Goal: Task Accomplishment & Management: Complete application form

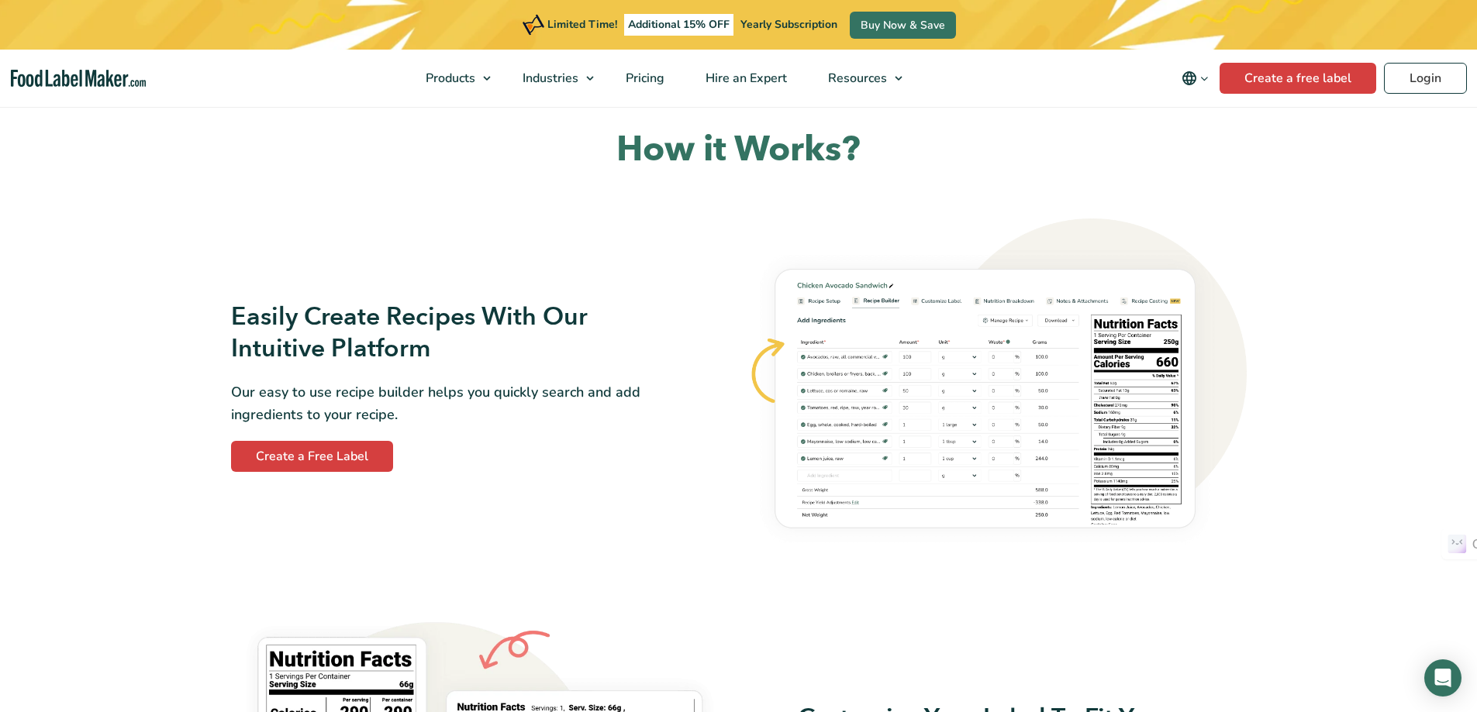
scroll to position [775, 0]
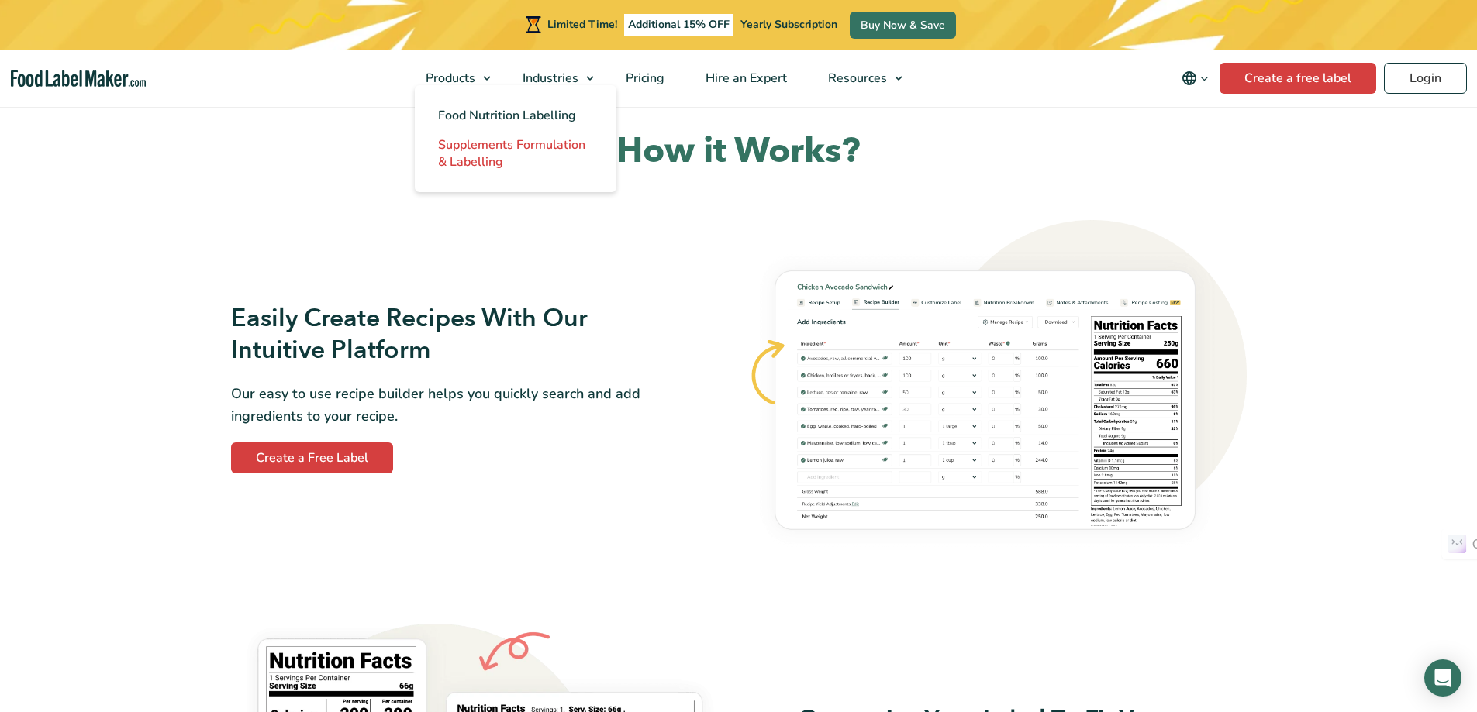
click at [474, 140] on span "Supplements Formulation & Labelling" at bounding box center [511, 153] width 147 height 34
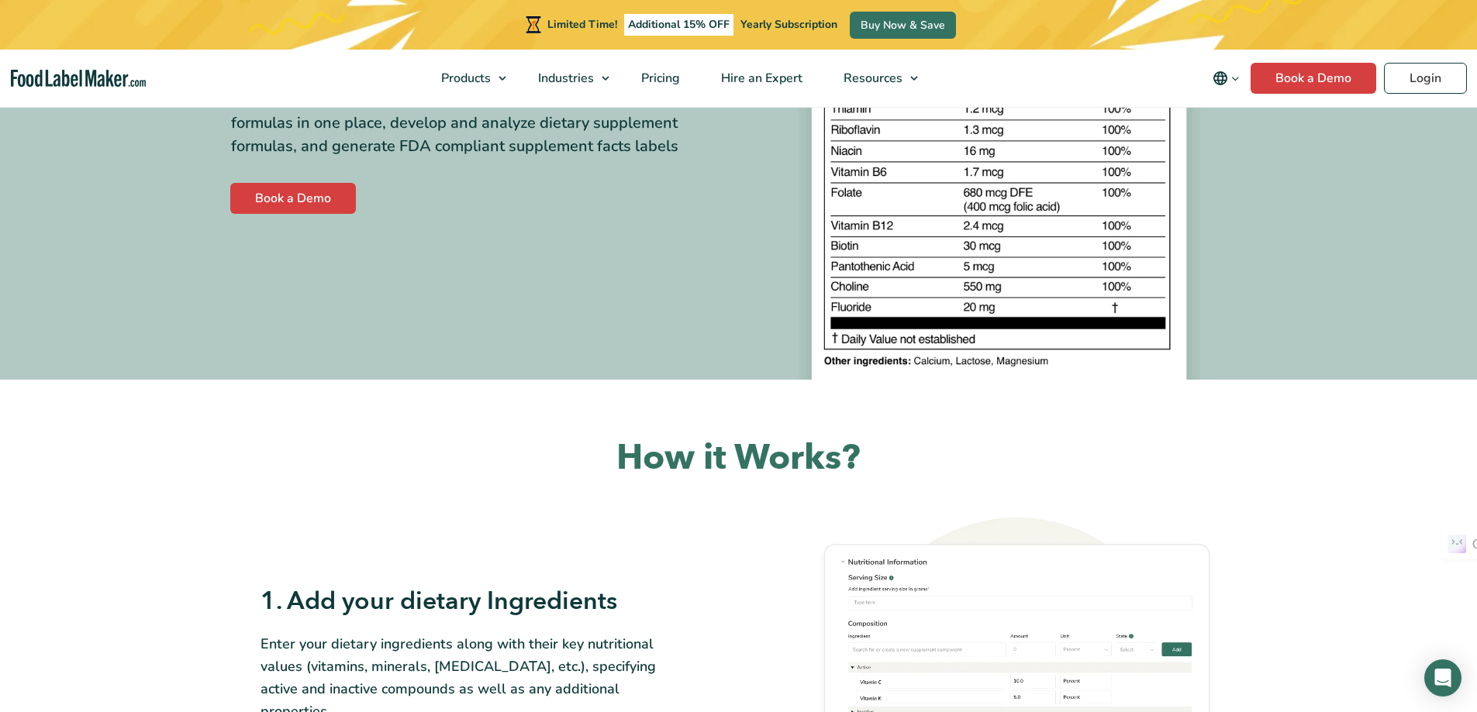
scroll to position [258, 0]
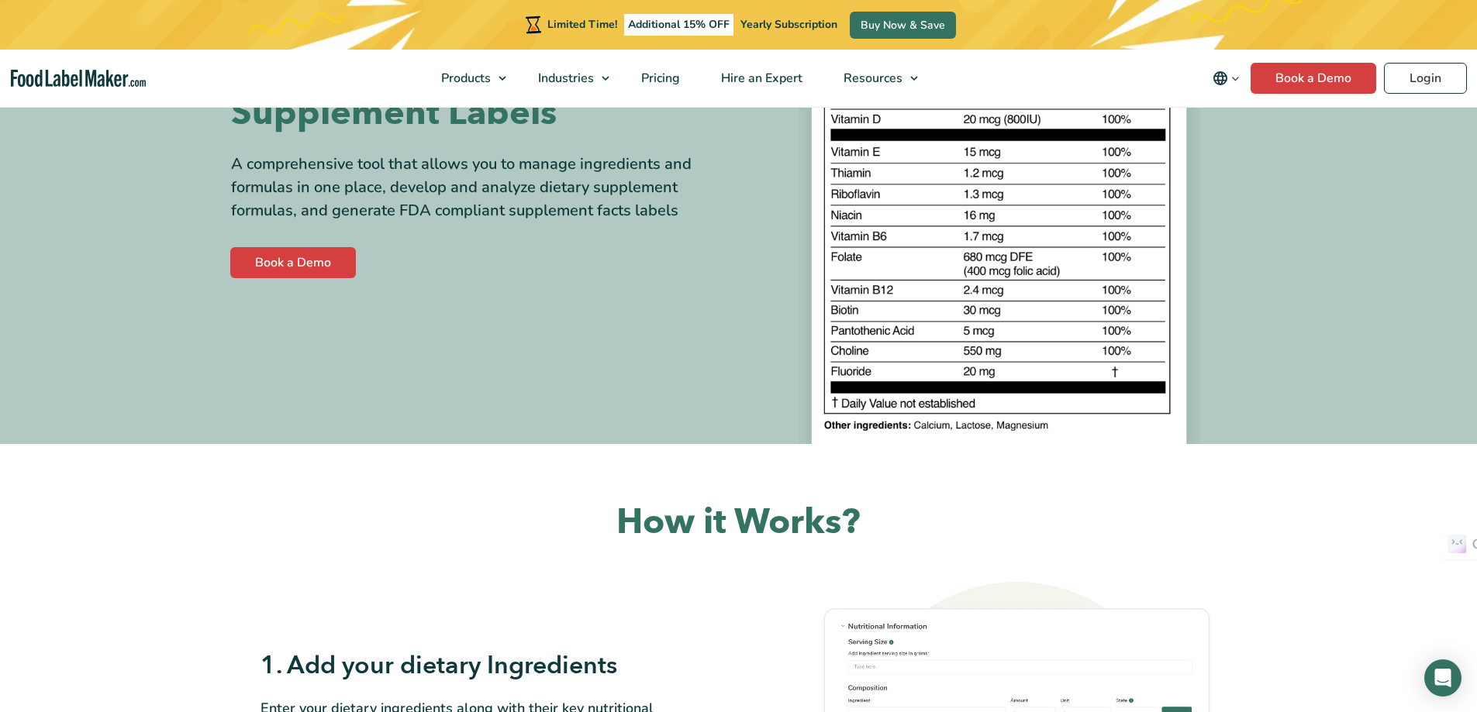
click at [1306, 98] on nav "Products Food Nutrition Labelling Supplements Formulation & Labelling Industrie…" at bounding box center [738, 78] width 1477 height 57
click at [1301, 83] on link "Book a Demo" at bounding box center [1313, 78] width 126 height 31
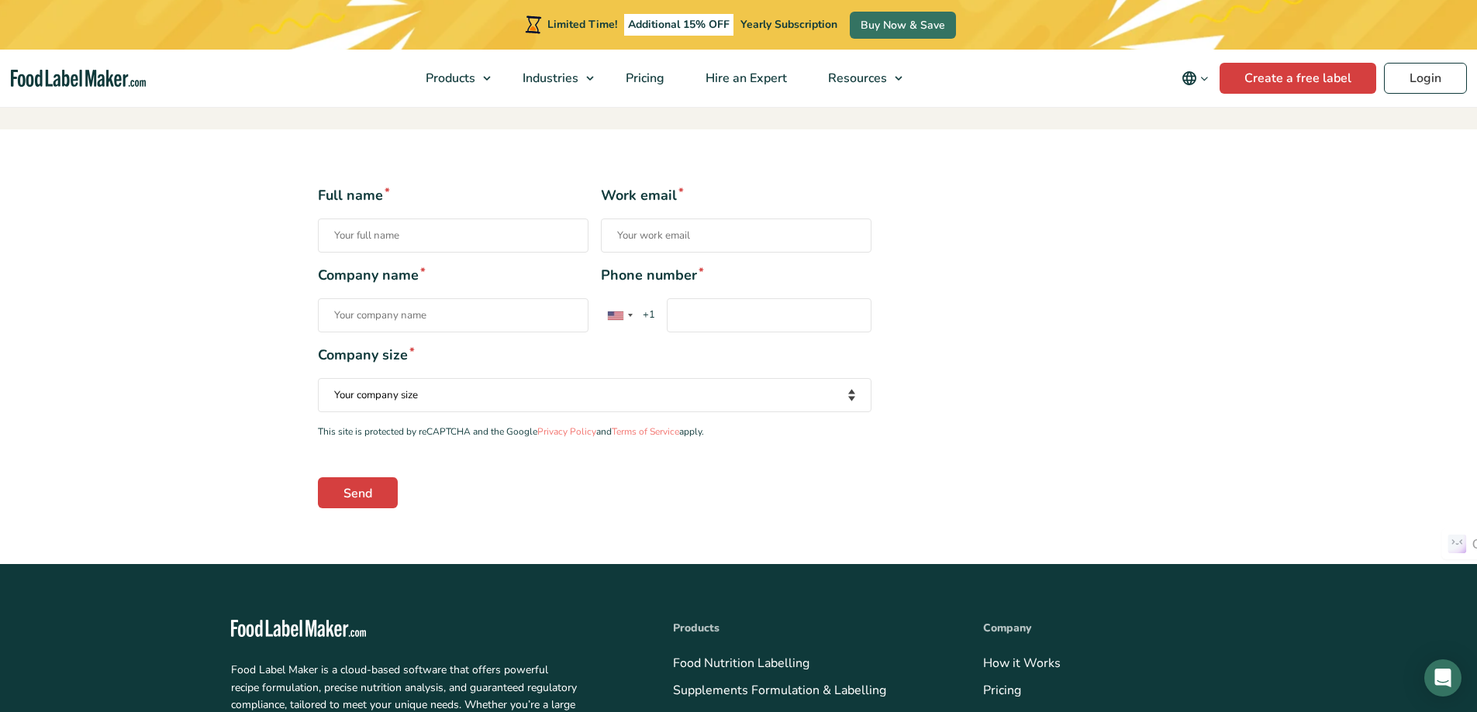
click at [1068, 280] on div "Full name * Work email * Company name * Phone number * [GEOGRAPHIC_DATA] +1 [GE…" at bounding box center [738, 346] width 865 height 322
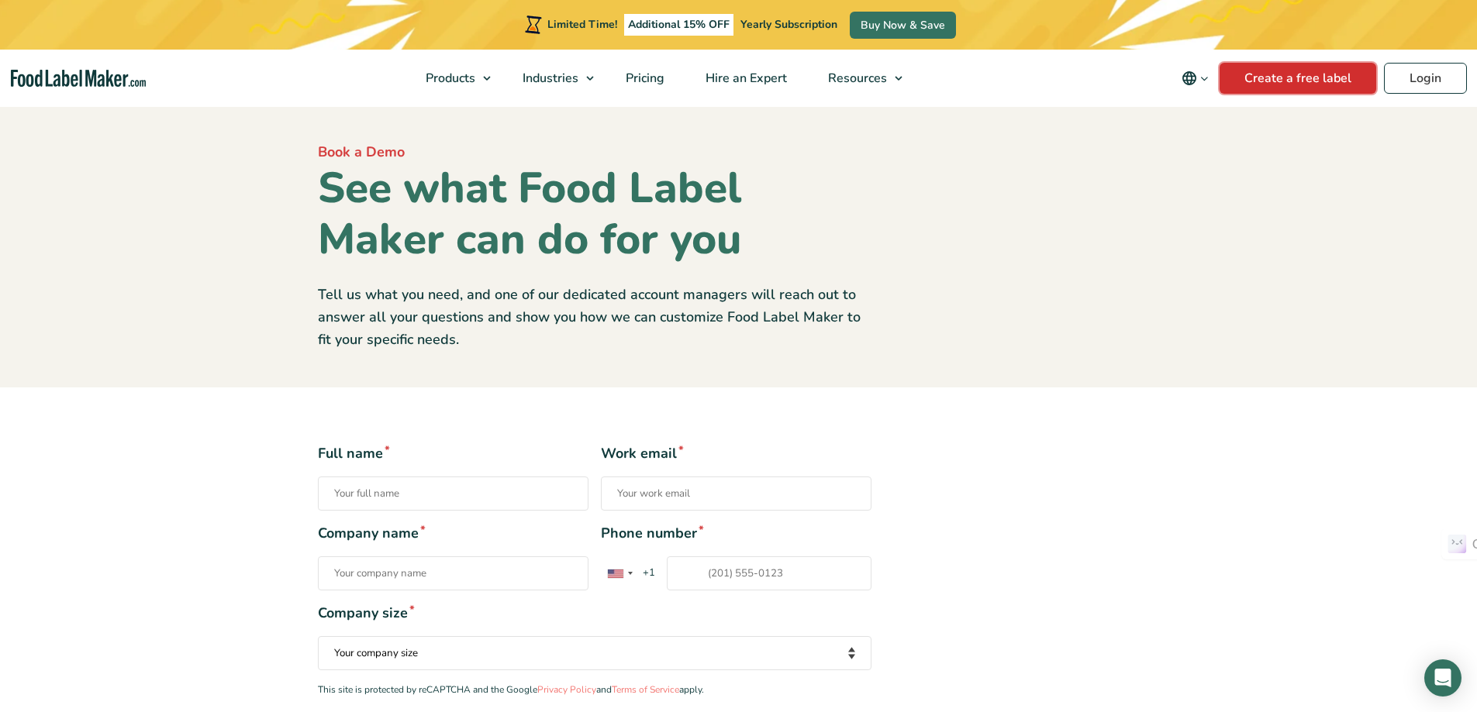
click at [1340, 87] on link "Create a free label" at bounding box center [1297, 78] width 157 height 31
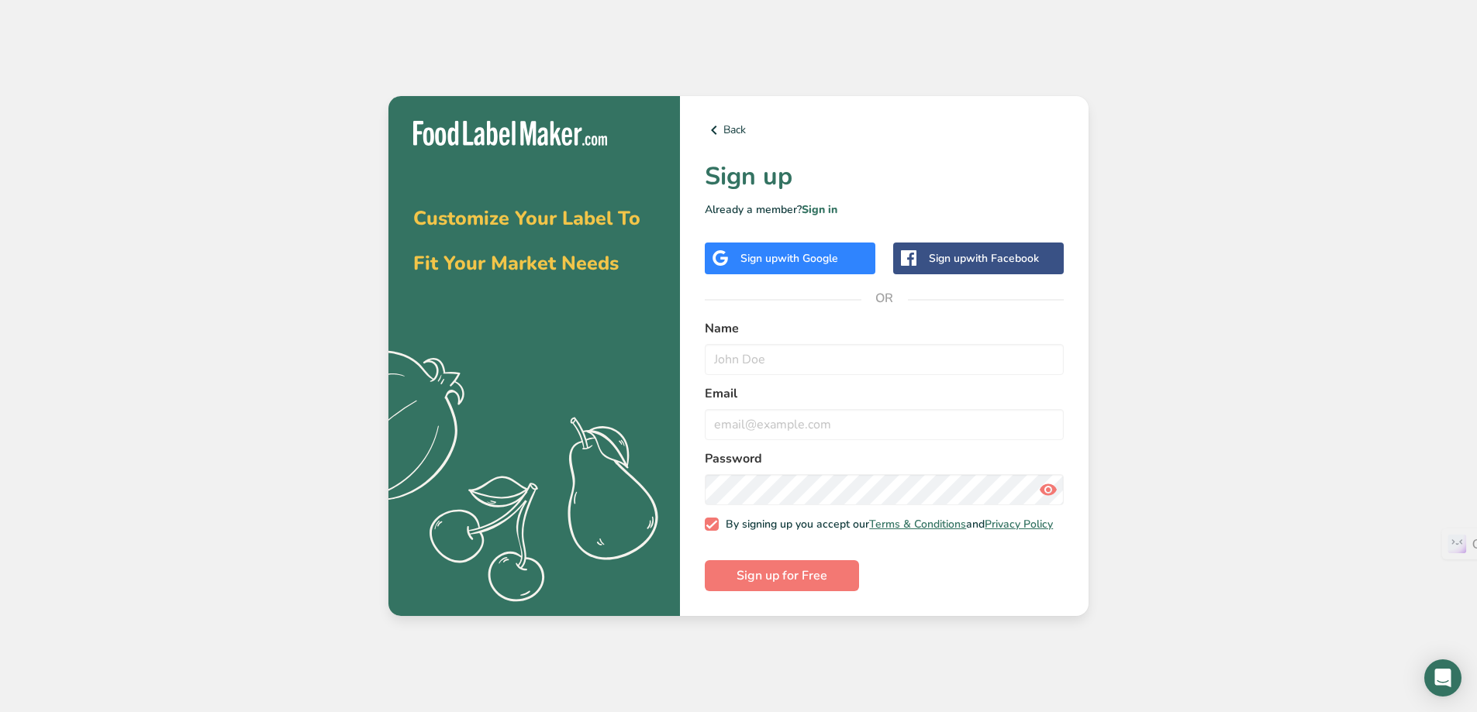
click at [838, 260] on span "with Google" at bounding box center [808, 258] width 60 height 15
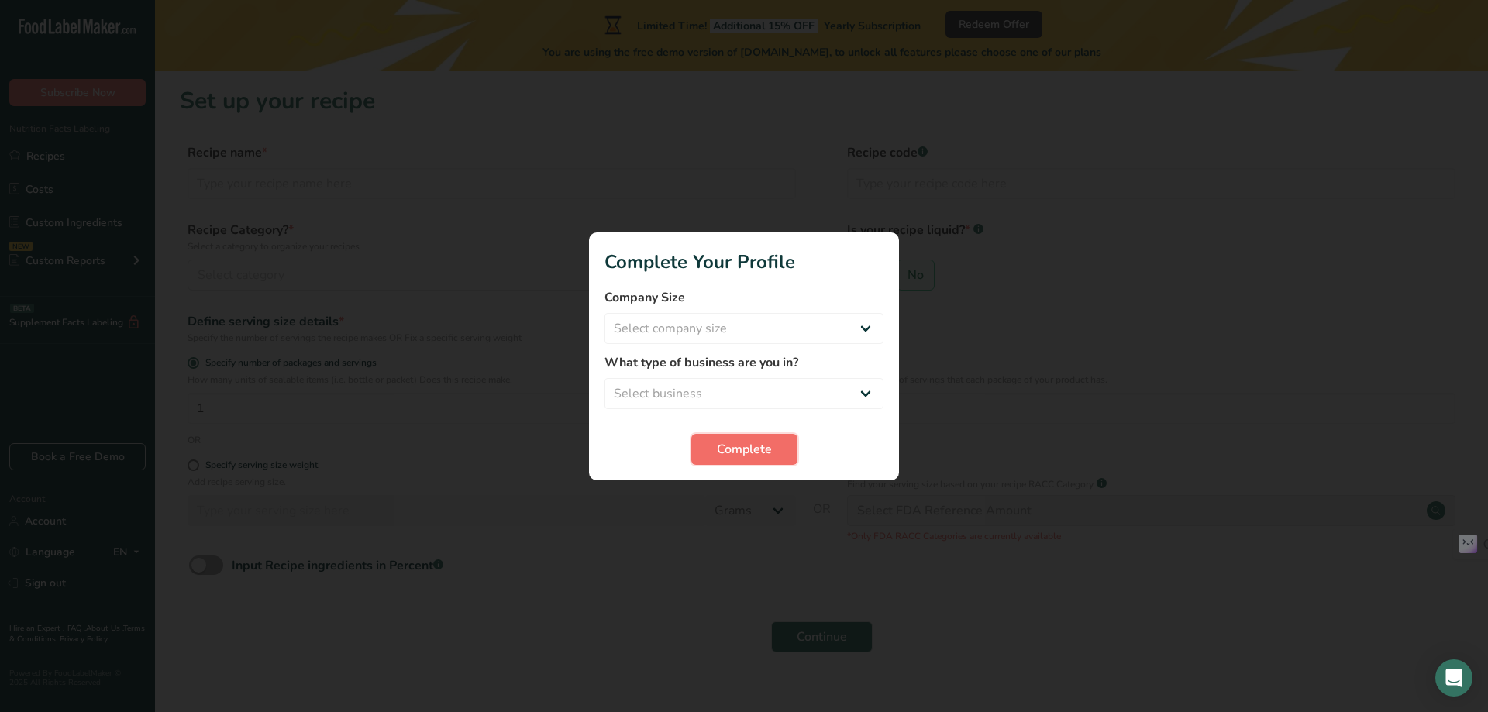
click at [791, 447] on button "Complete" at bounding box center [745, 449] width 106 height 31
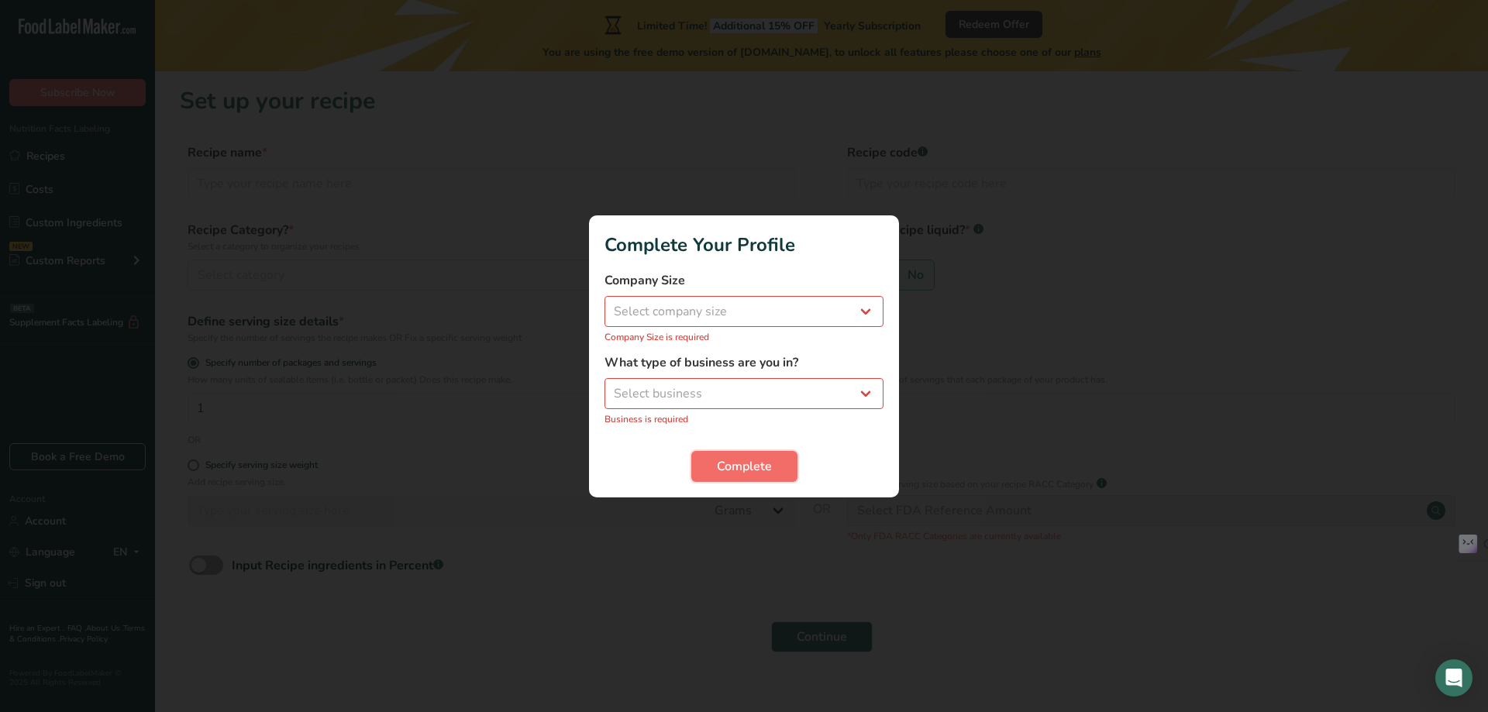
click at [763, 464] on span "Complete" at bounding box center [744, 466] width 55 height 19
click at [792, 308] on select "Select company size Fewer than 10 Employees 10 to 50 Employees 51 to 500 Employ…" at bounding box center [744, 311] width 279 height 31
select select "1"
click at [605, 304] on select "Select company size Fewer than 10 Employees 10 to 50 Employees 51 to 500 Employ…" at bounding box center [744, 311] width 279 height 31
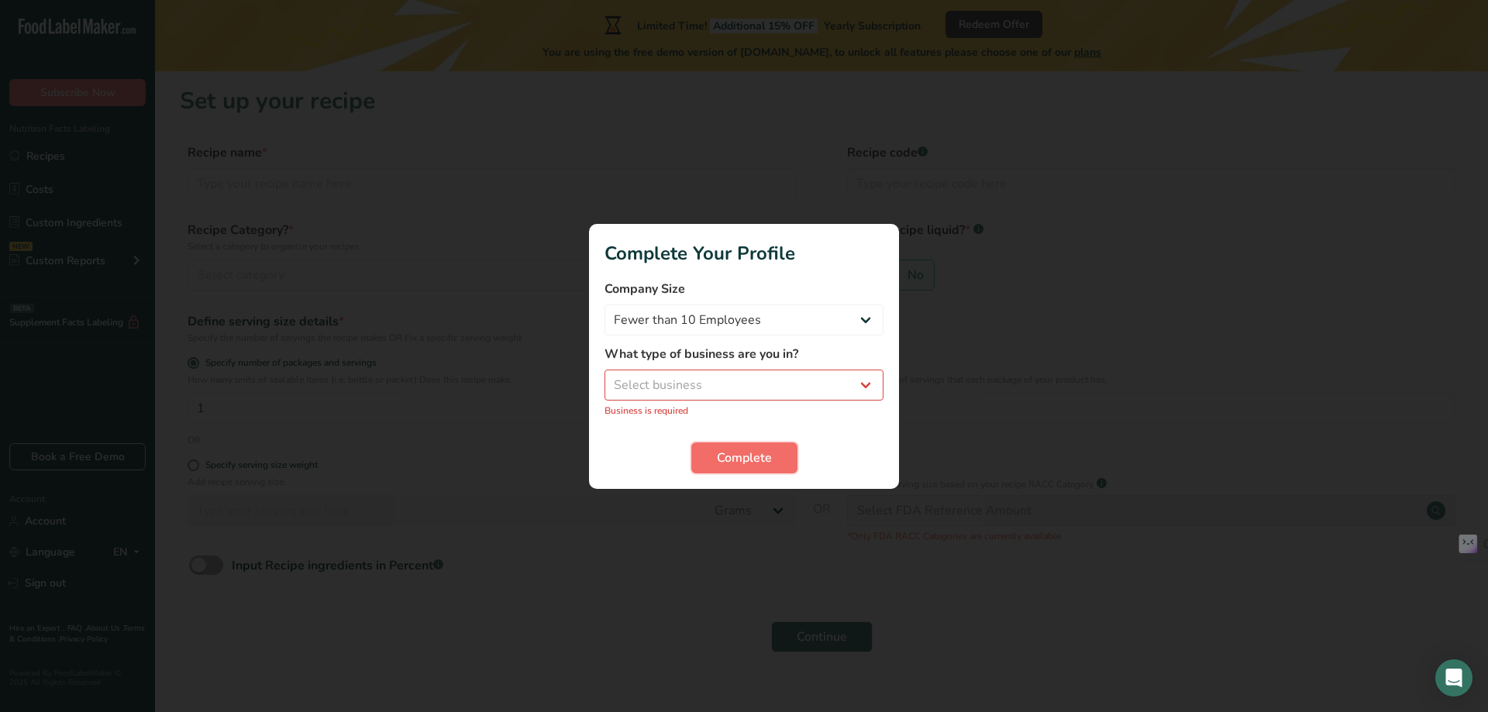
click at [762, 460] on span "Complete" at bounding box center [744, 458] width 55 height 19
click at [843, 381] on select "Select business Packaged Food Manufacturer Restaurant & Cafe Bakery Meal Plans …" at bounding box center [744, 385] width 279 height 31
click at [605, 378] on select "Select business Packaged Food Manufacturer Restaurant & Cafe Bakery Meal Plans …" at bounding box center [744, 385] width 279 height 31
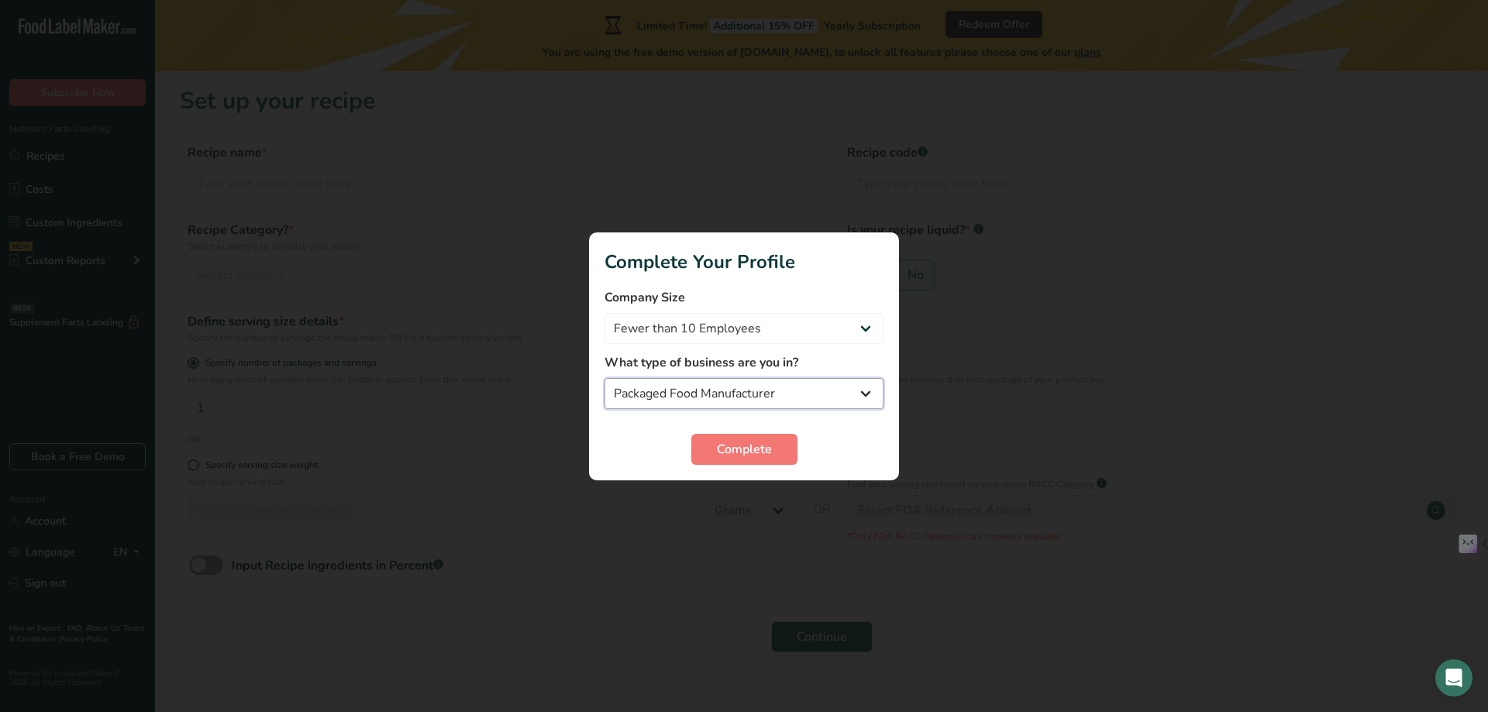
click at [776, 400] on select "Packaged Food Manufacturer Restaurant & Cafe Bakery Meal Plans & Catering Compa…" at bounding box center [744, 393] width 279 height 31
select select "5"
click at [605, 378] on select "Packaged Food Manufacturer Restaurant & Cafe Bakery Meal Plans & Catering Compa…" at bounding box center [744, 393] width 279 height 31
click at [742, 459] on button "Complete" at bounding box center [745, 449] width 106 height 31
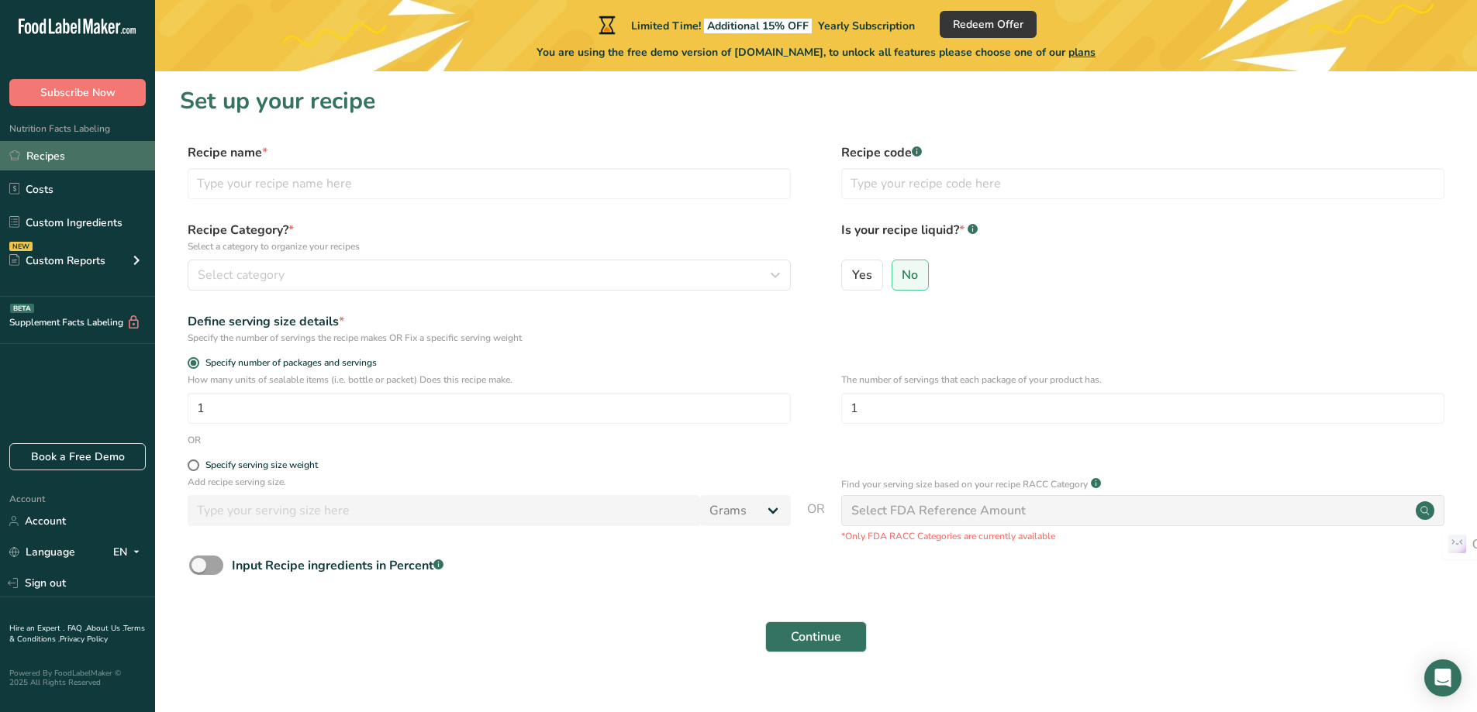
click at [35, 160] on link "Recipes" at bounding box center [77, 155] width 155 height 29
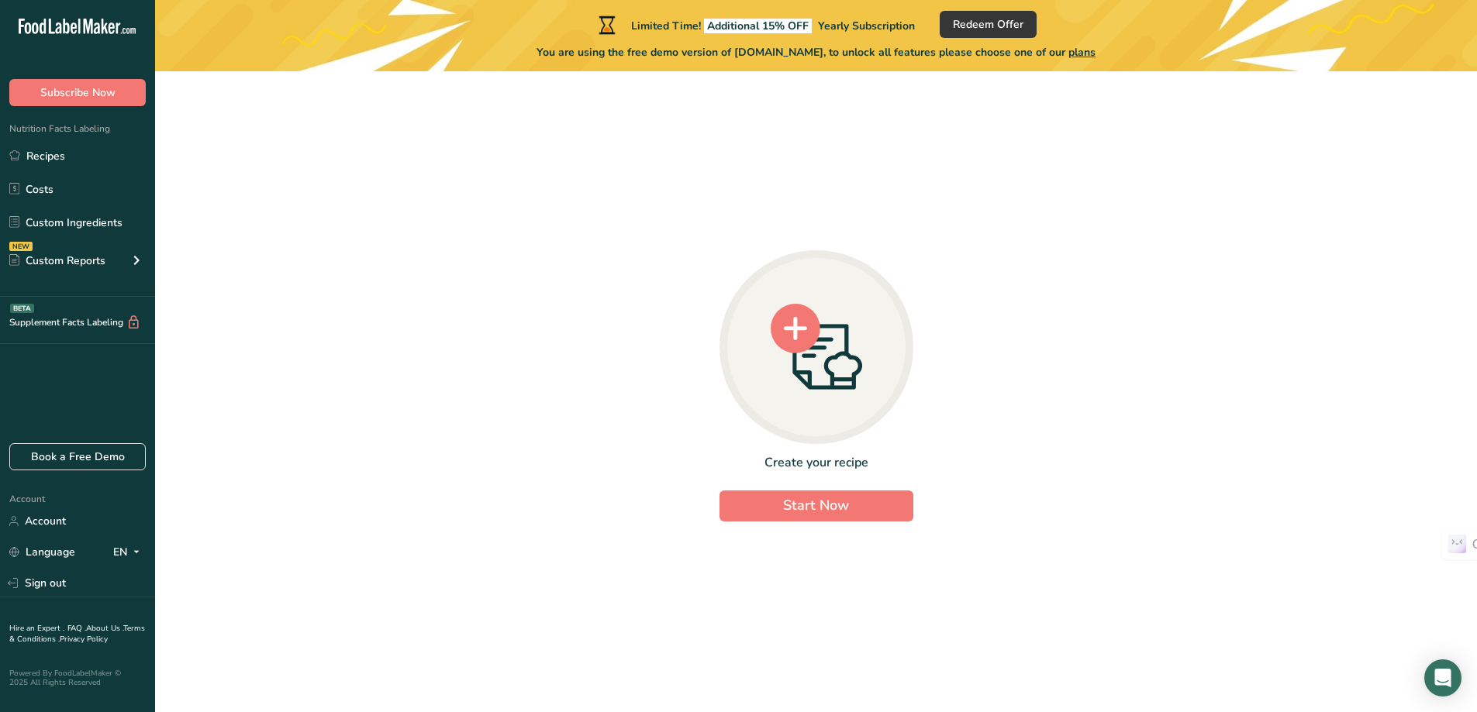
click at [788, 340] on circle at bounding box center [796, 329] width 50 height 50
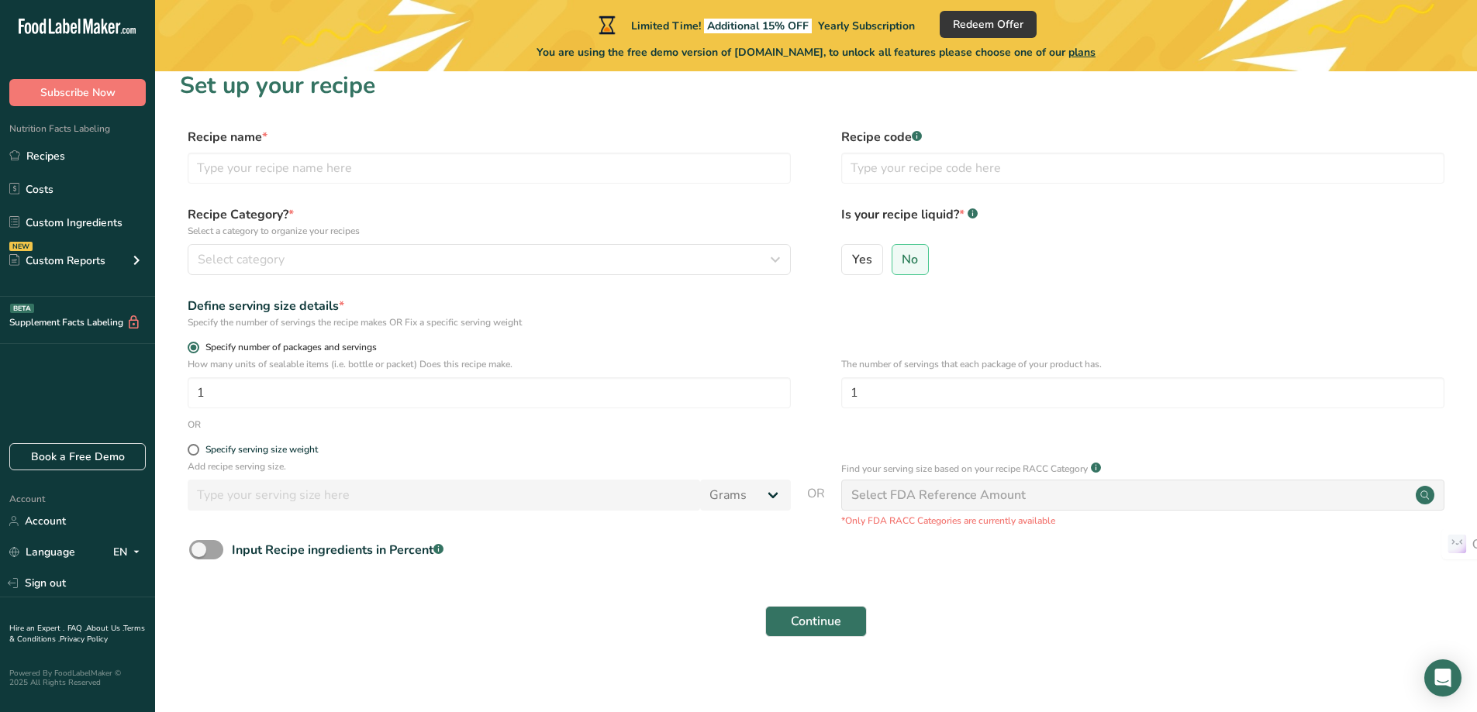
scroll to position [24, 0]
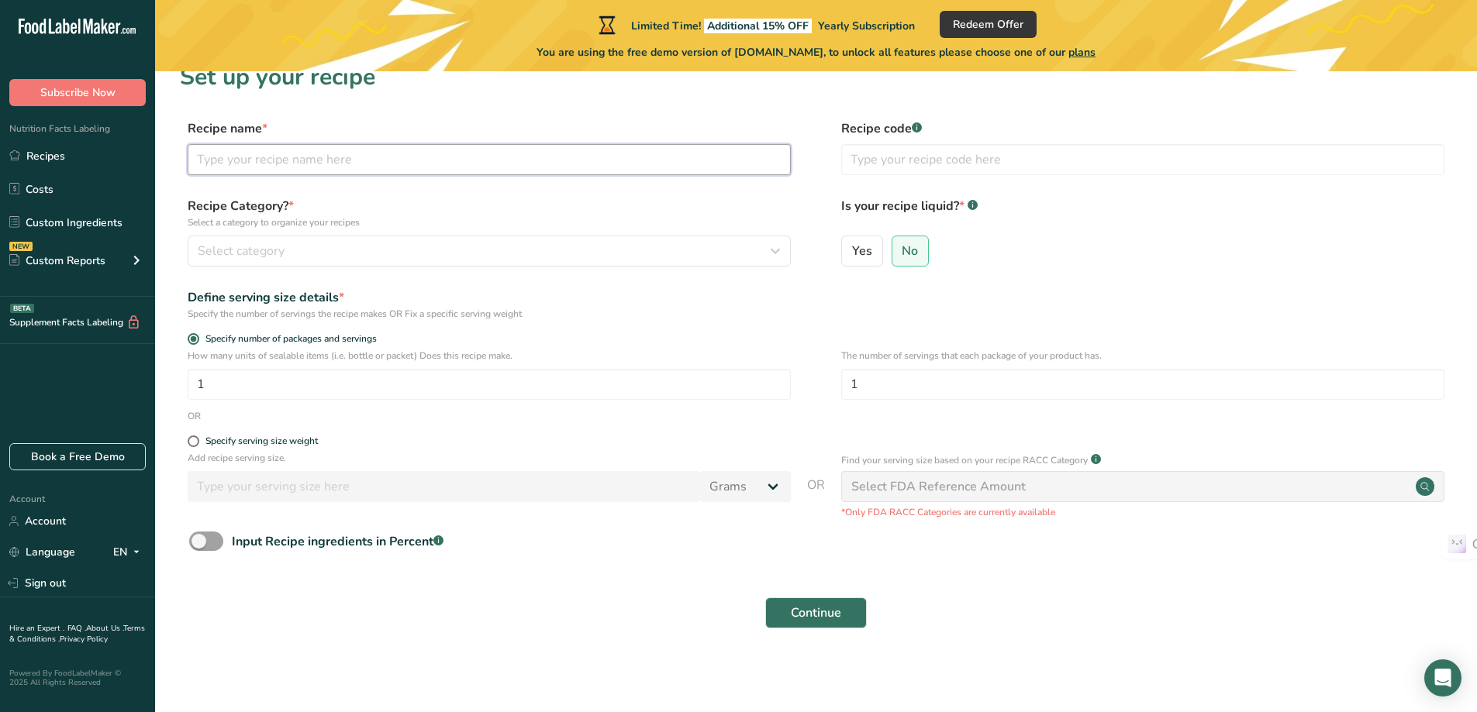
click at [329, 160] on input "text" at bounding box center [489, 159] width 603 height 31
type input "s"
type input "nmn"
click at [415, 248] on div "Select category" at bounding box center [485, 251] width 574 height 19
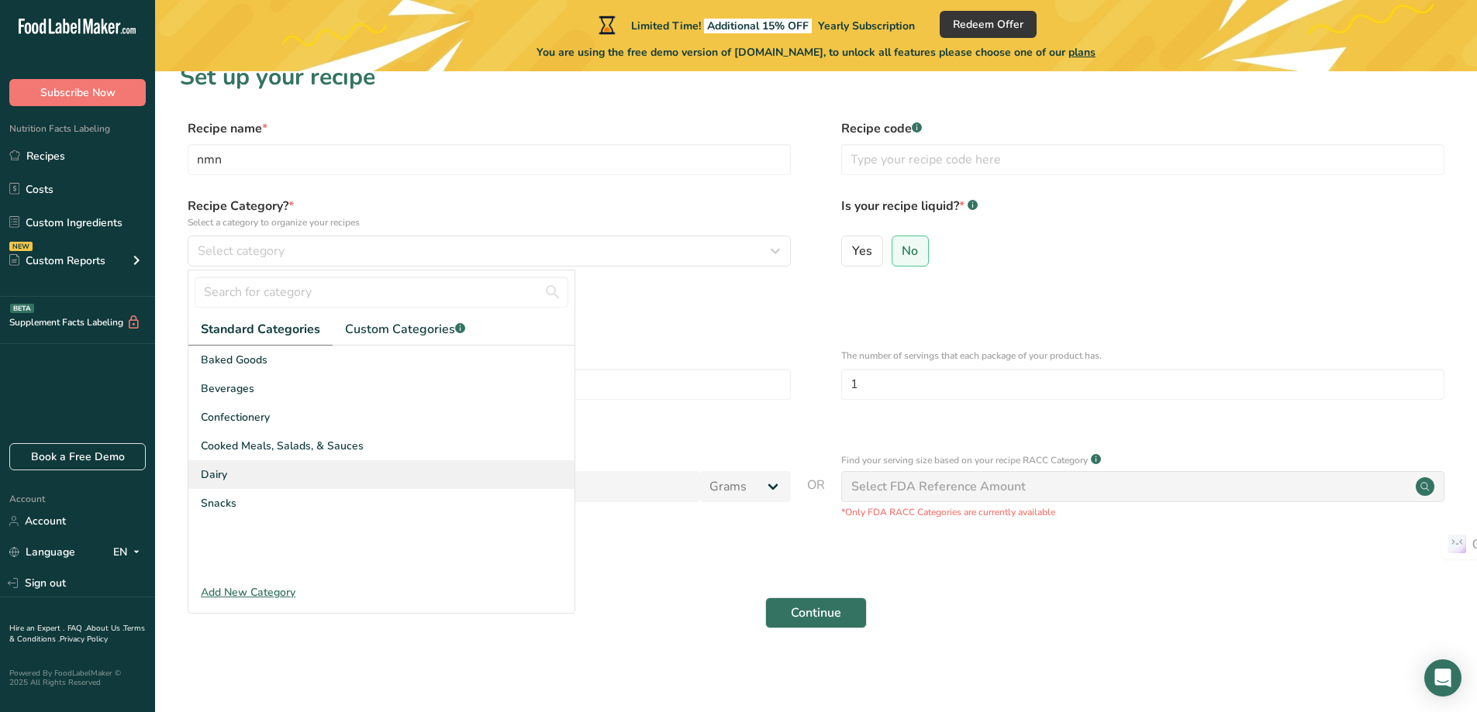
click at [302, 486] on div "Dairy" at bounding box center [381, 474] width 386 height 29
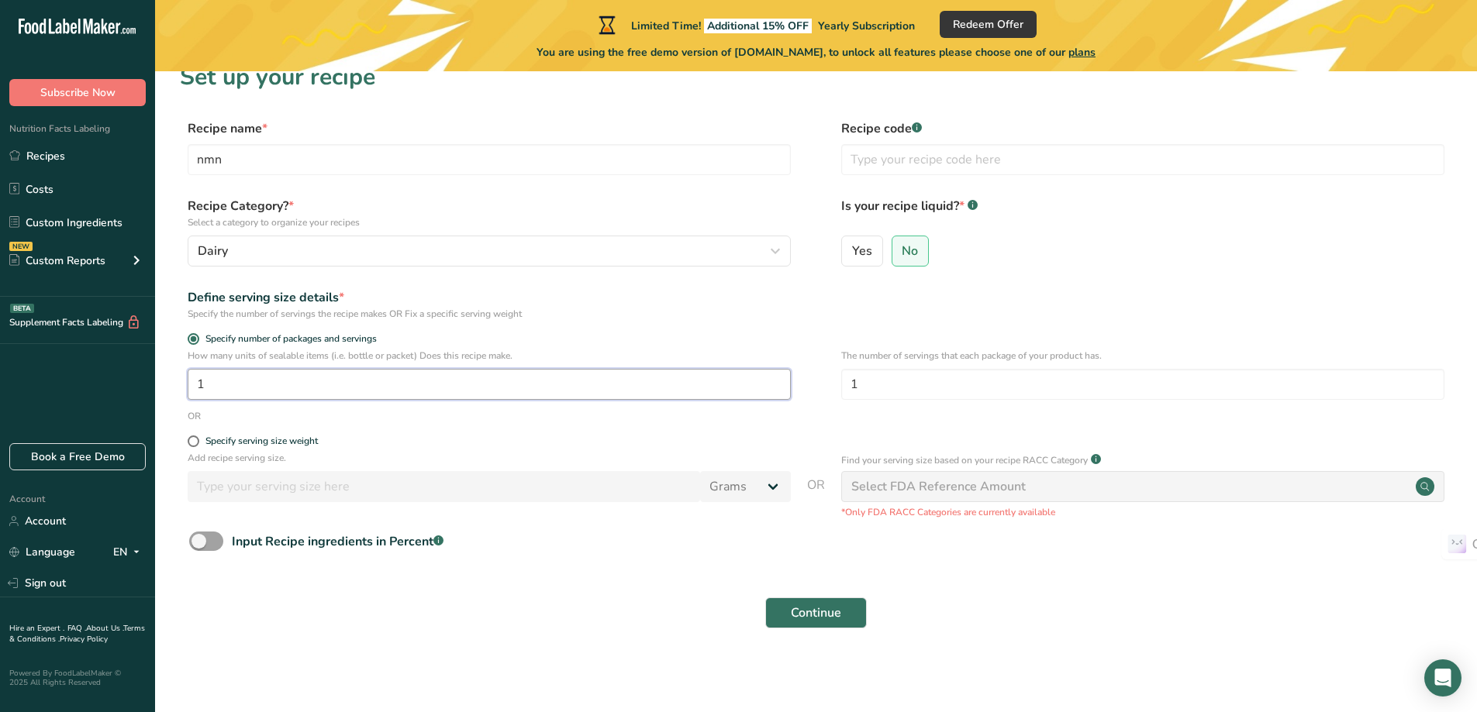
click at [309, 388] on input "1" at bounding box center [489, 384] width 603 height 31
click at [341, 408] on div "How many units of sealable items (i.e. bottle or packet) Does this recipe make.…" at bounding box center [816, 379] width 1272 height 60
drag, startPoint x: 210, startPoint y: 382, endPoint x: 177, endPoint y: 402, distance: 38.6
click at [177, 402] on section "Set up your recipe Recipe name * nmn Recipe code .a-a{fill:#347362;}.b-a{fill:#…" at bounding box center [816, 355] width 1322 height 616
type input "30"
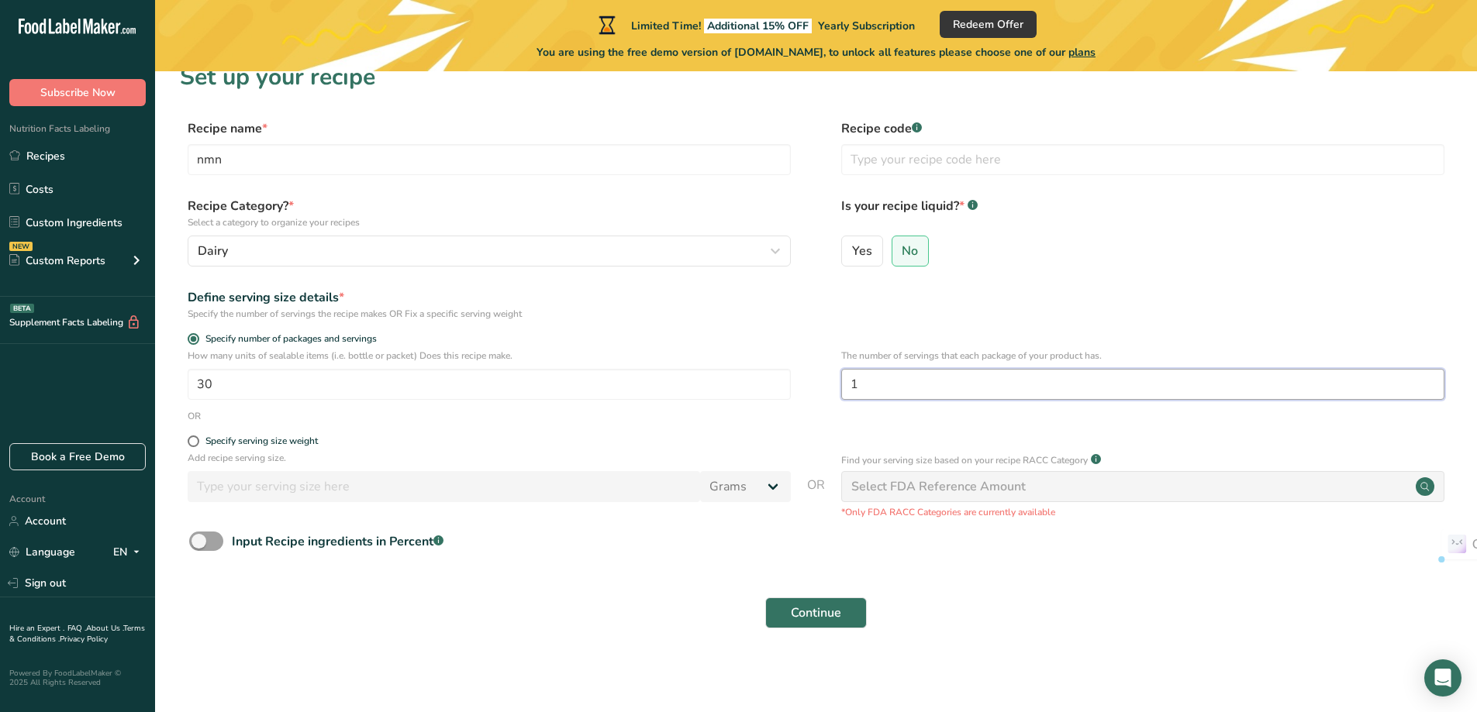
drag, startPoint x: 895, startPoint y: 383, endPoint x: 845, endPoint y: 412, distance: 57.3
click at [845, 412] on form "Recipe name * nmn Recipe code .a-a{fill:#347362;}.b-a{fill:#fff;} Recipe Catego…" at bounding box center [816, 378] width 1272 height 519
click at [909, 158] on input "text" at bounding box center [1142, 159] width 603 height 31
click at [299, 388] on input "30" at bounding box center [489, 384] width 603 height 31
drag, startPoint x: 259, startPoint y: 388, endPoint x: 171, endPoint y: 387, distance: 87.6
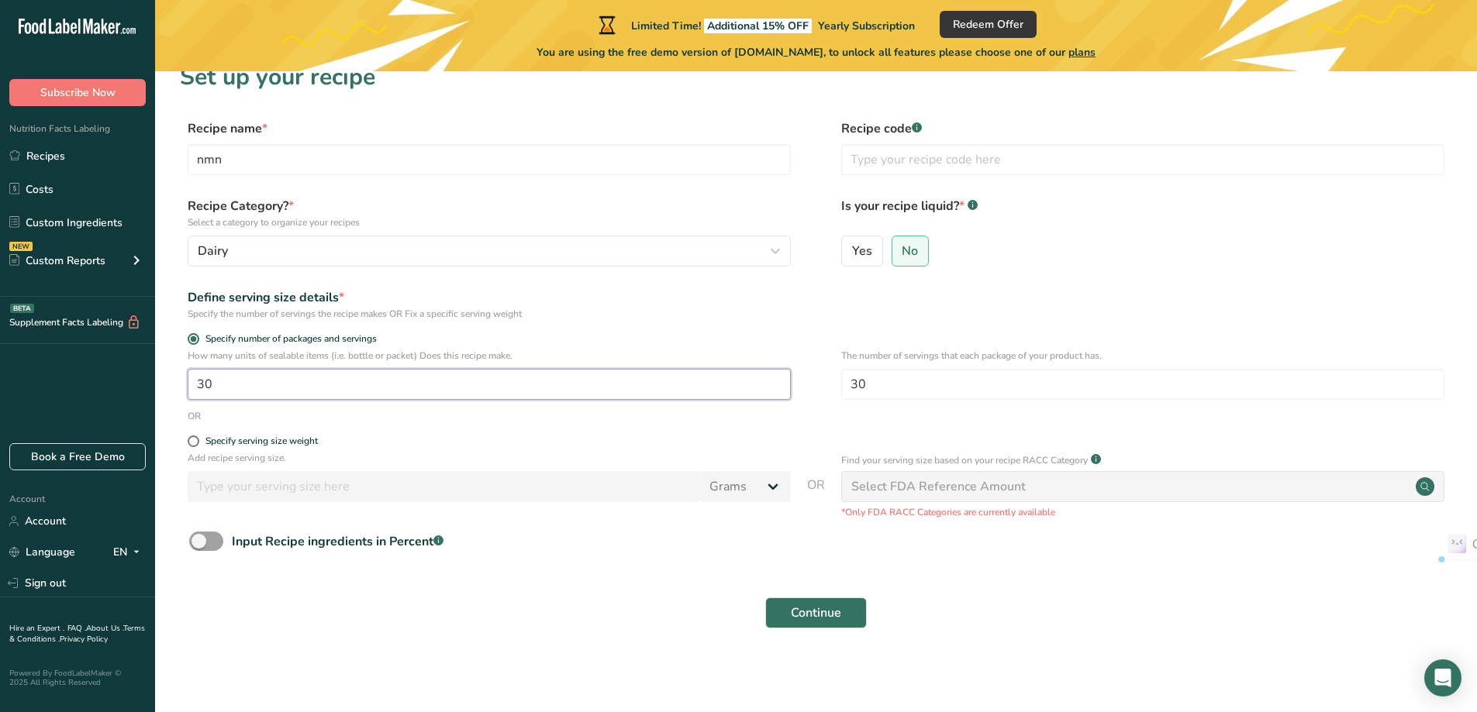
click at [171, 387] on section "Set up your recipe Recipe name * nmn Recipe code .a-a{fill:#347362;}.b-a{fill:#…" at bounding box center [816, 355] width 1322 height 616
drag, startPoint x: 879, startPoint y: 380, endPoint x: 841, endPoint y: 398, distance: 42.0
click at [841, 398] on input "30" at bounding box center [1142, 384] width 603 height 31
type input "2"
click at [767, 295] on div "Define serving size details *" at bounding box center [489, 297] width 603 height 19
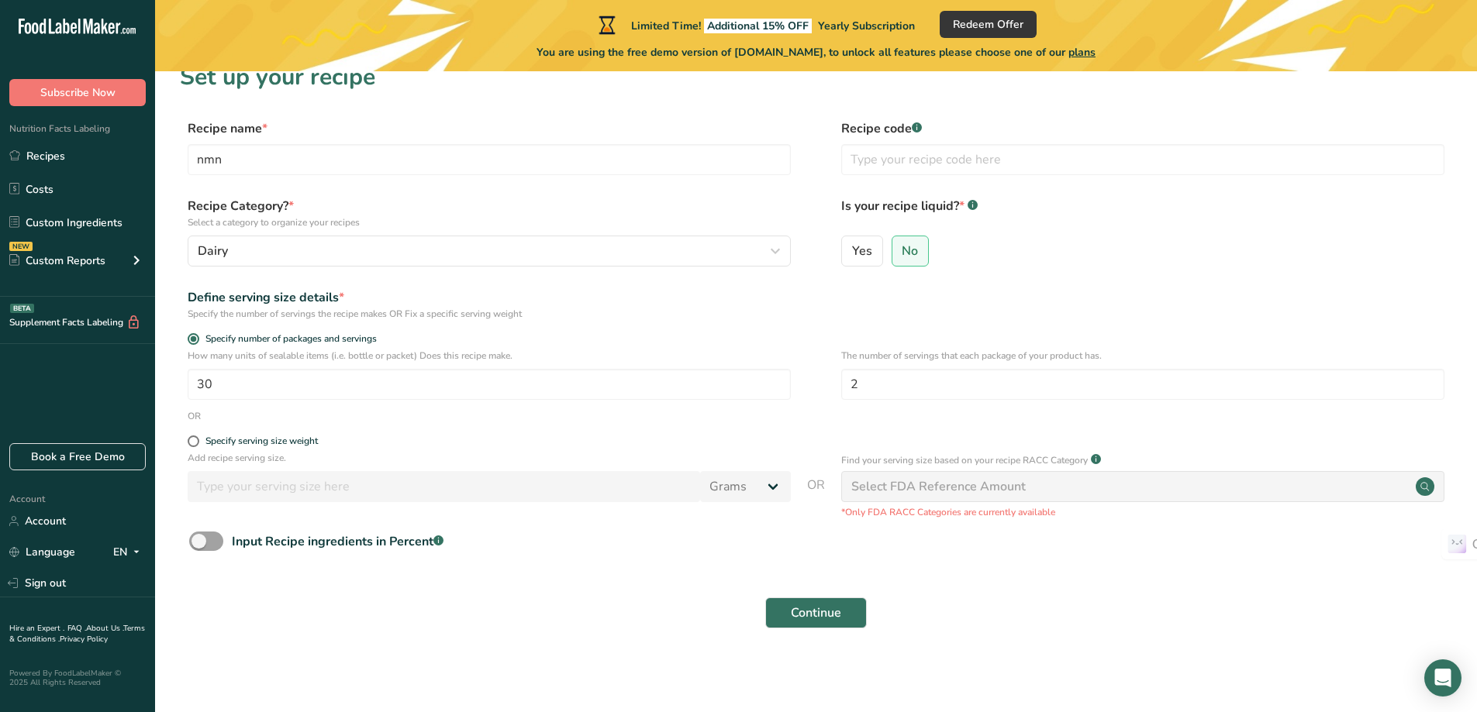
click at [993, 488] on div "Select FDA Reference Amount" at bounding box center [938, 487] width 174 height 19
click at [224, 540] on span "Input Recipe ingredients in Percent .a-a{fill:#347362;}.b-a{fill:#fff;}" at bounding box center [333, 542] width 220 height 19
click at [199, 540] on input "Input Recipe ingredients in Percent .a-a{fill:#347362;}.b-a{fill:#fff;}" at bounding box center [194, 541] width 10 height 10
checkbox input "true"
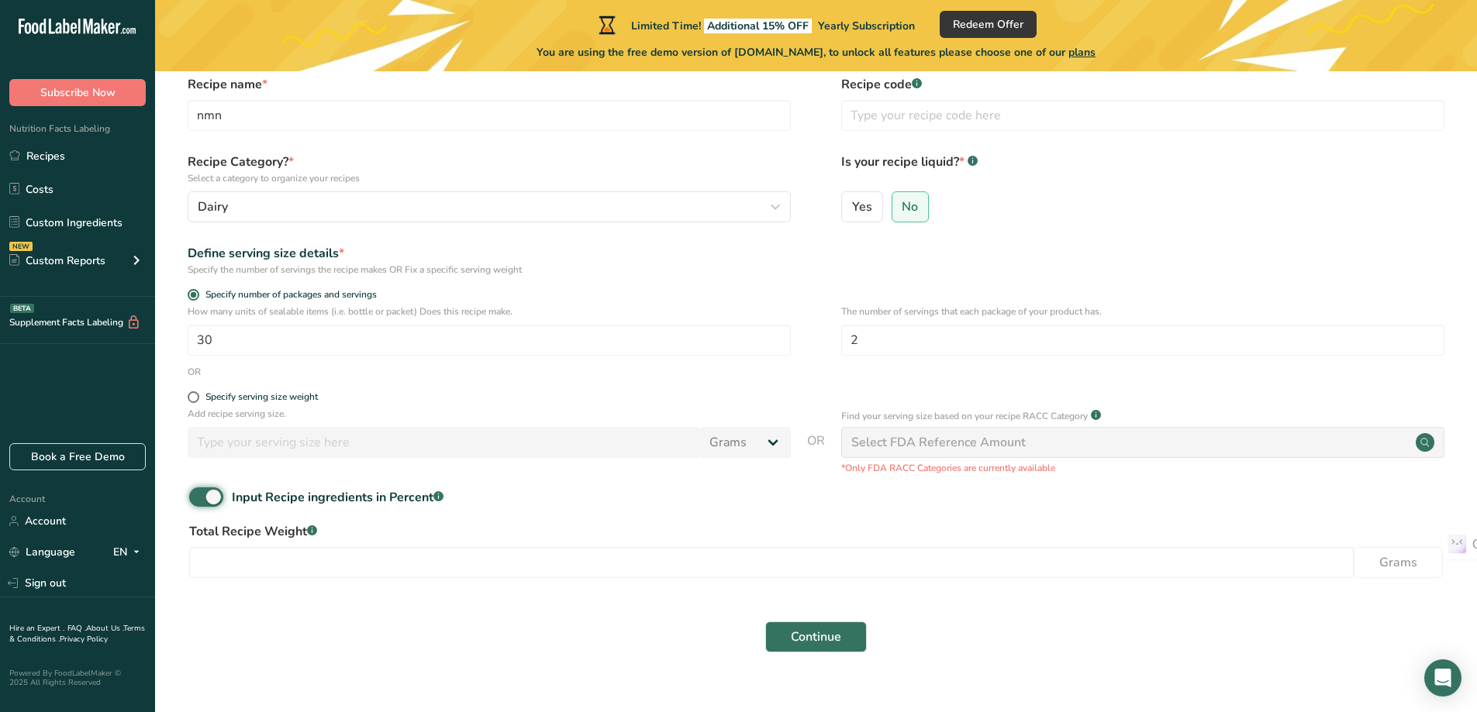
scroll to position [92, 0]
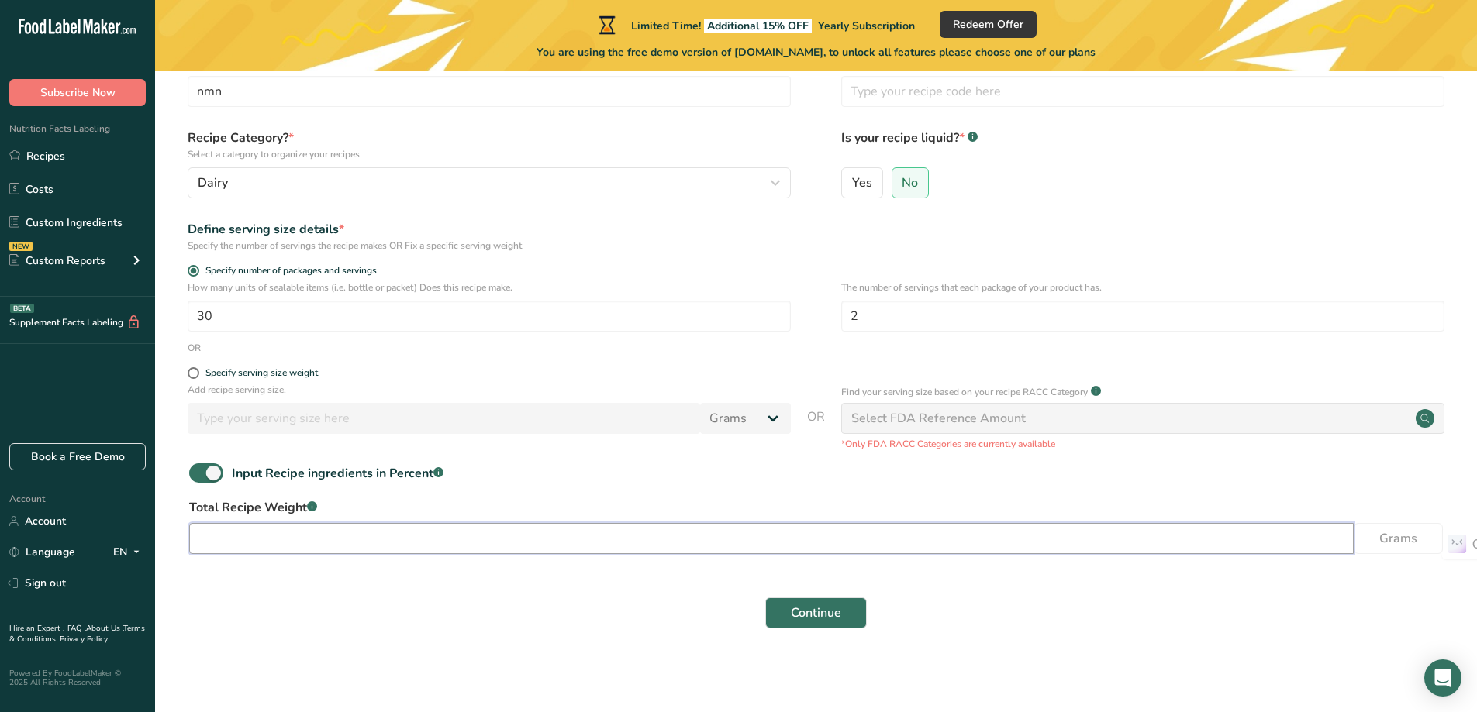
click at [488, 538] on input "number" at bounding box center [771, 538] width 1164 height 31
click at [1382, 522] on div "Total Recipe Weight .a-a{fill:#347362;}.b-a{fill:#fff;} Grams" at bounding box center [816, 530] width 1272 height 65
click at [195, 377] on span at bounding box center [194, 373] width 12 height 12
click at [195, 377] on input "Specify serving size weight" at bounding box center [193, 373] width 10 height 10
radio input "true"
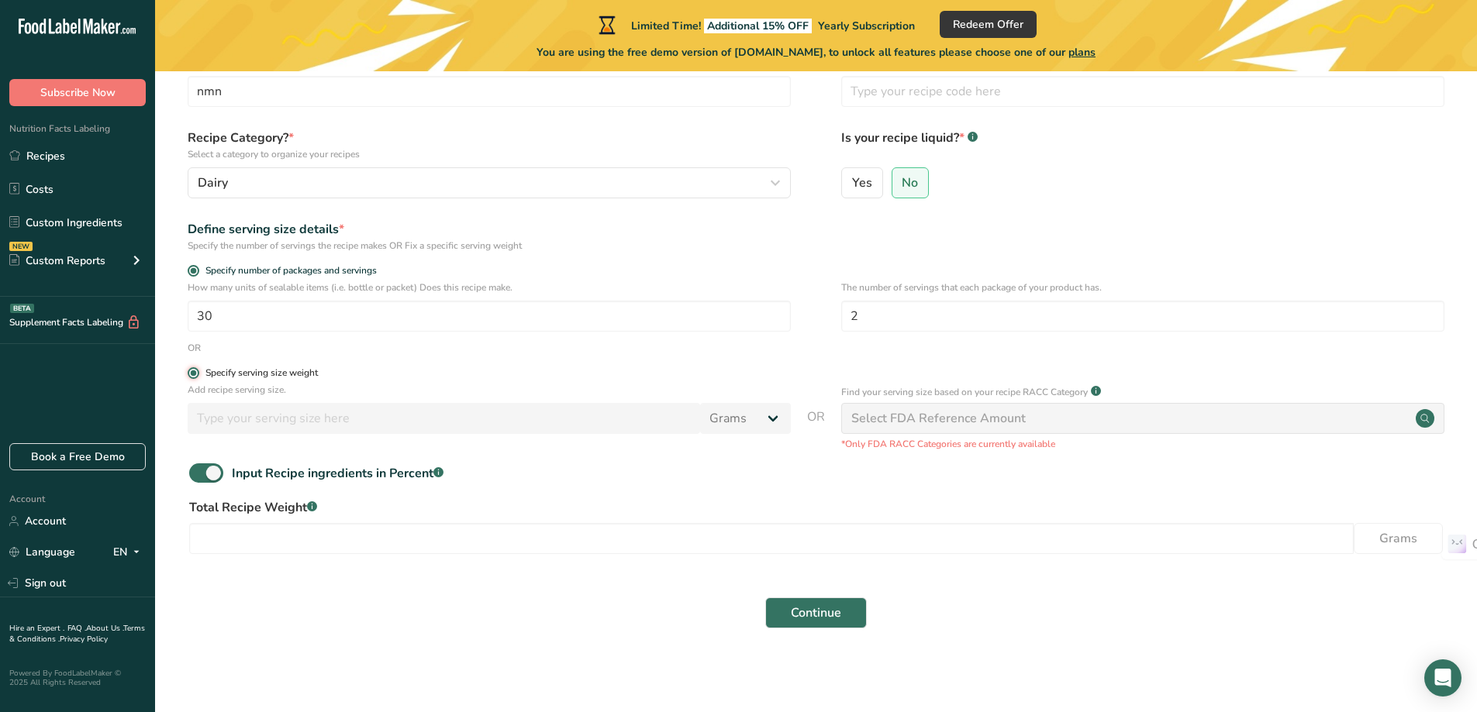
radio input "false"
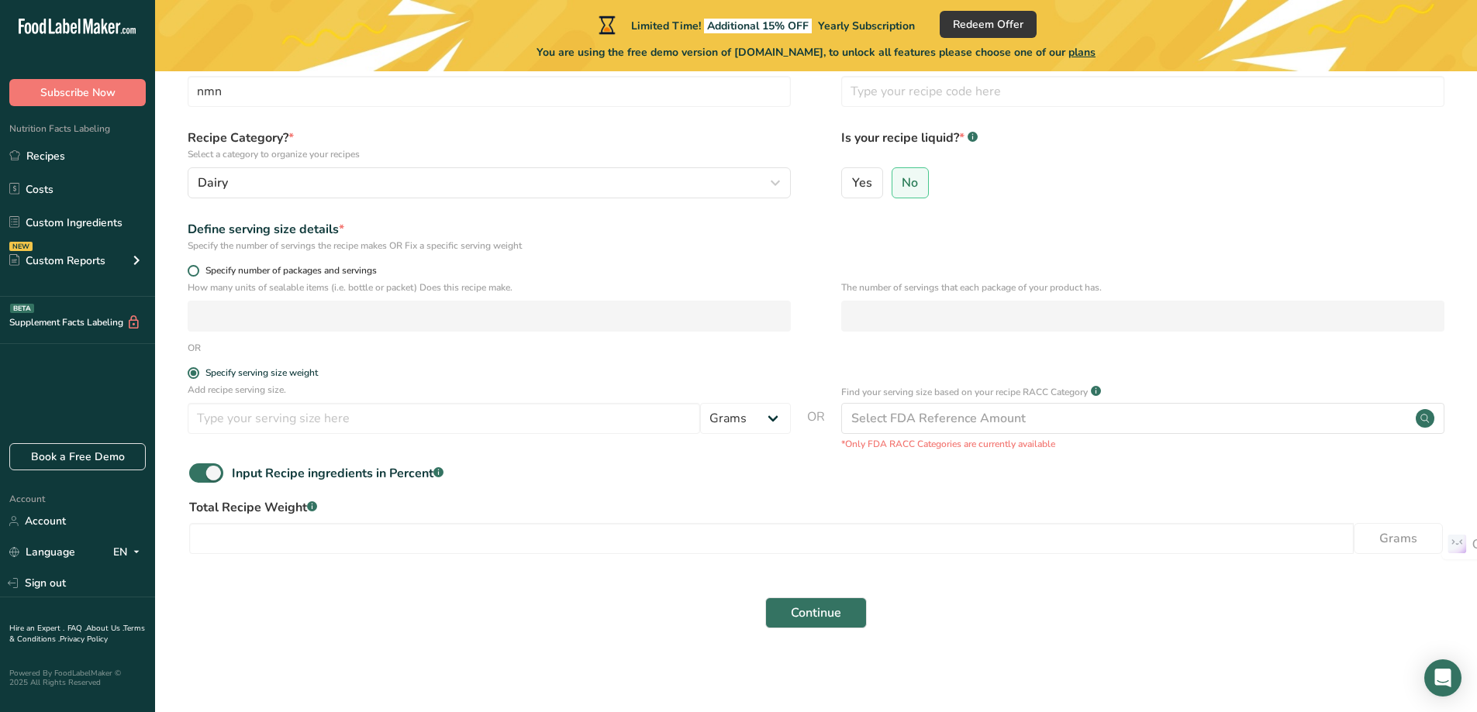
click at [193, 267] on span at bounding box center [194, 271] width 12 height 12
click at [193, 267] on input "Specify number of packages and servings" at bounding box center [193, 271] width 10 height 10
radio input "true"
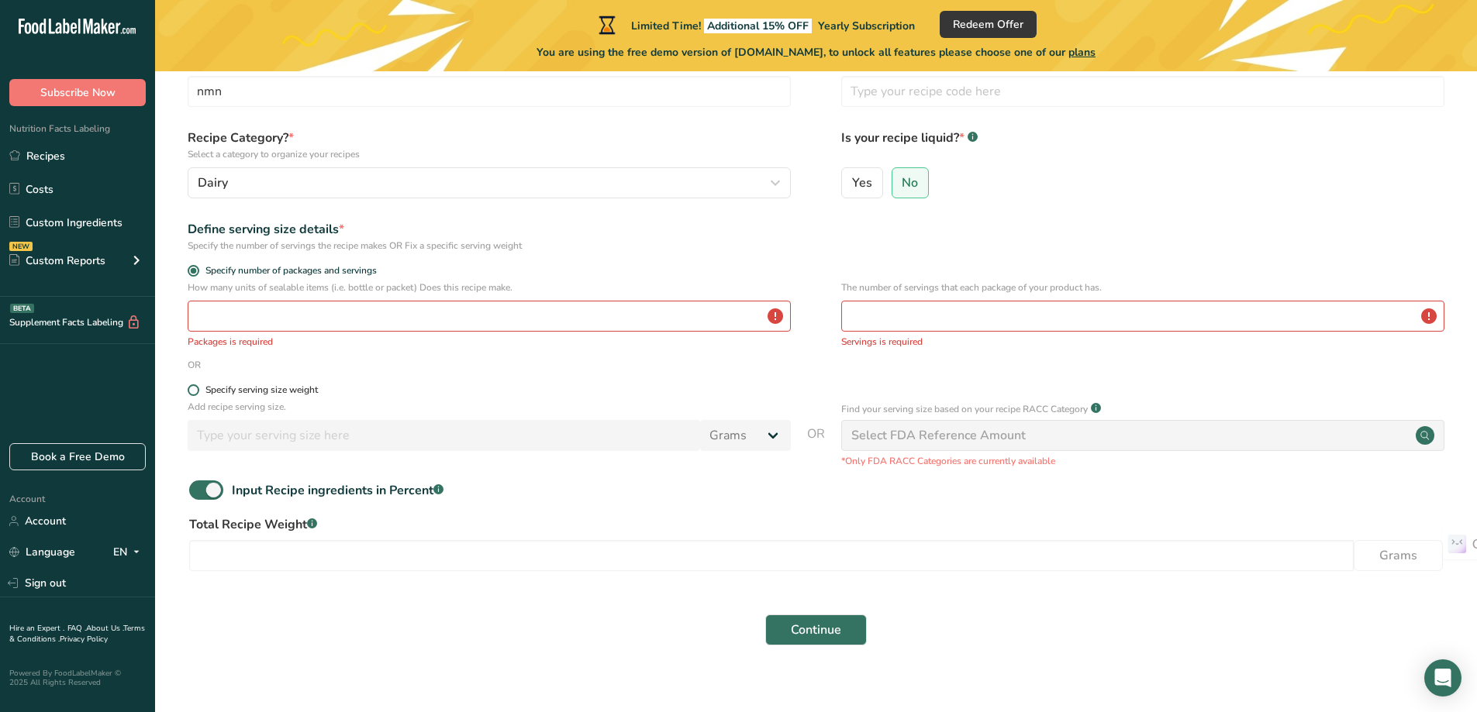
click at [193, 395] on span at bounding box center [194, 391] width 12 height 12
click at [193, 395] on input "Specify serving size weight" at bounding box center [193, 390] width 10 height 10
radio input "true"
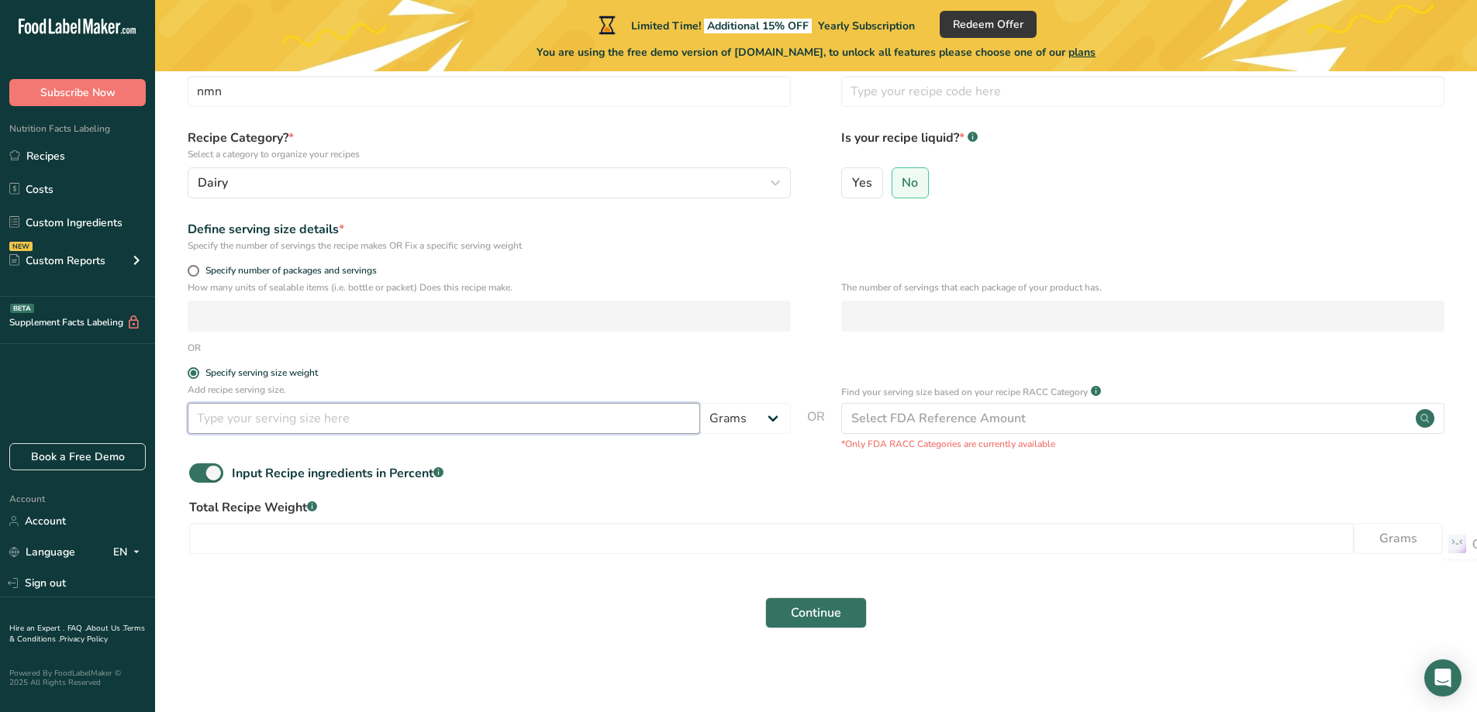
click at [398, 427] on input "number" at bounding box center [444, 418] width 512 height 31
click at [764, 420] on select "Grams kg mg mcg lb oz l mL fl oz tbsp tsp cup qt gallon" at bounding box center [745, 418] width 91 height 31
click at [629, 457] on form "Recipe name * nmn Recipe code .a-a{fill:#347362;}.b-a{fill:#fff;} Recipe Catego…" at bounding box center [816, 344] width 1272 height 587
click at [191, 271] on span at bounding box center [194, 271] width 12 height 12
click at [191, 271] on input "Specify number of packages and servings" at bounding box center [193, 271] width 10 height 10
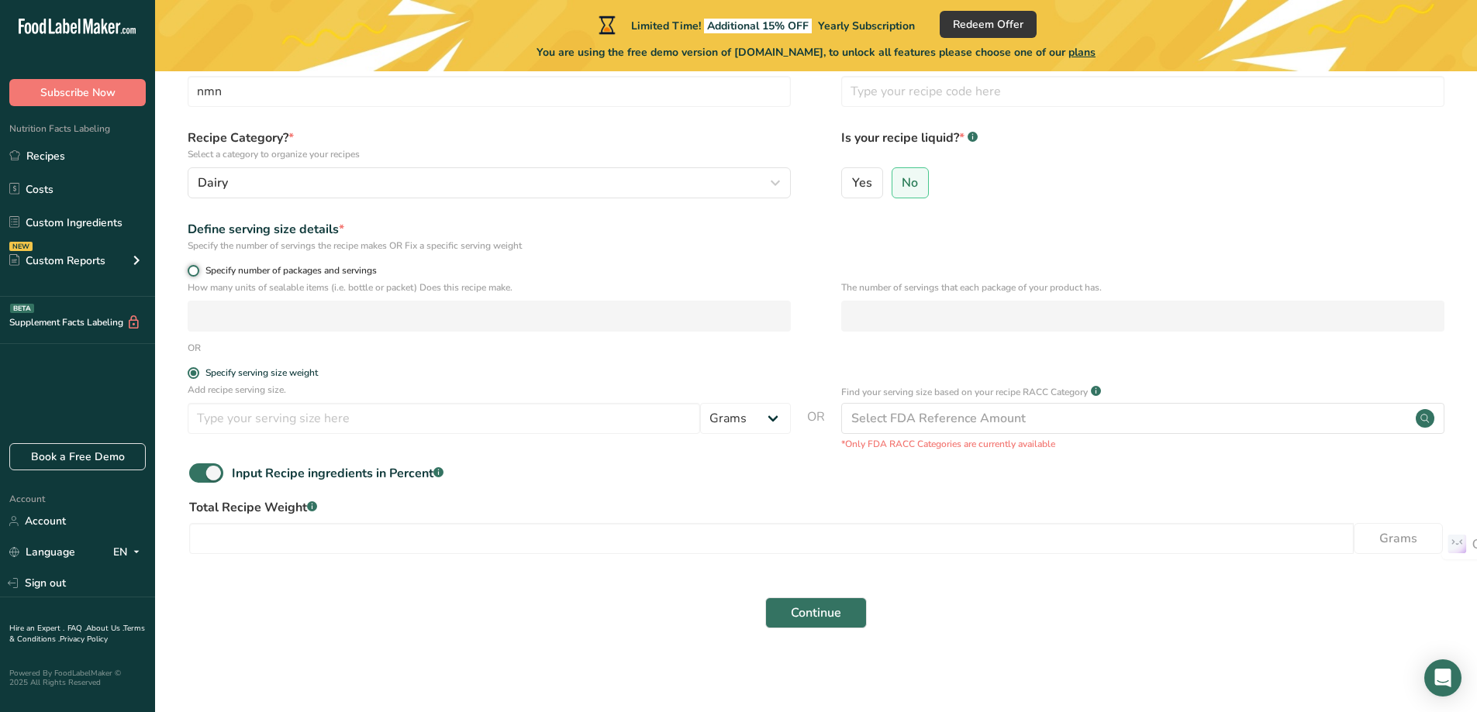
radio input "true"
radio input "false"
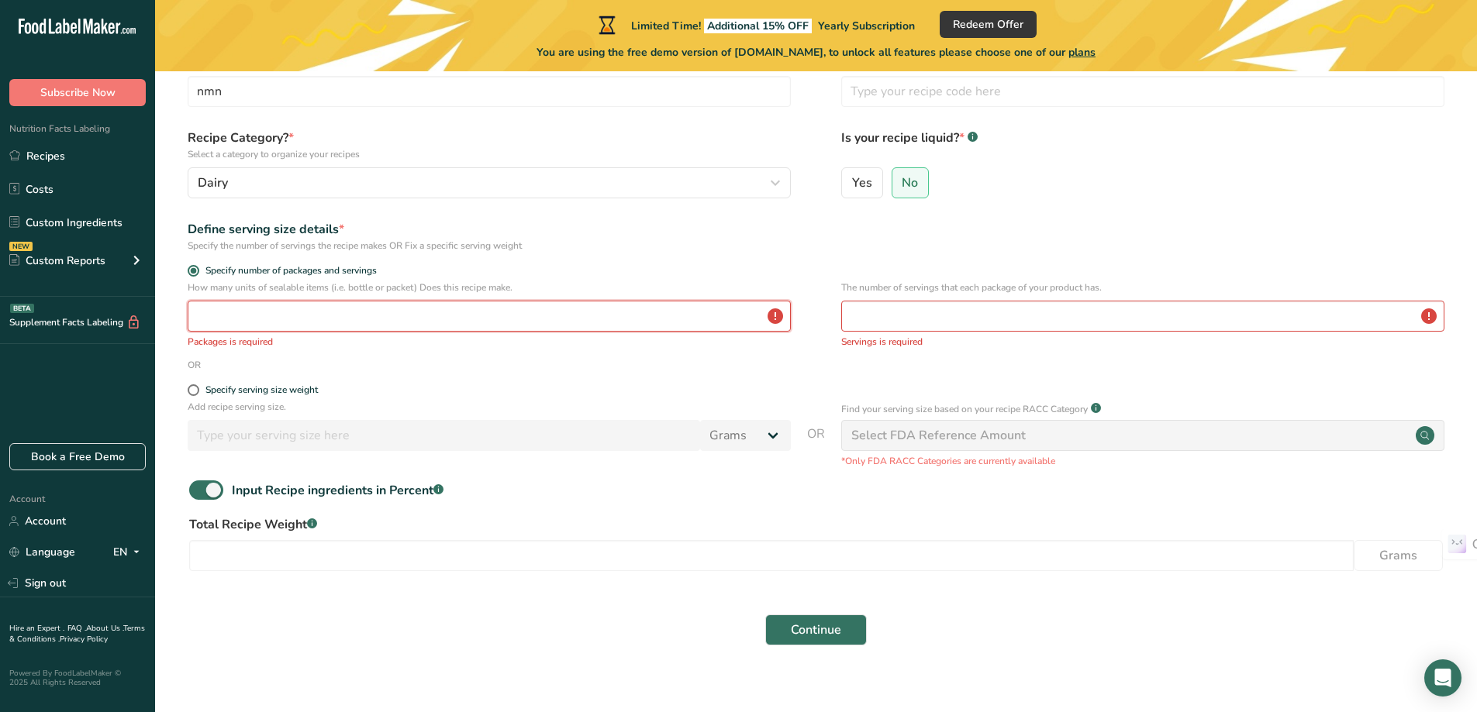
click at [319, 309] on input "number" at bounding box center [489, 316] width 603 height 31
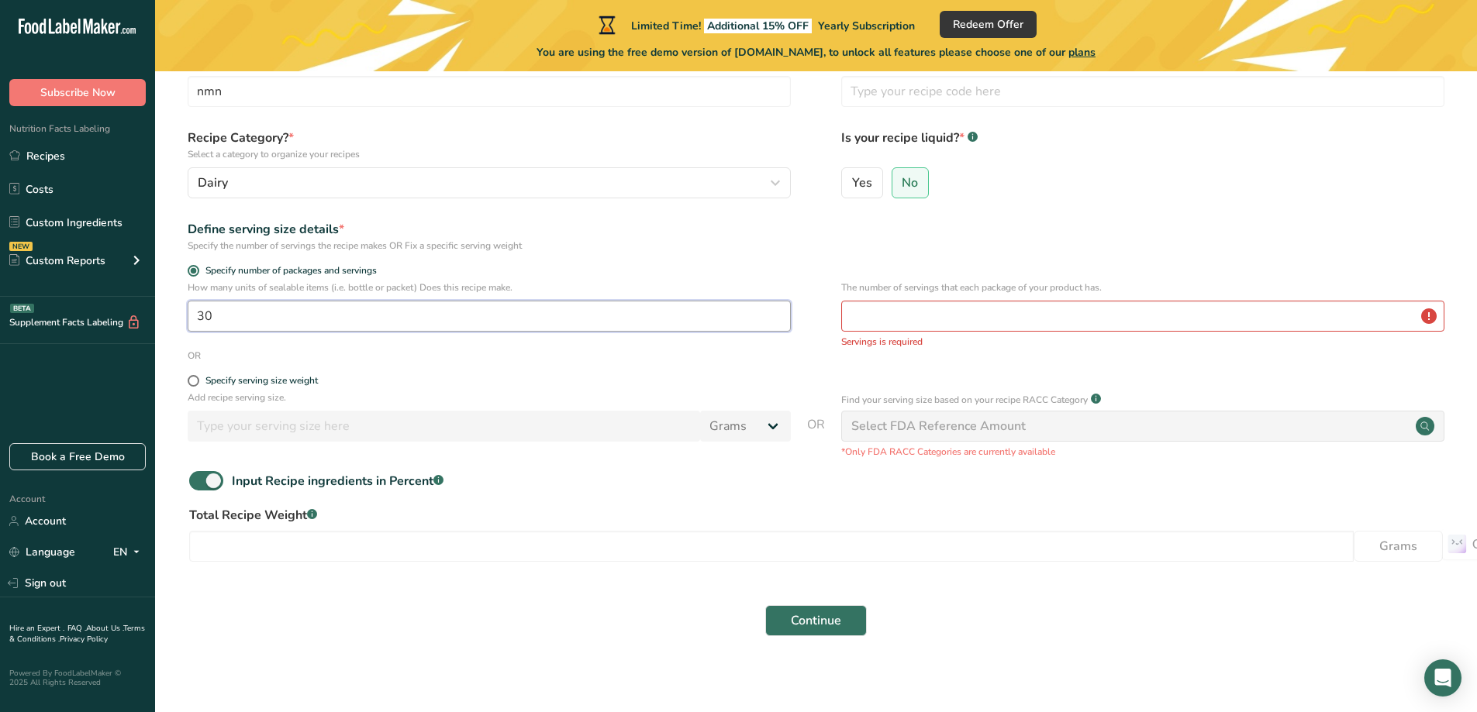
type input "30"
click at [935, 322] on input "number" at bounding box center [1142, 316] width 603 height 31
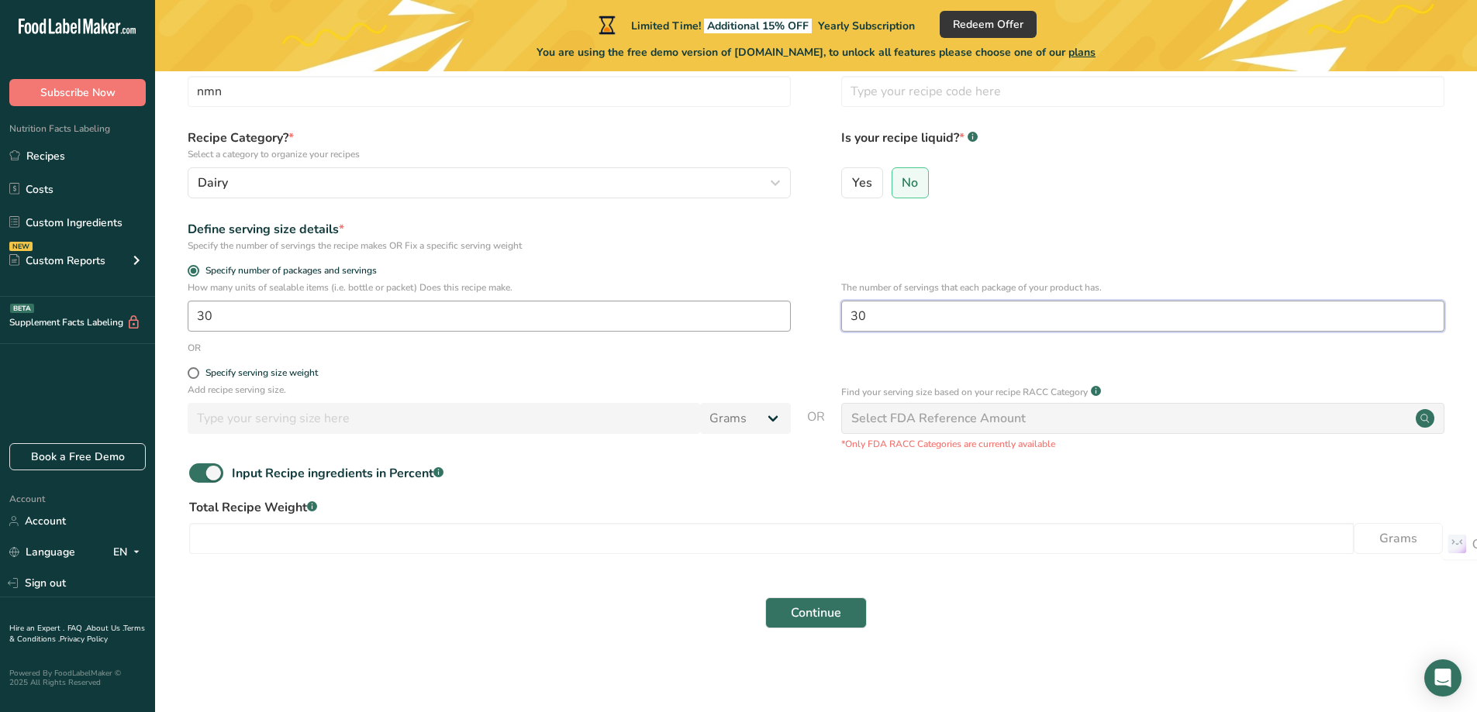
type input "30"
drag, startPoint x: 286, startPoint y: 309, endPoint x: 162, endPoint y: 326, distance: 125.3
click at [162, 326] on section "Set up your recipe Recipe name * nmn Recipe code .a-a{fill:#347362;}.b-a{fill:#…" at bounding box center [816, 321] width 1322 height 684
type input "2"
click at [433, 338] on div "How many units of sealable items (i.e. bottle or packet) Does this recipe make.…" at bounding box center [816, 311] width 1272 height 60
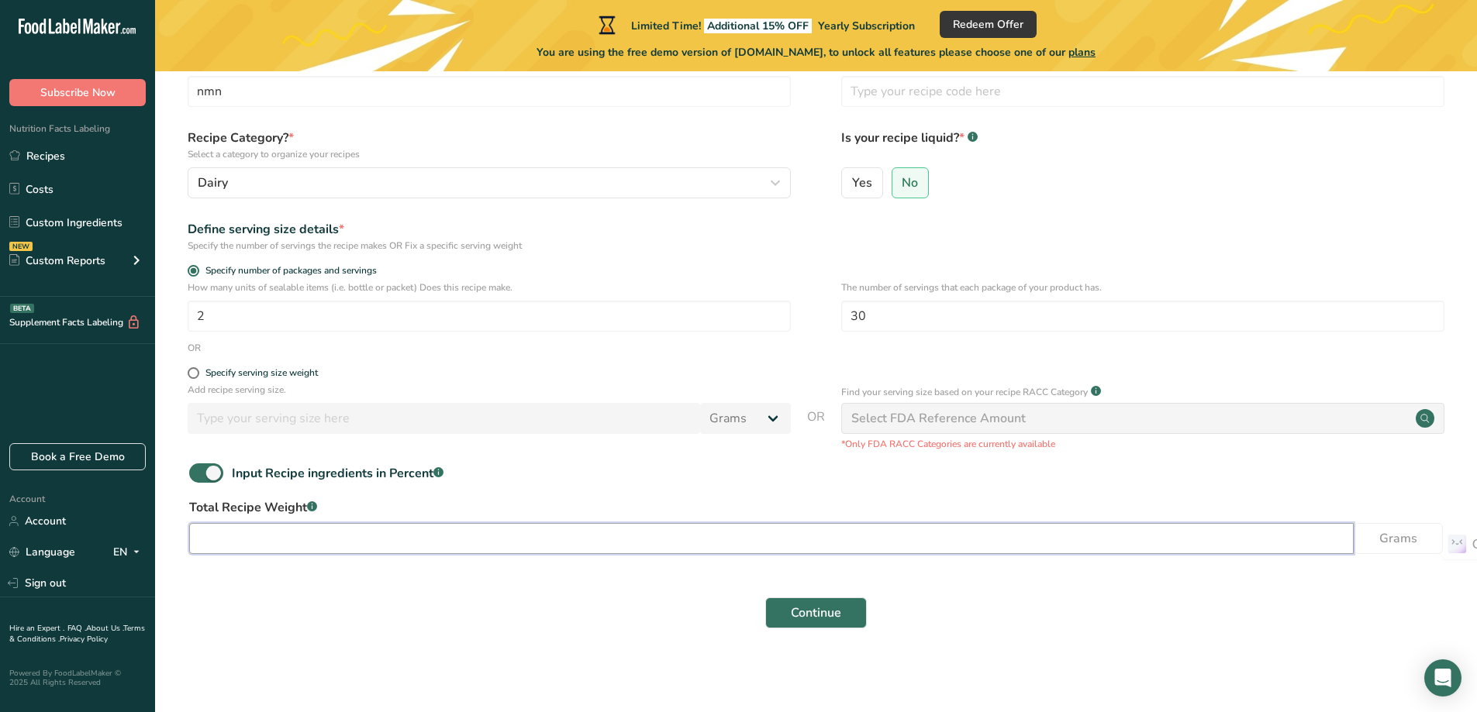
click at [434, 534] on input "number" at bounding box center [771, 538] width 1164 height 31
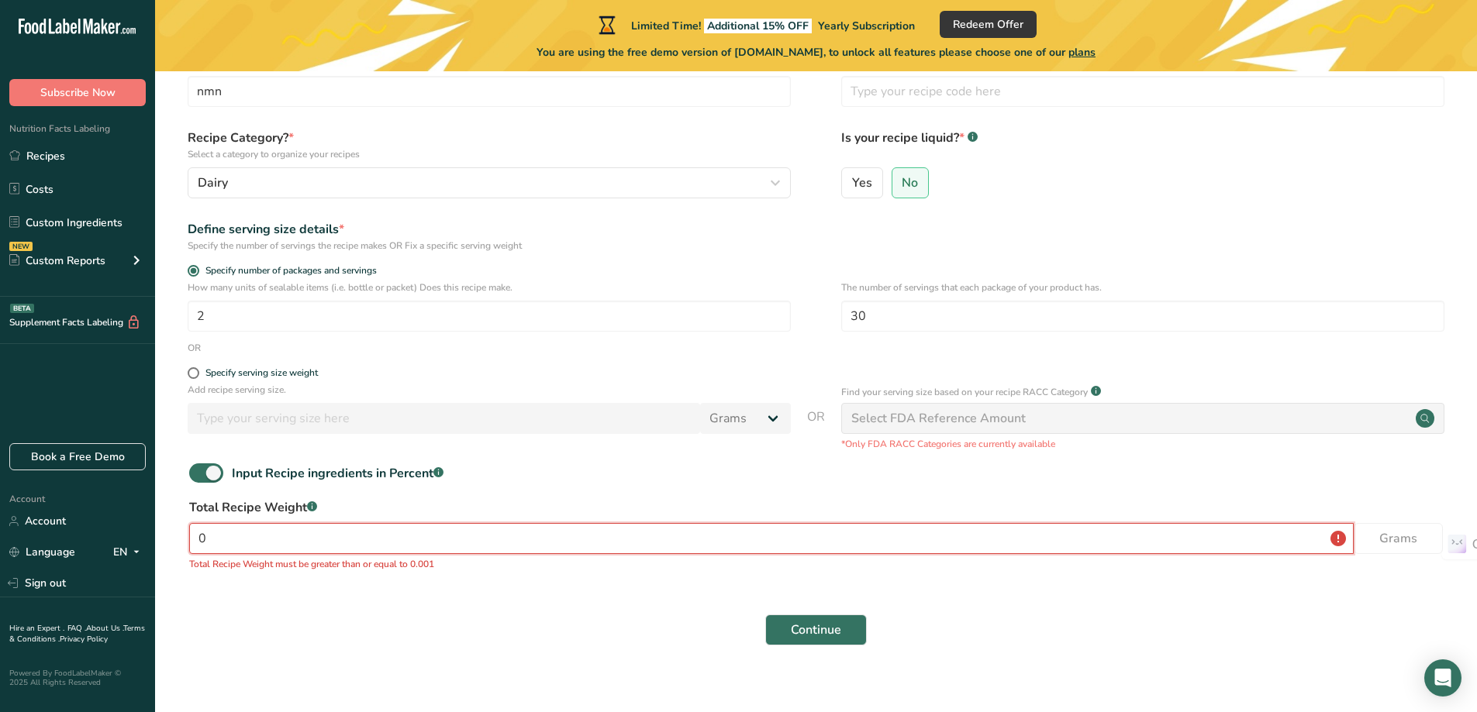
type input "0"
click at [444, 614] on div "Continue" at bounding box center [816, 630] width 1272 height 50
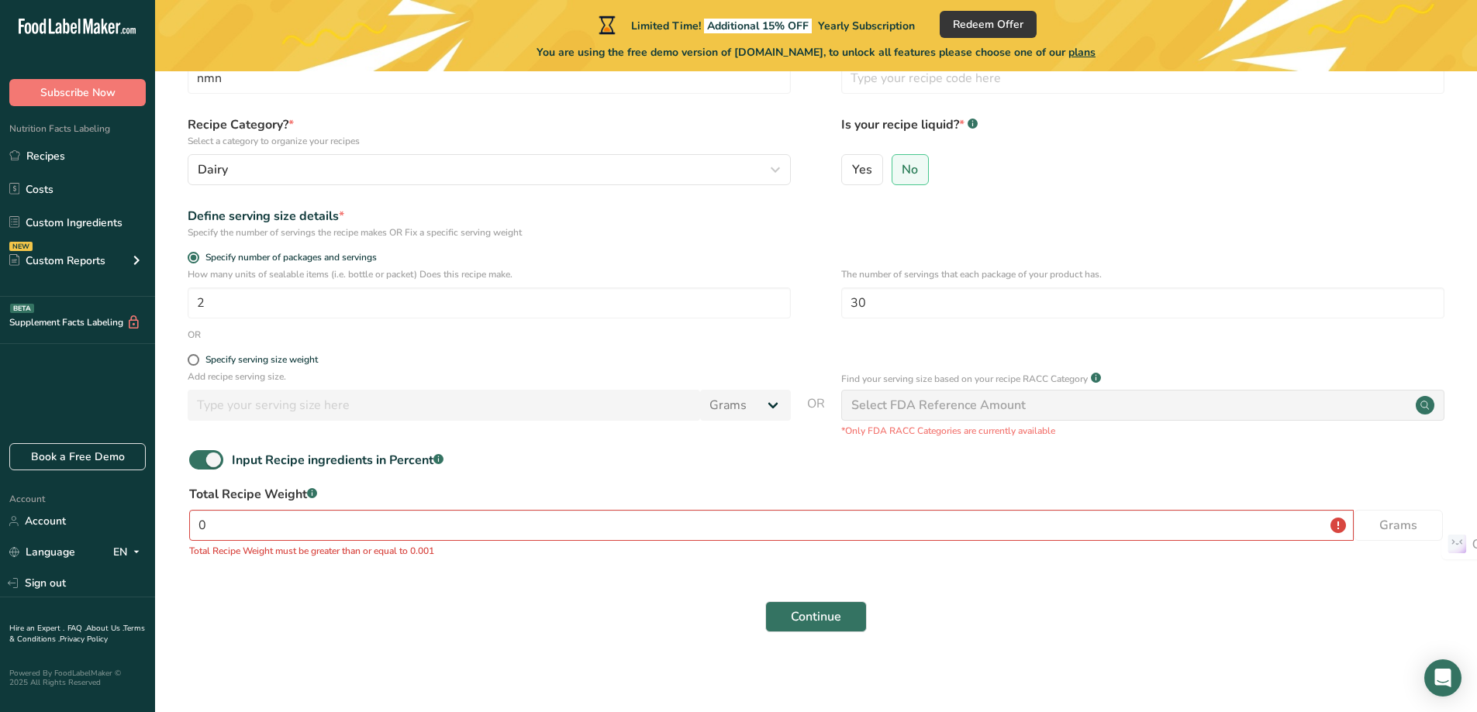
scroll to position [109, 0]
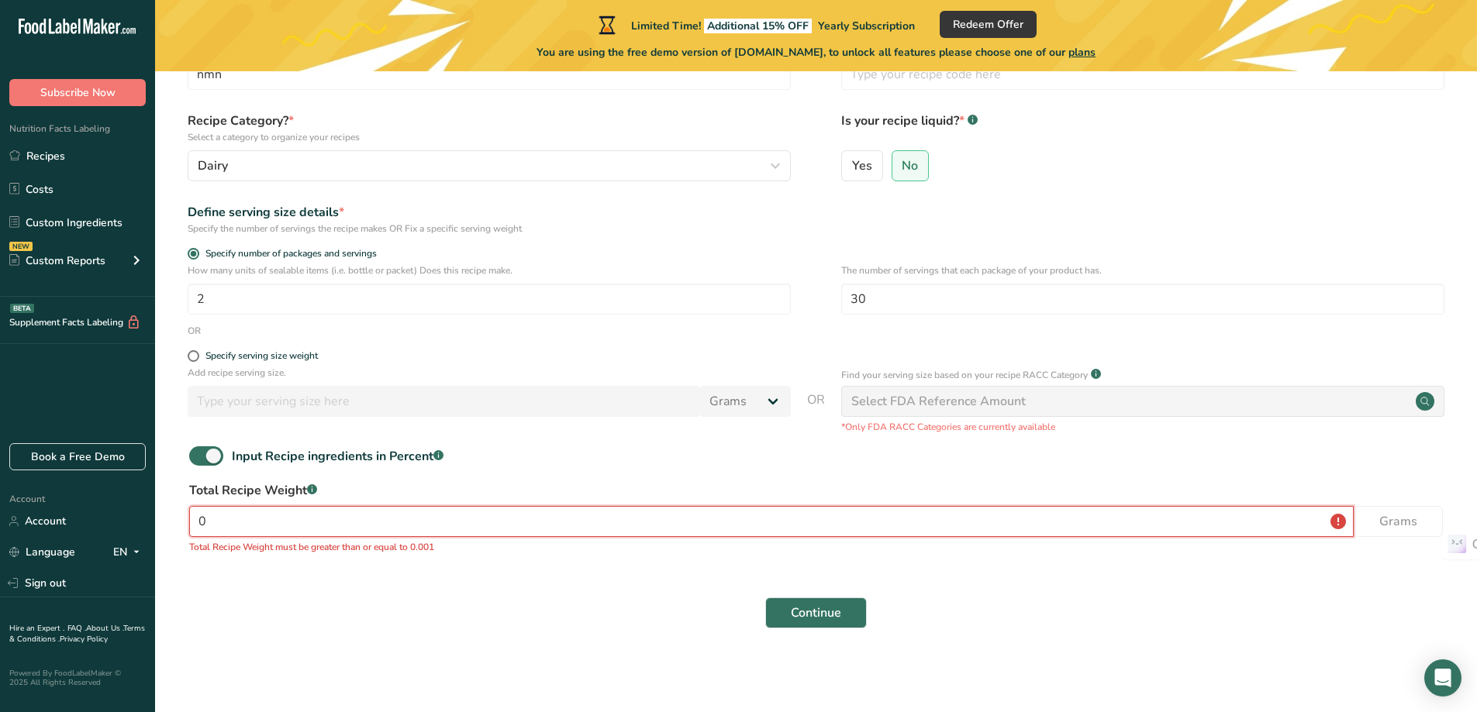
drag, startPoint x: 274, startPoint y: 522, endPoint x: 199, endPoint y: 522, distance: 74.4
click at [210, 522] on input "0" at bounding box center [771, 521] width 1164 height 31
drag, startPoint x: 233, startPoint y: 524, endPoint x: 177, endPoint y: 527, distance: 55.9
click at [177, 527] on section "Set up your recipe Recipe name * nmn Recipe code .a-a{fill:#347362;}.b-a{fill:#…" at bounding box center [816, 312] width 1322 height 701
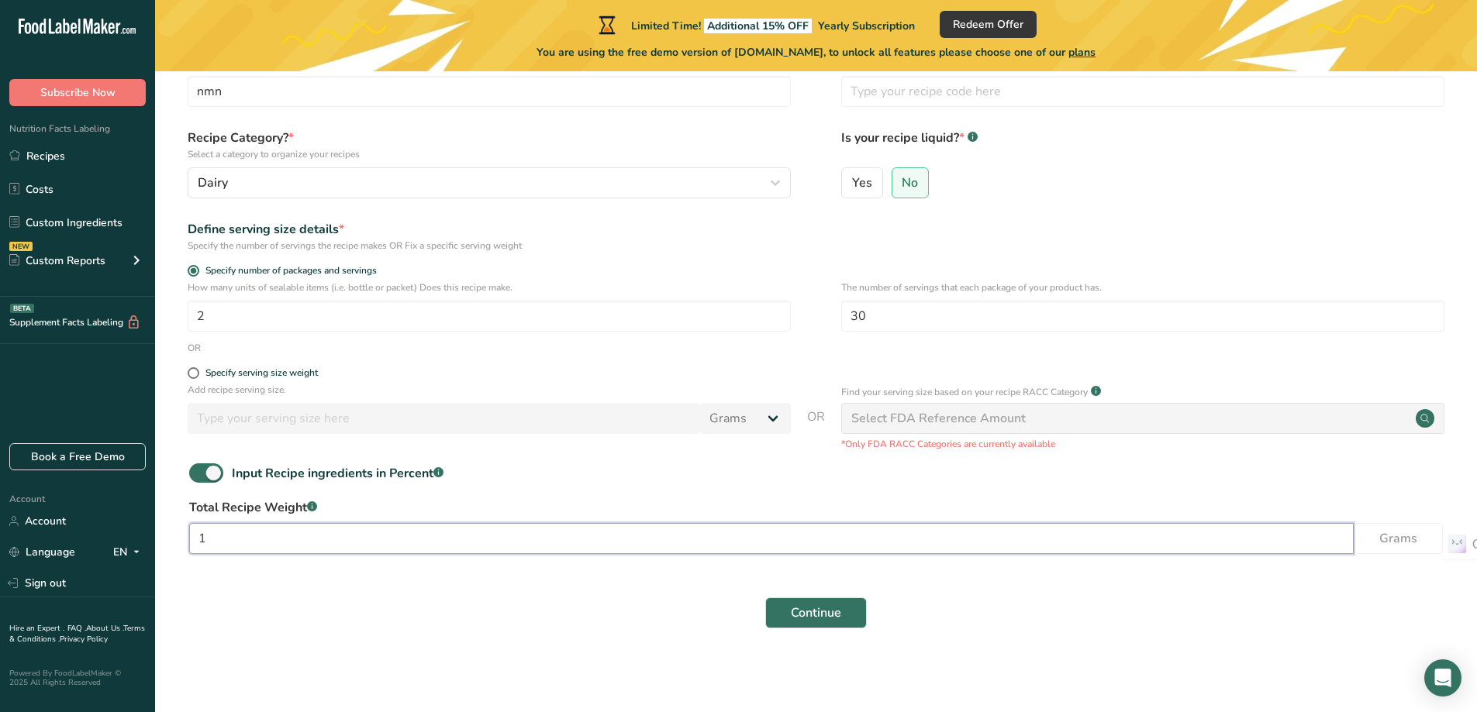
scroll to position [92, 0]
type input "1"
click at [424, 609] on div "Continue" at bounding box center [816, 613] width 1272 height 50
click at [984, 94] on input "text" at bounding box center [1142, 91] width 603 height 31
type input "001"
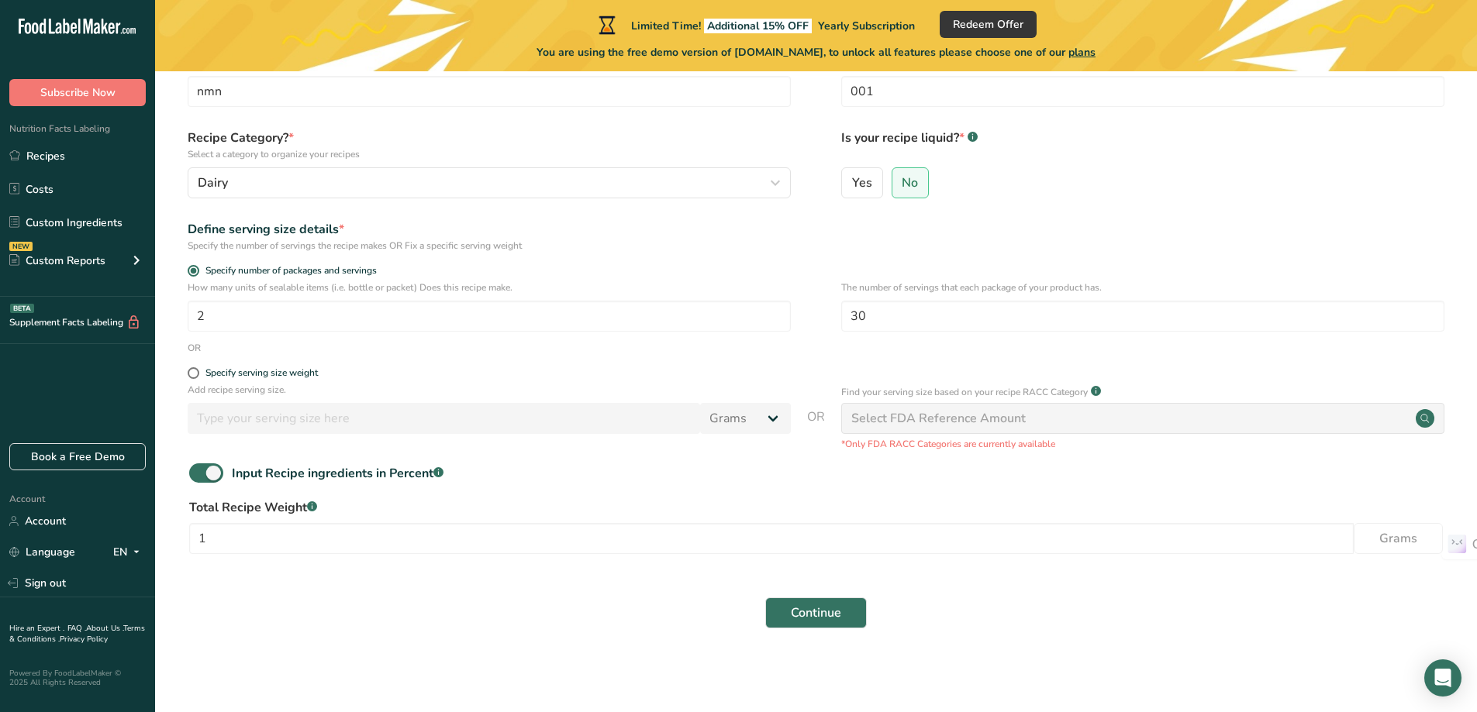
drag, startPoint x: 1052, startPoint y: 113, endPoint x: 1054, endPoint y: 136, distance: 23.4
click at [1052, 114] on div "Recipe code .a-a{fill:#347362;}.b-a{fill:#fff;} 001" at bounding box center [1142, 83] width 603 height 65
click at [821, 614] on span "Continue" at bounding box center [816, 613] width 50 height 19
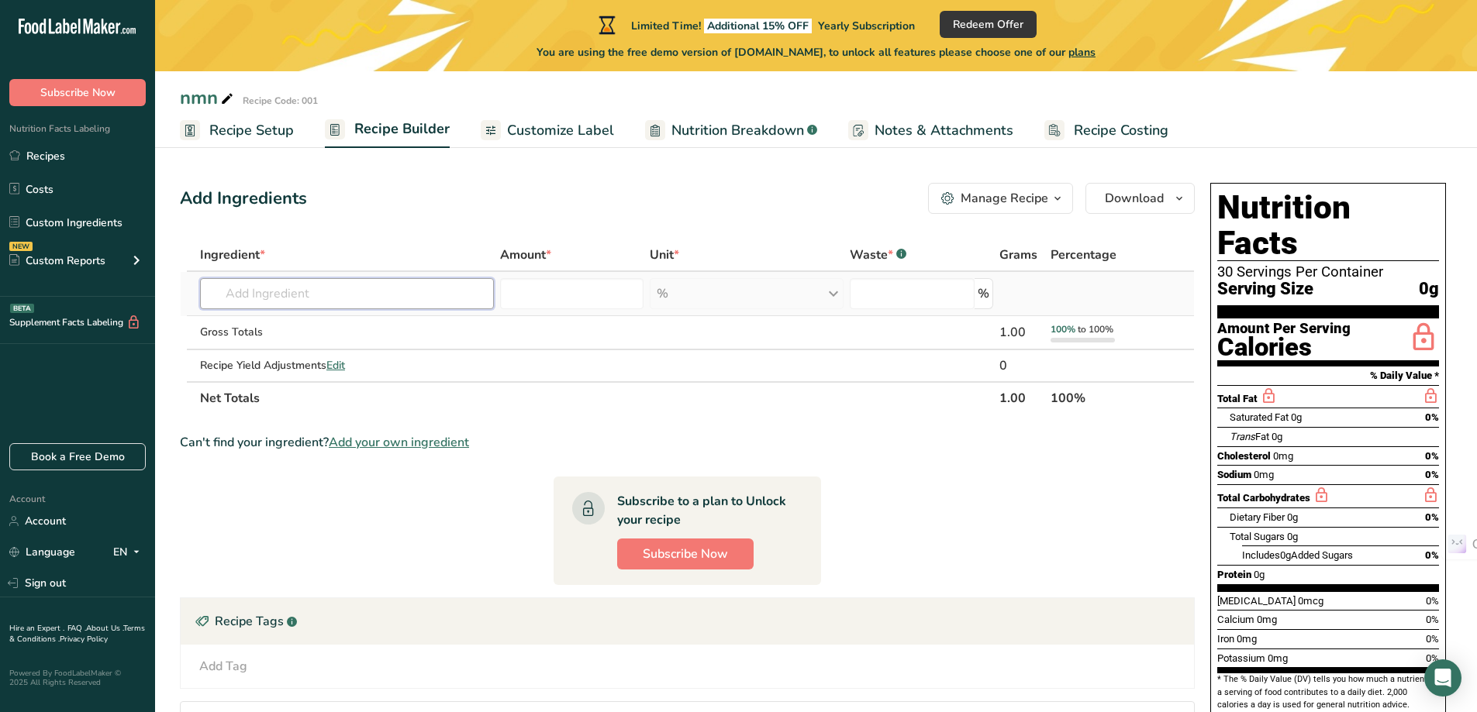
click at [391, 289] on input "text" at bounding box center [347, 293] width 294 height 31
click at [332, 288] on input "text" at bounding box center [347, 293] width 294 height 31
drag, startPoint x: 404, startPoint y: 296, endPoint x: 220, endPoint y: 291, distance: 183.8
click at [220, 291] on input "Nicotinamide mononucleotide" at bounding box center [347, 293] width 294 height 31
type input "Nicotinamide mononucleotide"
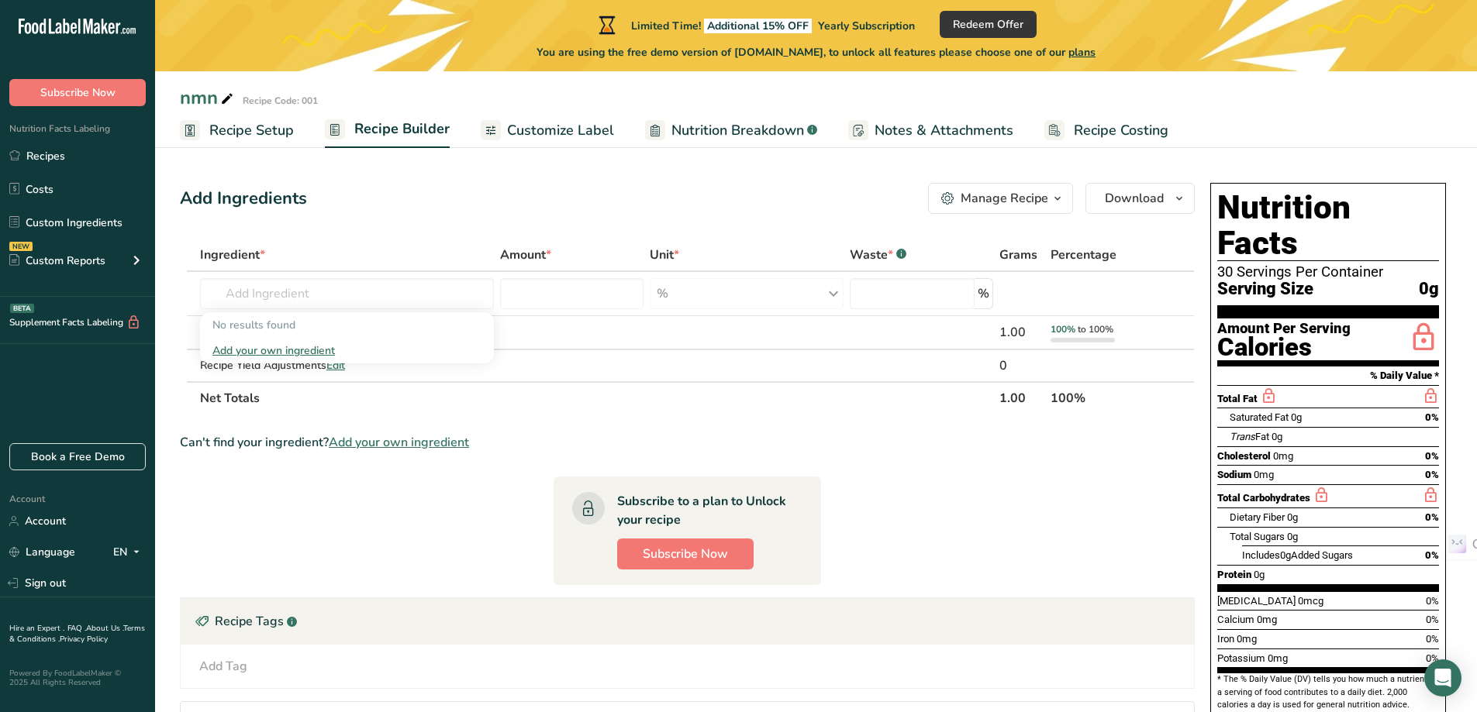
click at [350, 245] on th "Ingredient *" at bounding box center [347, 256] width 300 height 33
drag, startPoint x: 402, startPoint y: 270, endPoint x: 397, endPoint y: 281, distance: 11.8
click at [397, 281] on table "Ingredient * Amount * Unit * Waste * .a-a{fill:#347362;}.b-a{fill:#fff;} Grams …" at bounding box center [687, 327] width 1015 height 176
click at [397, 285] on input "text" at bounding box center [347, 293] width 294 height 31
paste input "Nicotinamide mononucleotide"
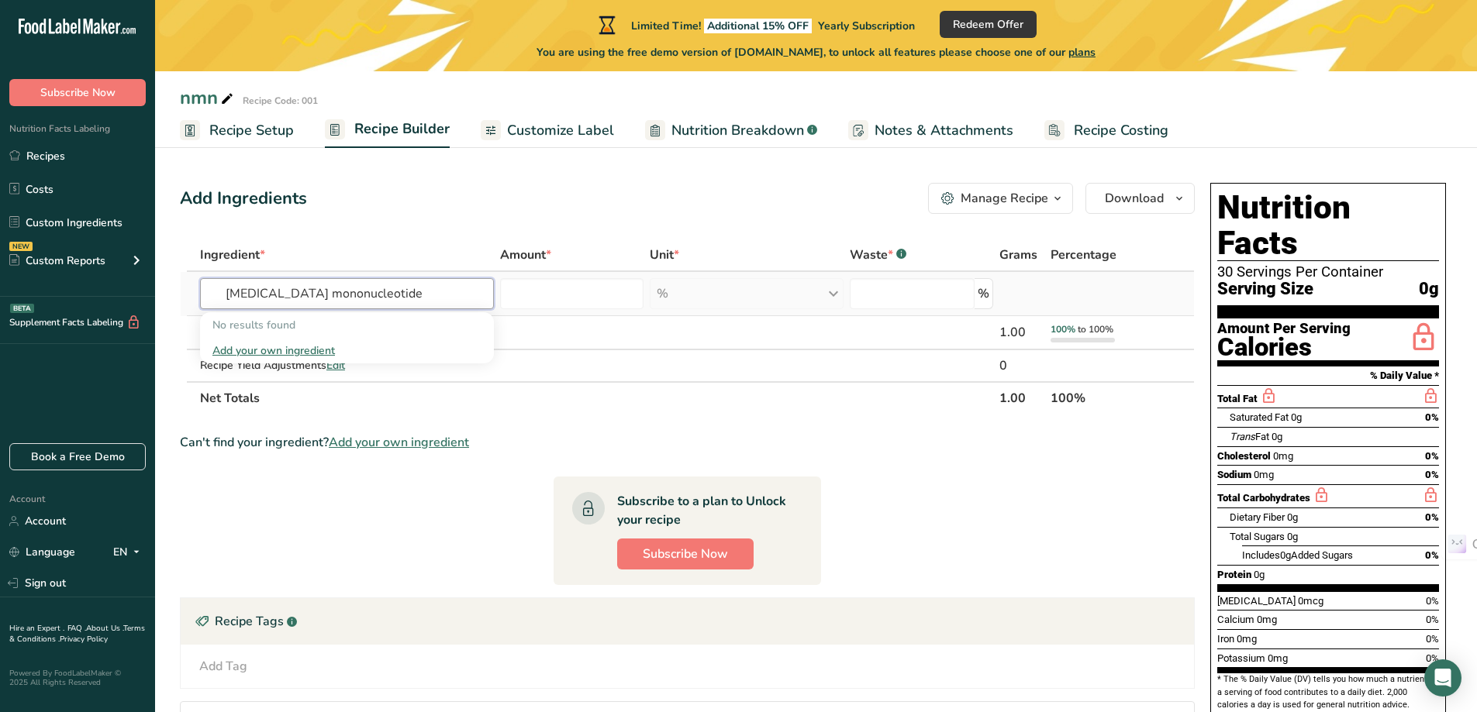
type input "Nicotinamide mononucleotide"
click at [287, 337] on div "No results found" at bounding box center [347, 325] width 294 height 26
click at [310, 351] on div "Add your own ingredient" at bounding box center [346, 351] width 269 height 16
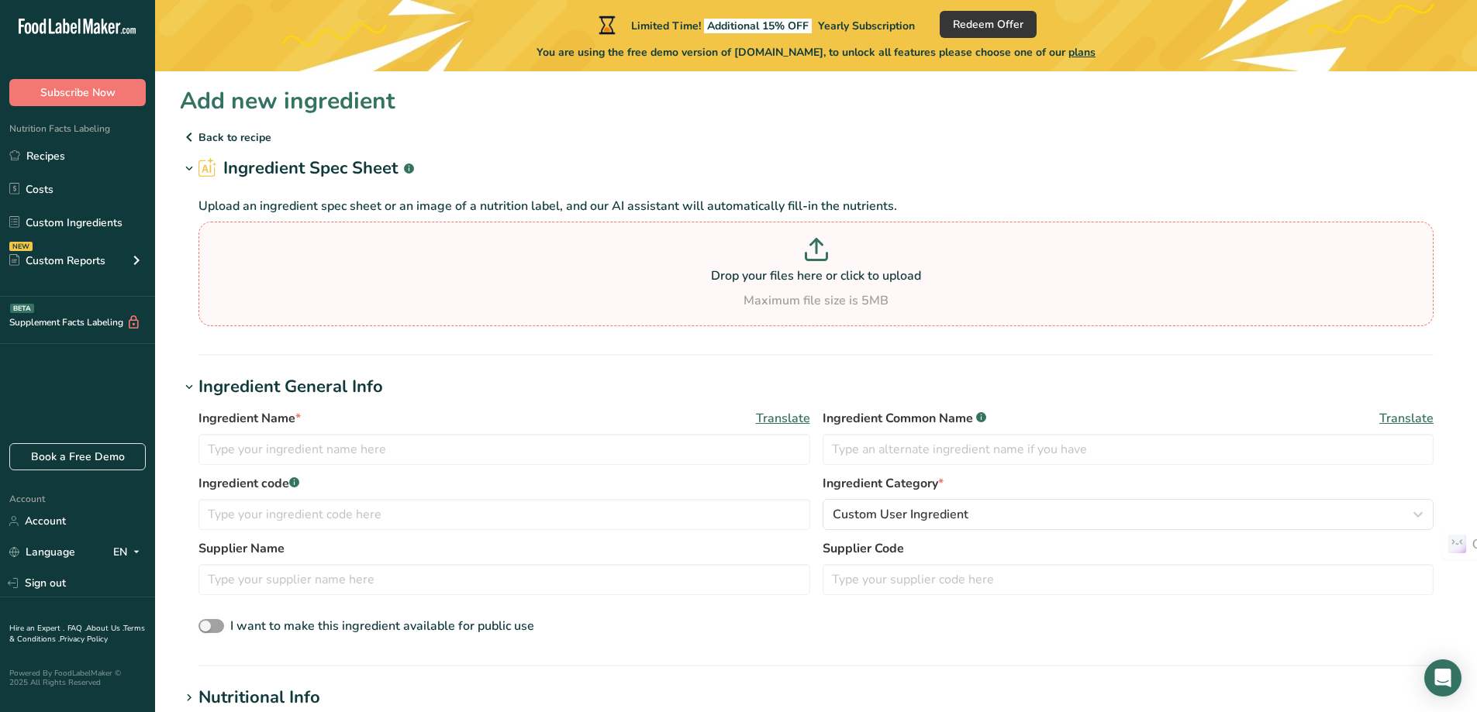
click at [698, 254] on p at bounding box center [815, 252] width 1227 height 29
click at [698, 254] on input "Drop your files here or click to upload Maximum file size is 5MB" at bounding box center [815, 274] width 1235 height 105
click at [234, 211] on p "Upload an ingredient spec sheet or an image of a nutrition label, and our AI as…" at bounding box center [815, 206] width 1235 height 19
click at [248, 254] on p at bounding box center [815, 252] width 1227 height 29
click at [248, 254] on input "Drop your files here or click to upload Maximum file size is 5MB" at bounding box center [815, 274] width 1235 height 105
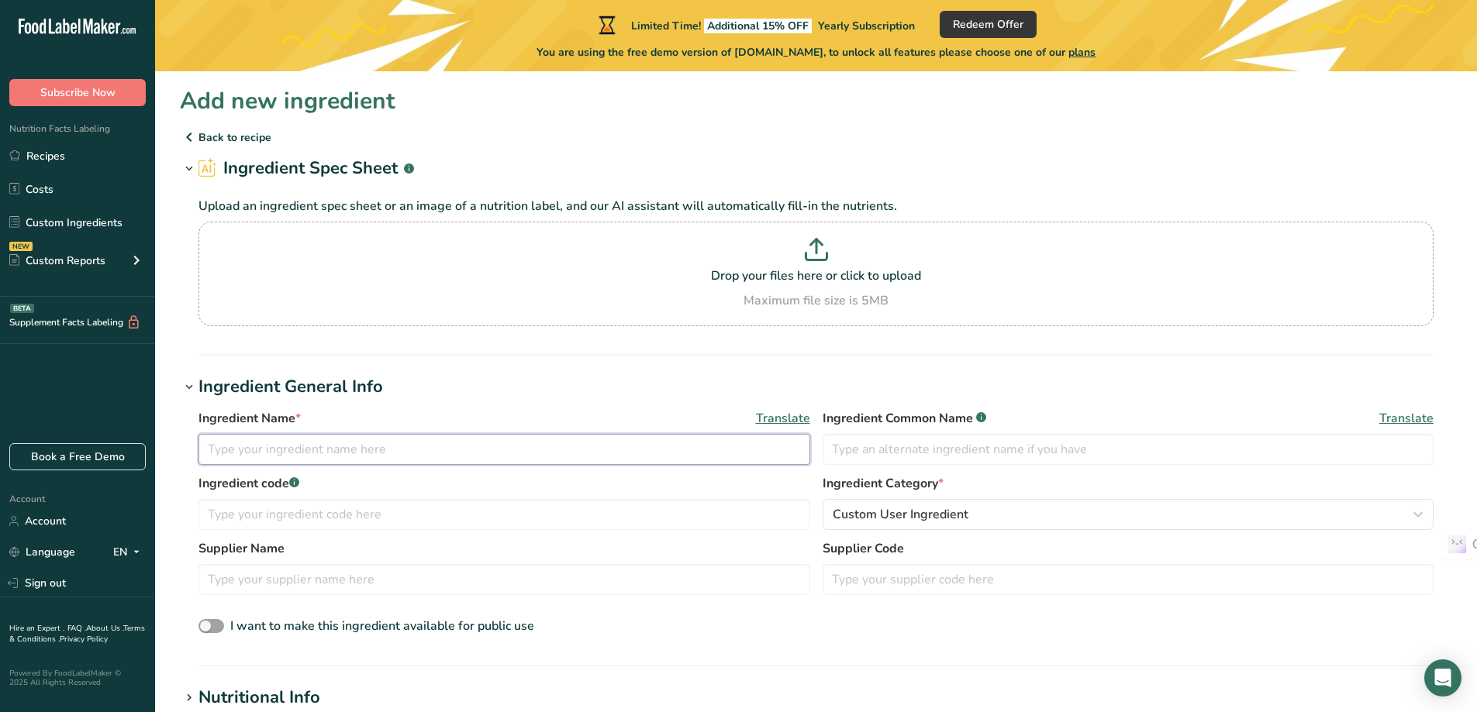
click at [363, 452] on input "text" at bounding box center [504, 449] width 612 height 31
paste input "Nicotinamide mononucleotide"
type input "Nicotinamide mononucleotide"
click at [554, 383] on h1 "Ingredient General Info" at bounding box center [816, 387] width 1272 height 26
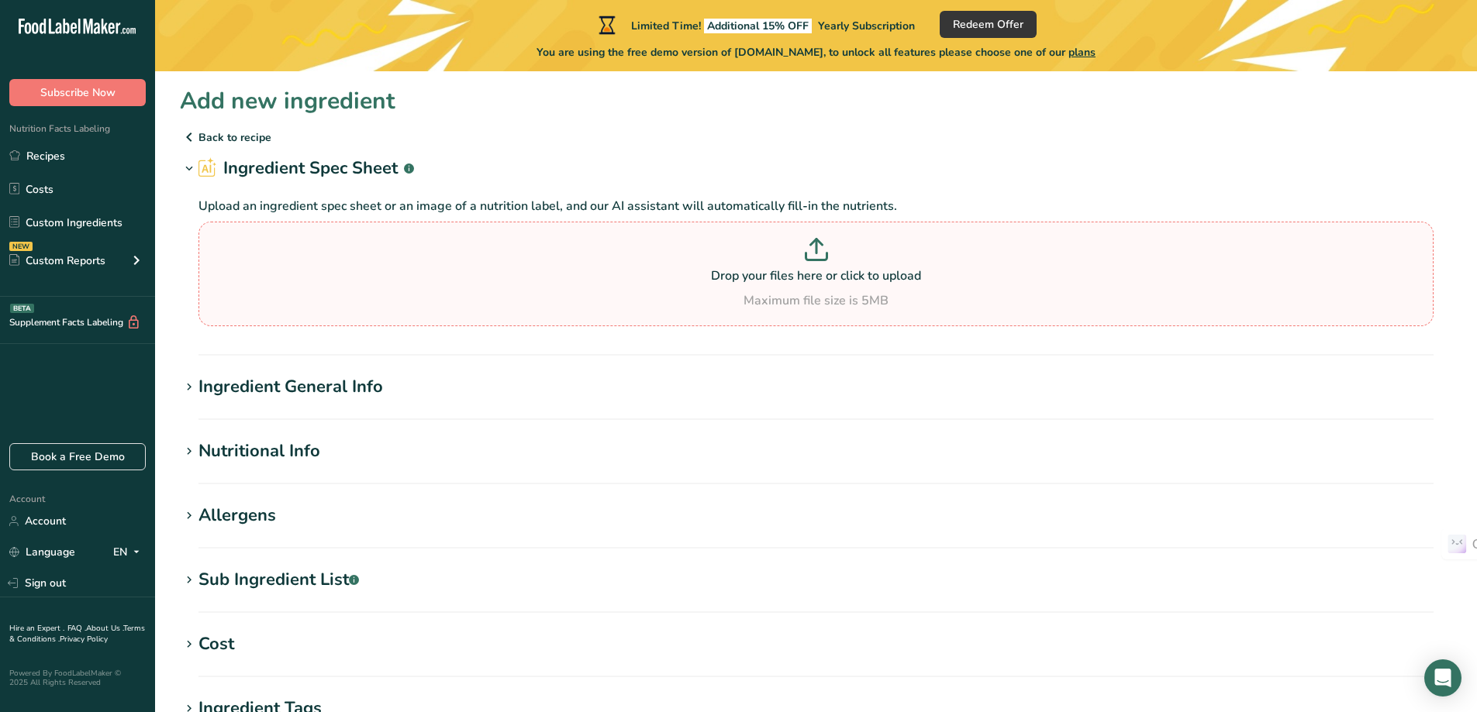
click at [839, 260] on p at bounding box center [815, 252] width 1227 height 29
click at [839, 260] on input "Drop your files here or click to upload Maximum file size is 5MB" at bounding box center [815, 274] width 1235 height 105
type input "C:\fakepath\supplement facts.xlsx"
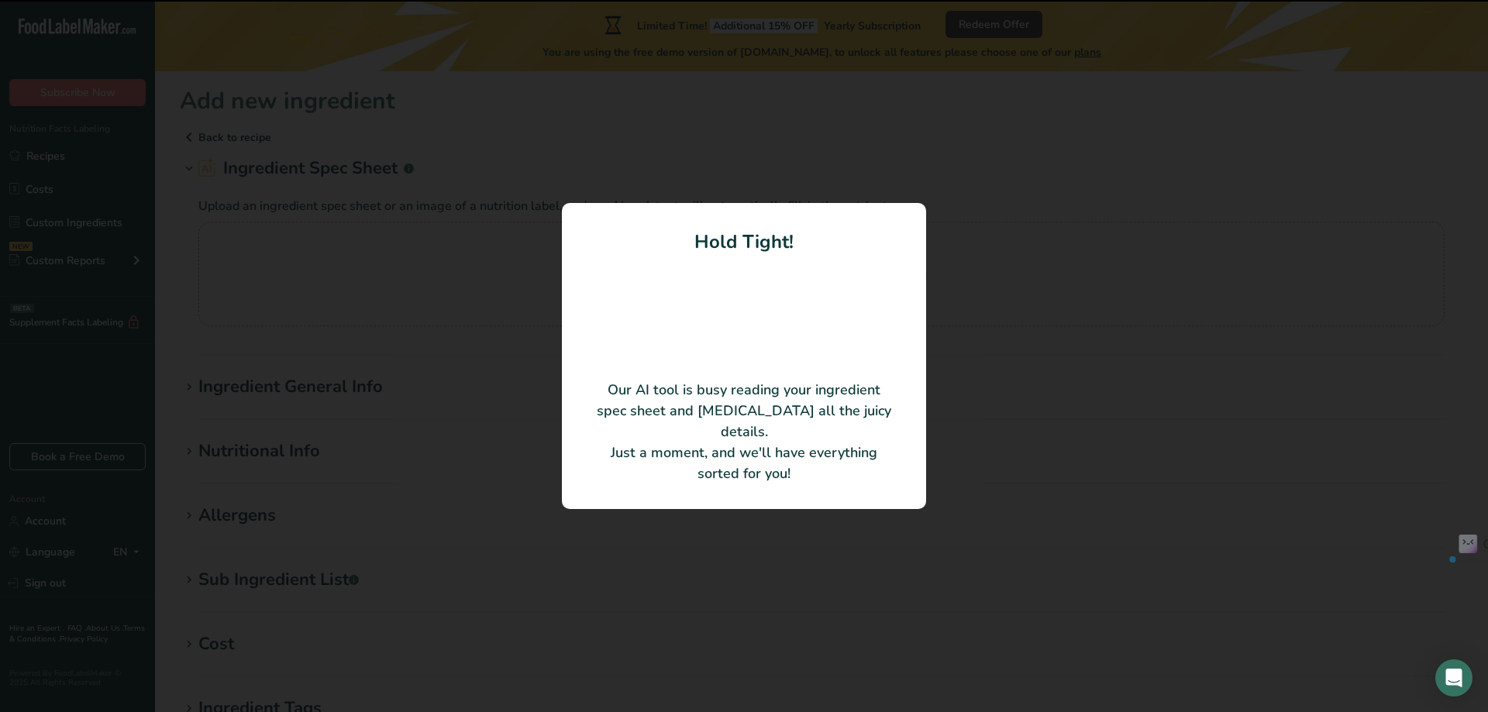
drag, startPoint x: 693, startPoint y: 201, endPoint x: 795, endPoint y: 207, distance: 102.5
click at [795, 228] on h1 "Hold Tight!" at bounding box center [744, 242] width 302 height 28
click at [785, 219] on div at bounding box center [785, 219] width 0 height 0
click at [875, 203] on div "Hold Tight! Our AI tool is busy reading your ingredient spec sheet and pulling …" at bounding box center [744, 356] width 364 height 306
click at [729, 338] on video at bounding box center [744, 312] width 124 height 62
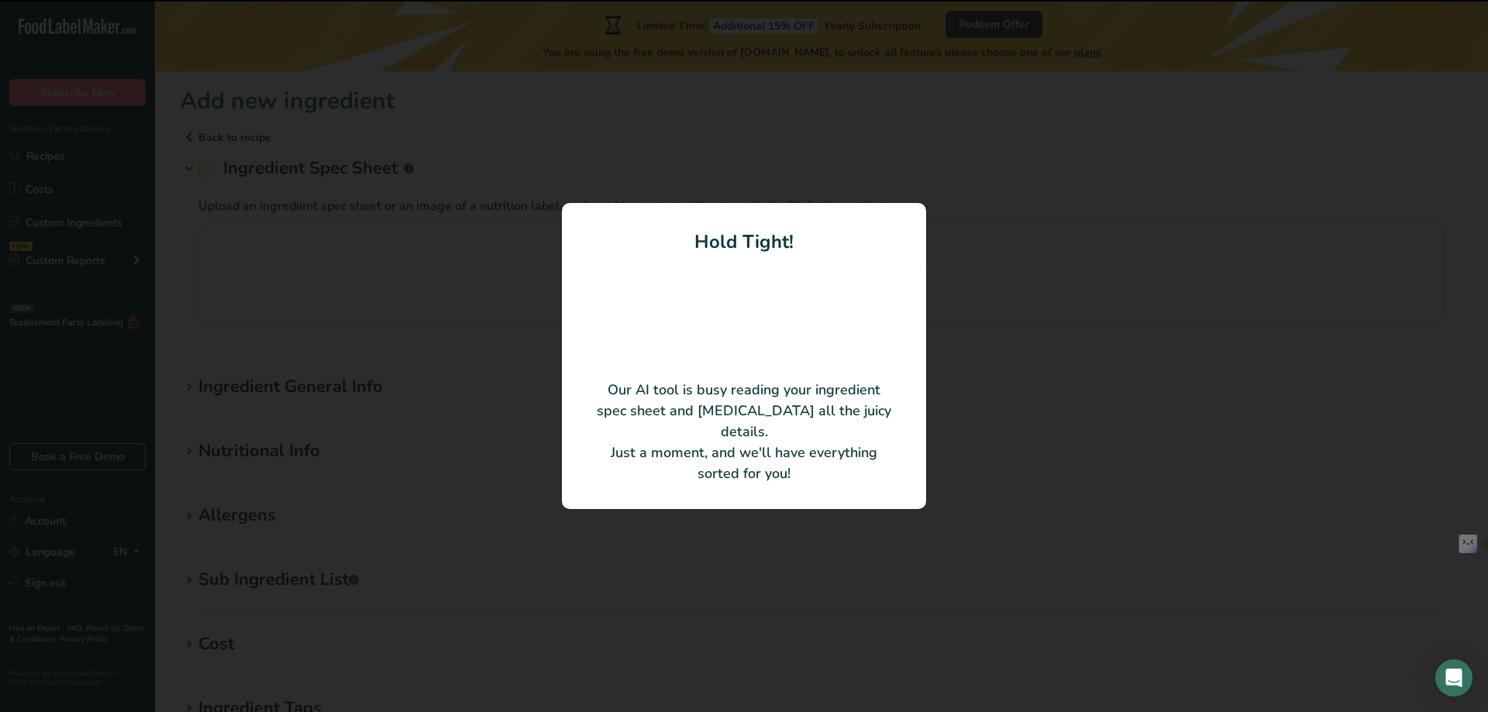
click at [757, 335] on video at bounding box center [744, 312] width 124 height 62
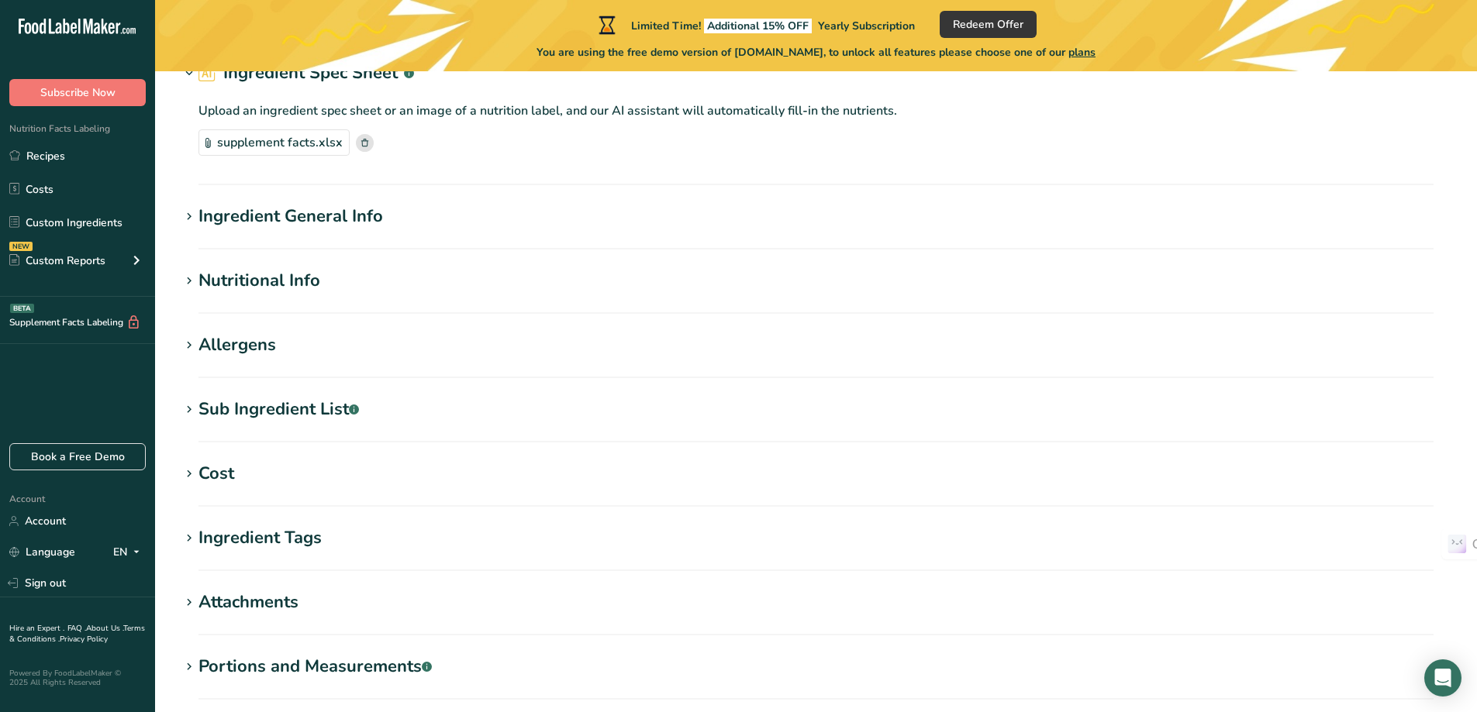
scroll to position [271, 0]
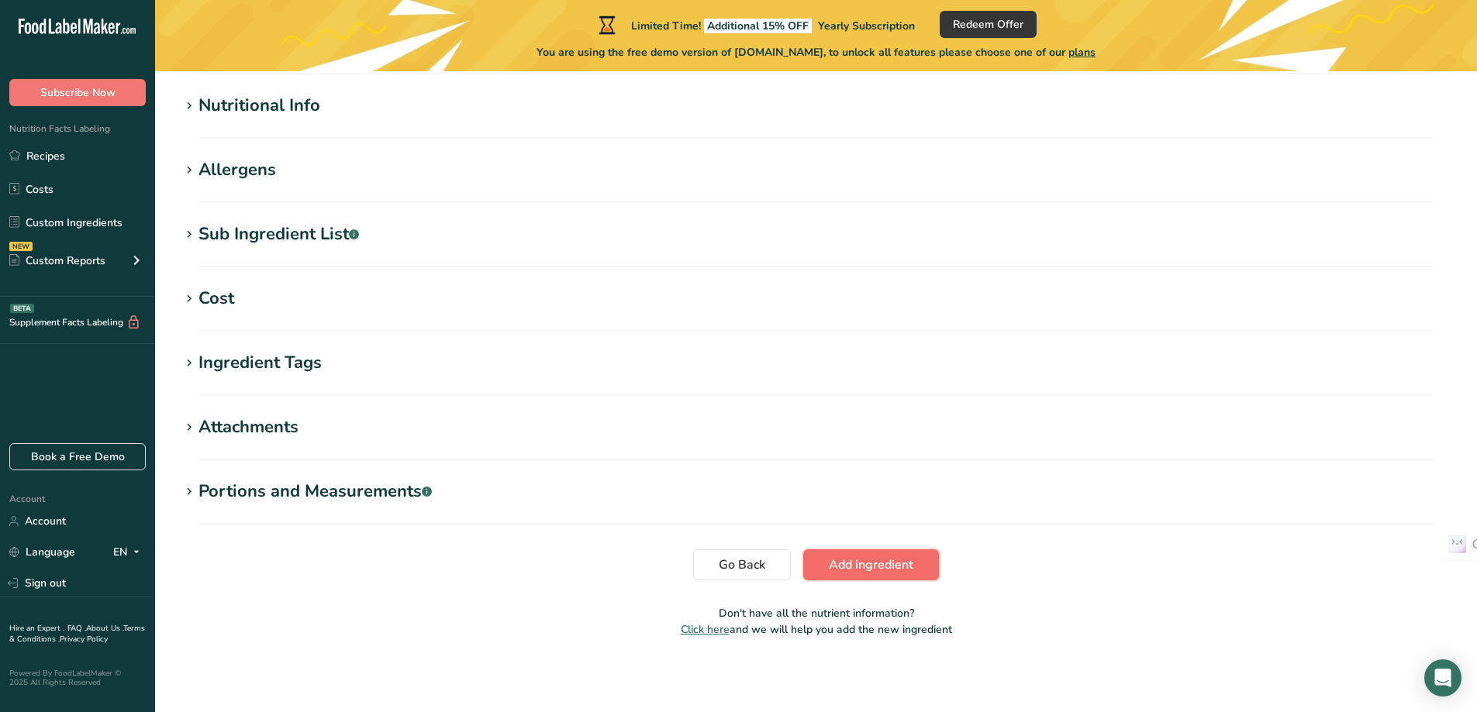
click at [881, 571] on span "Add ingredient" at bounding box center [871, 565] width 85 height 19
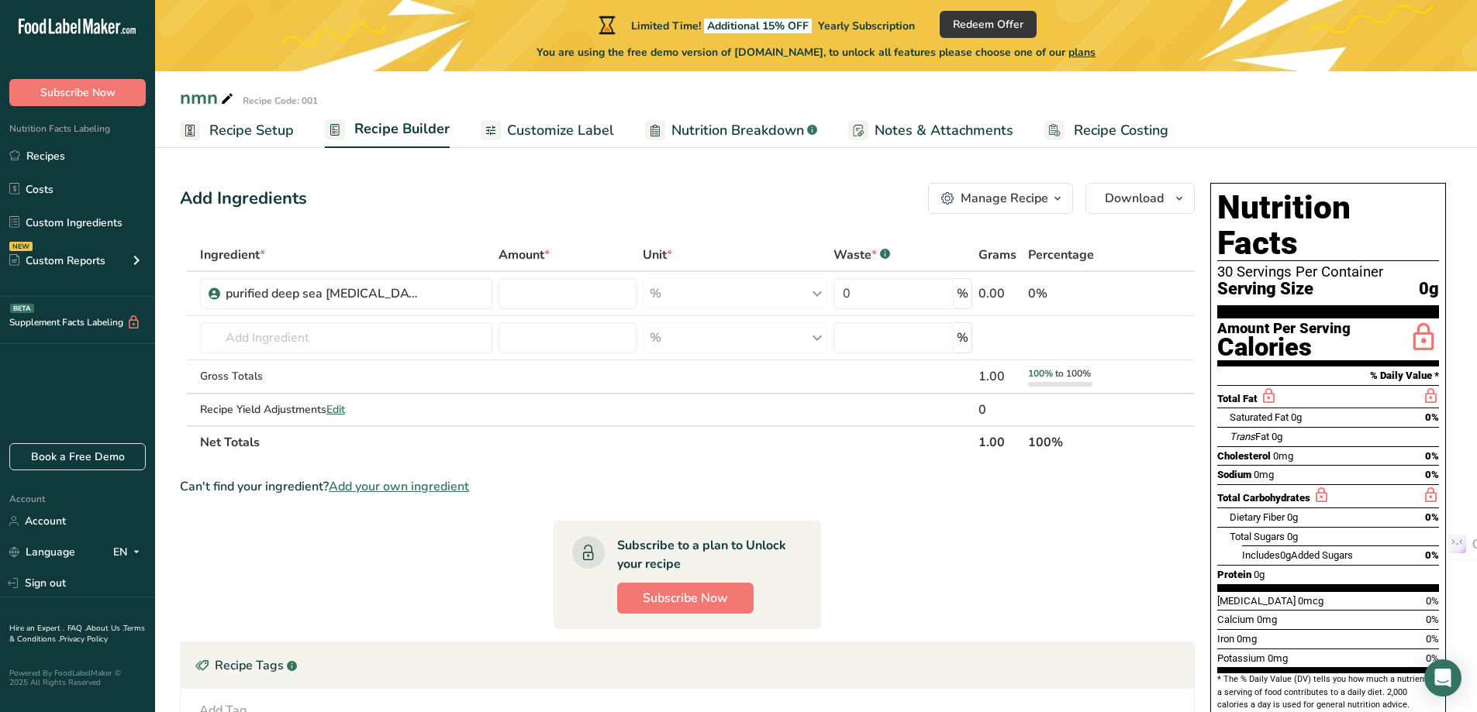
click at [240, 136] on span "Recipe Setup" at bounding box center [251, 130] width 85 height 21
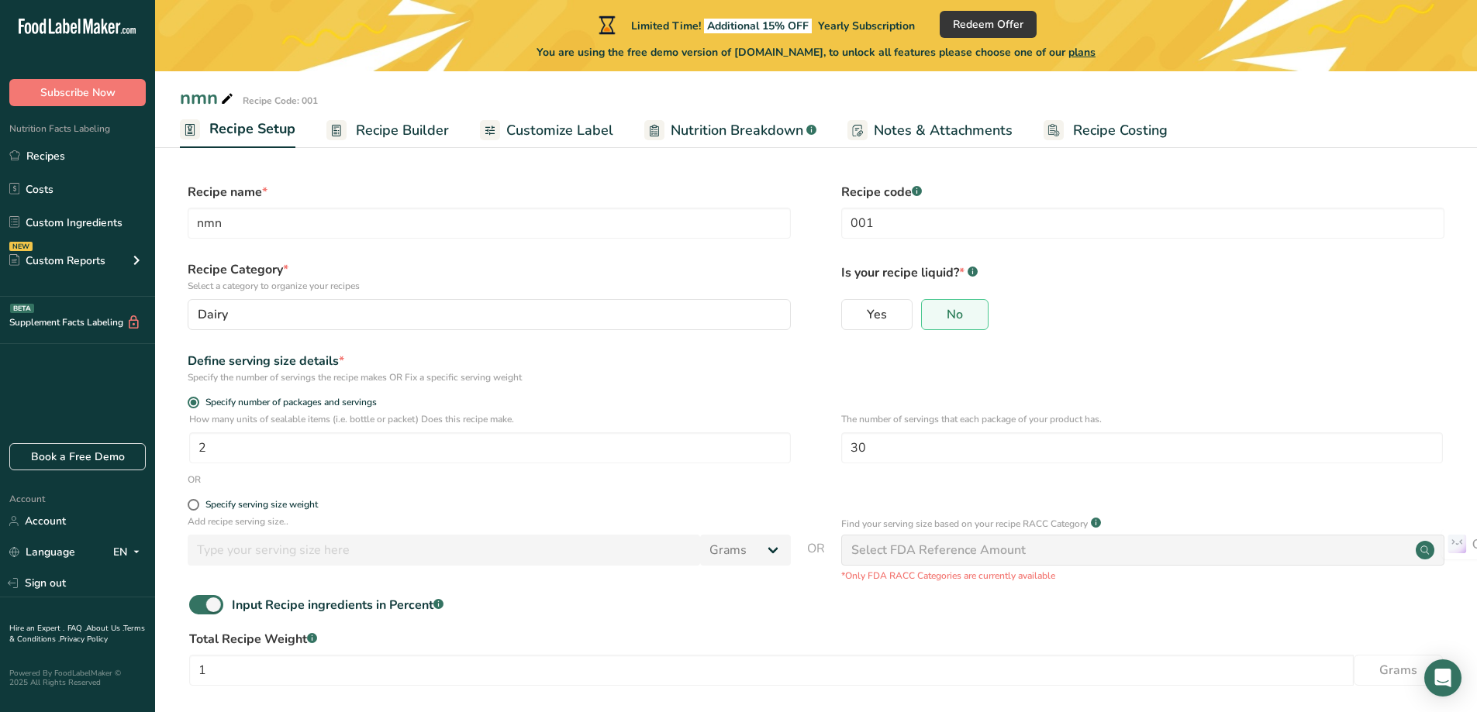
click at [369, 133] on span "Recipe Builder" at bounding box center [402, 130] width 93 height 21
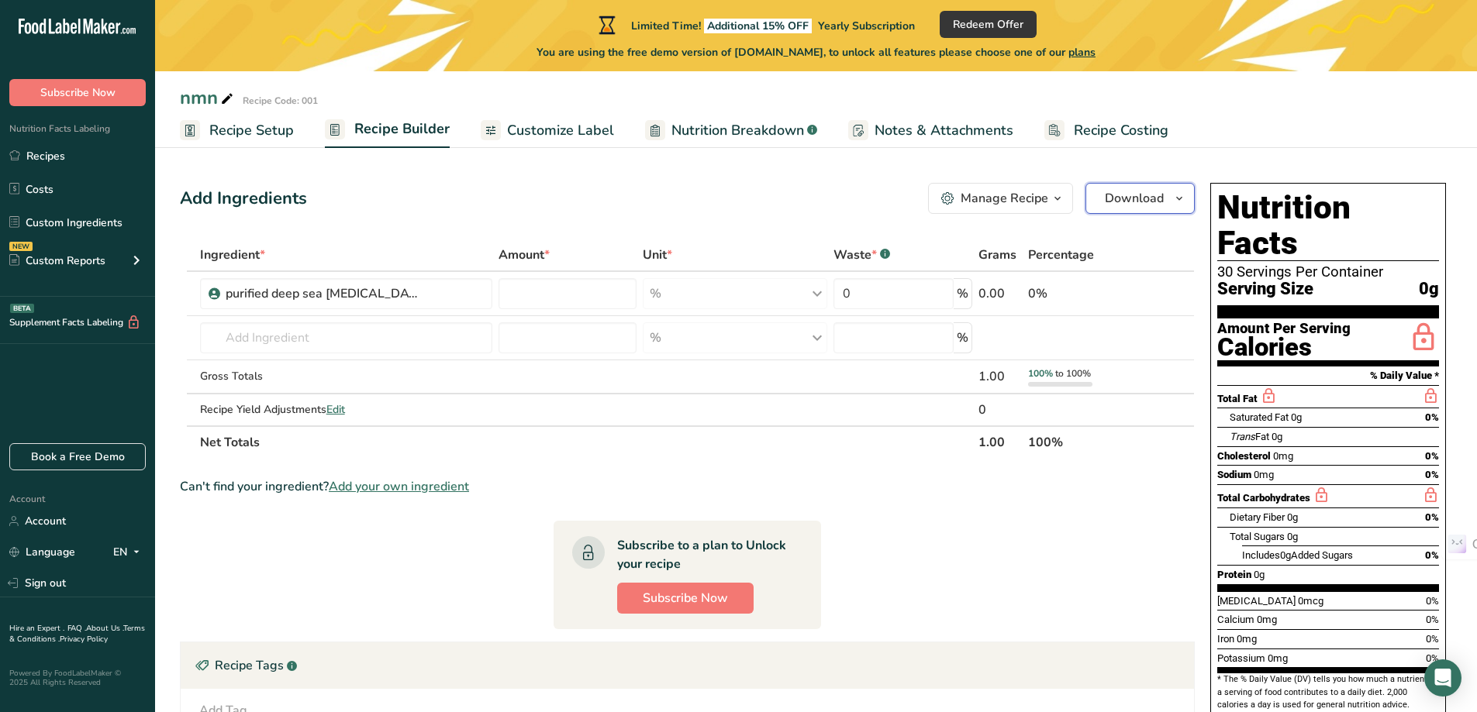
click at [1147, 205] on span "Download" at bounding box center [1134, 198] width 59 height 19
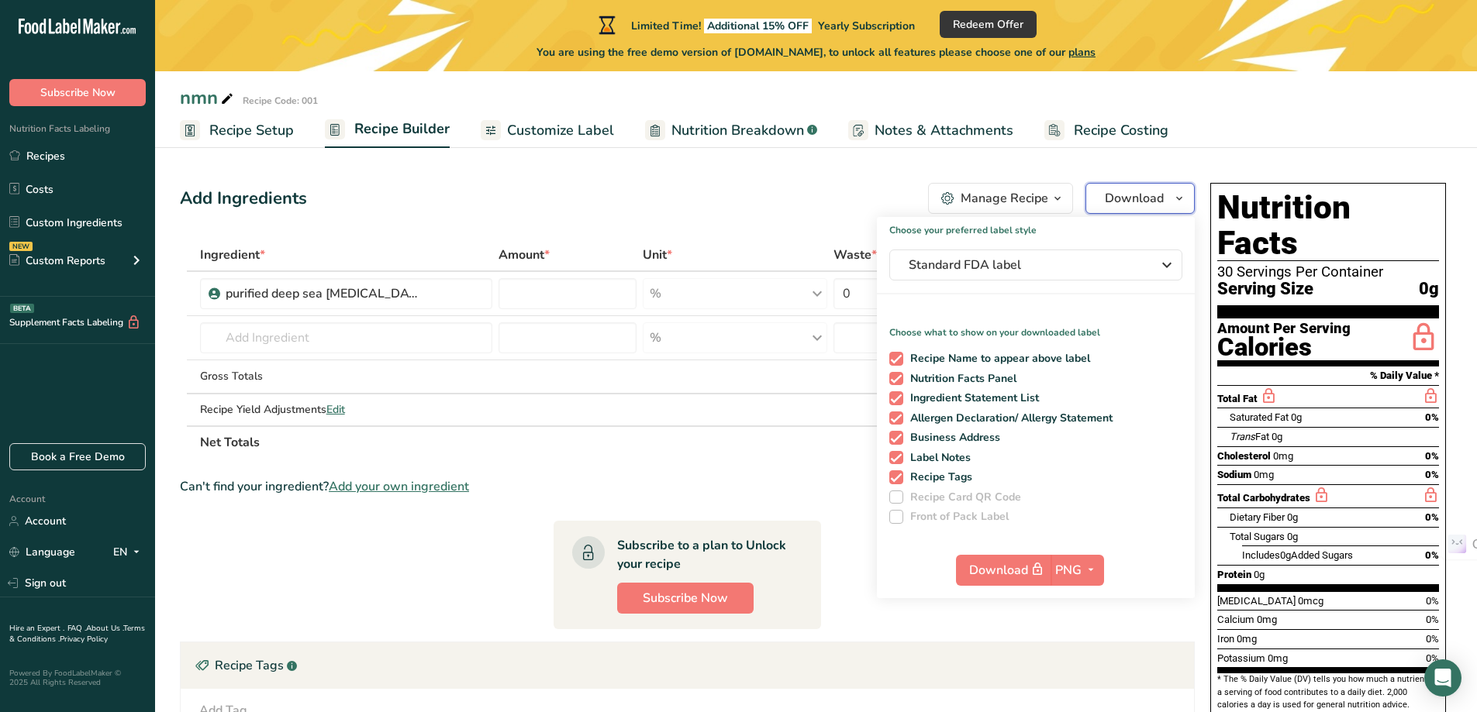
click at [1147, 205] on span "Download" at bounding box center [1134, 198] width 59 height 19
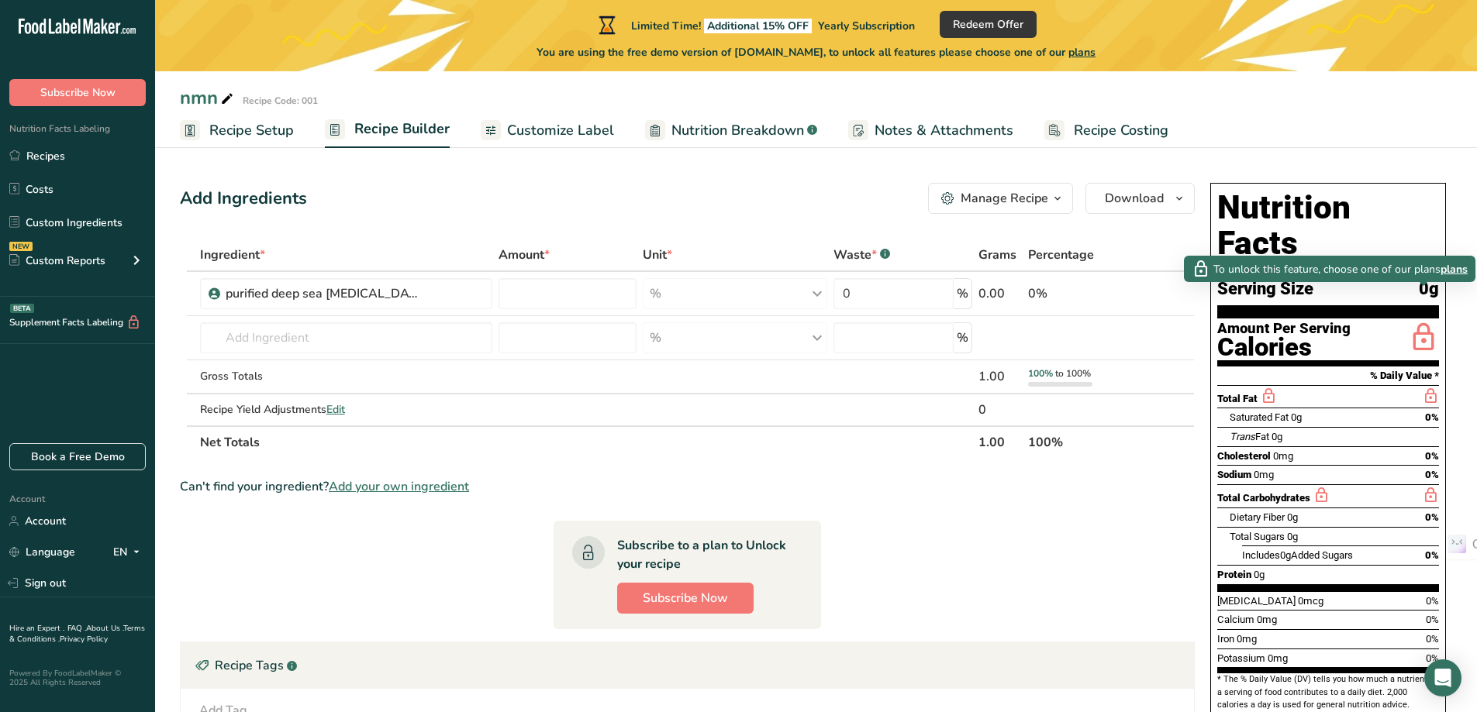
click at [1458, 267] on span "plans" at bounding box center [1453, 269] width 27 height 16
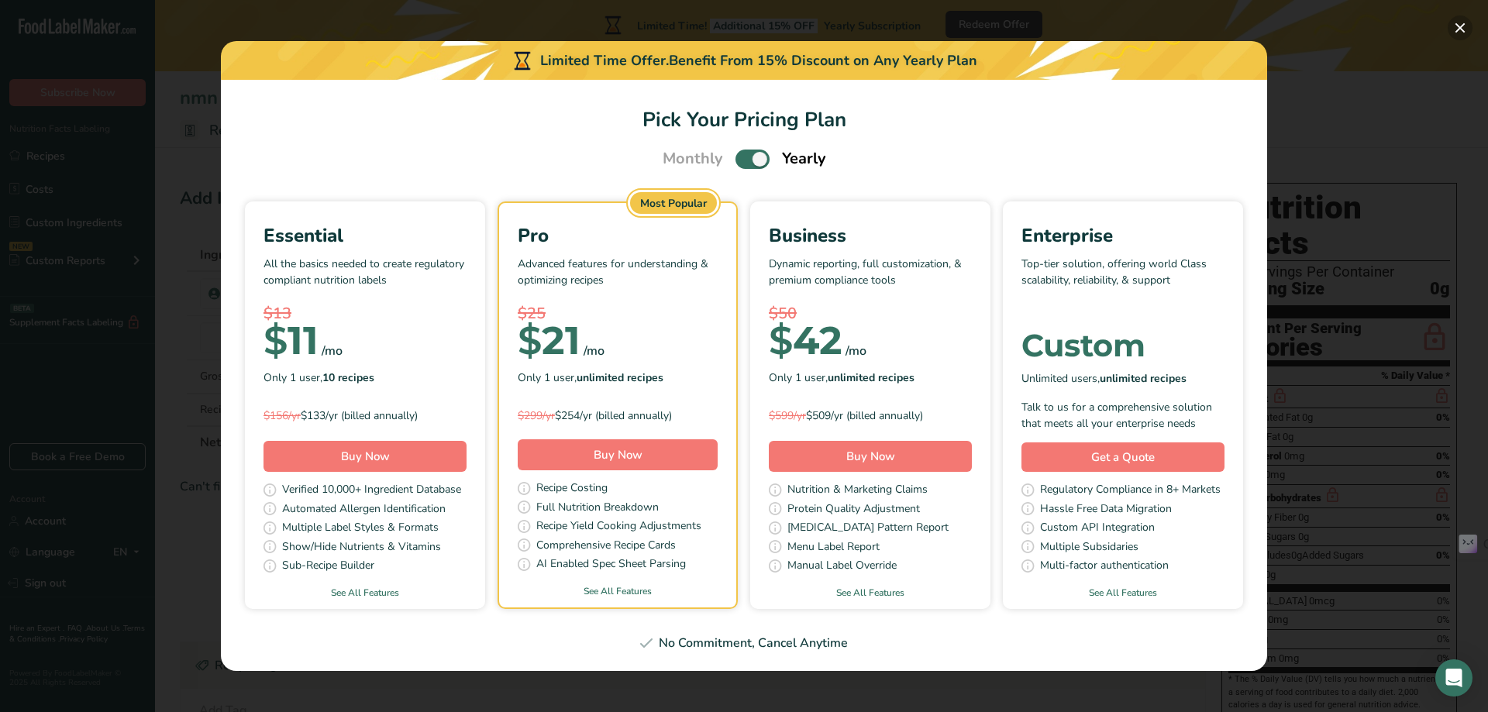
click at [1459, 30] on button "Pick Your Pricing Plan Modal" at bounding box center [1460, 28] width 25 height 25
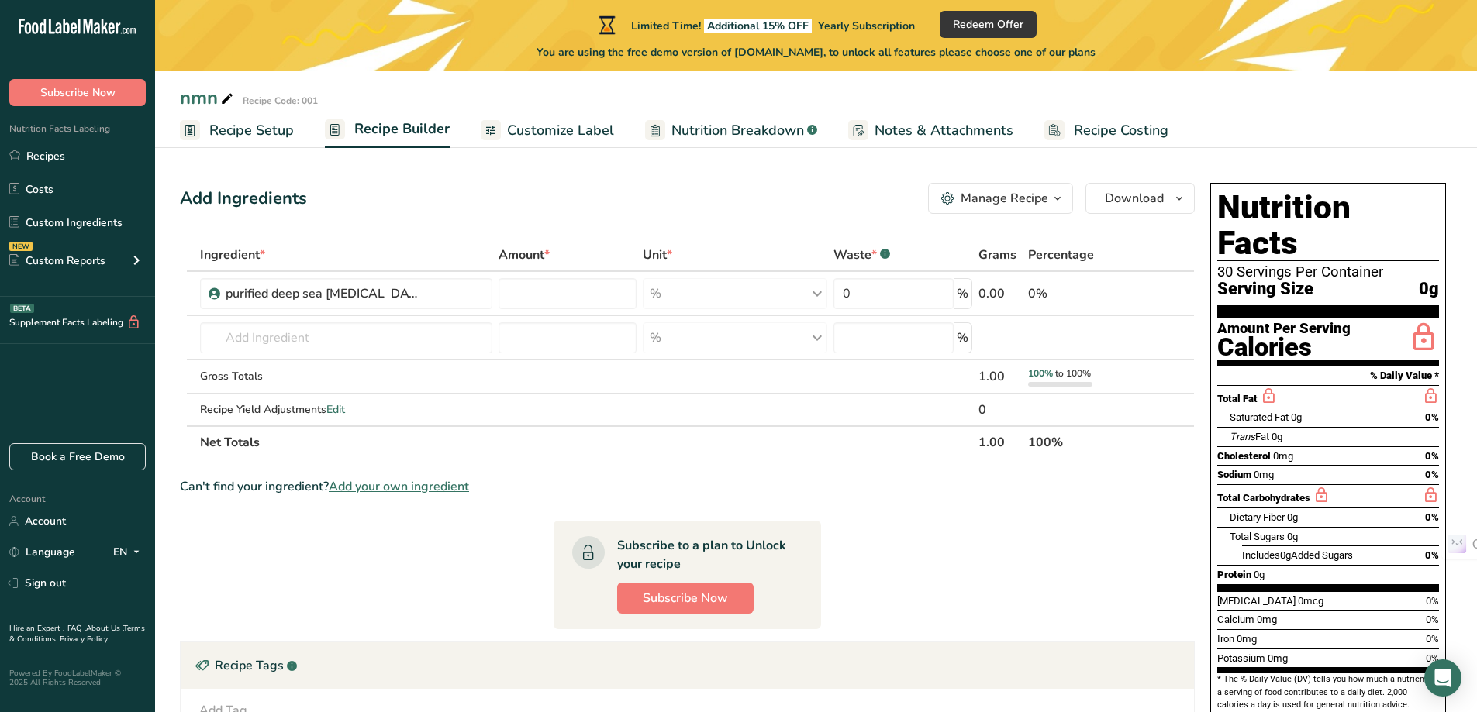
click at [598, 129] on span "Customize Label" at bounding box center [560, 130] width 107 height 21
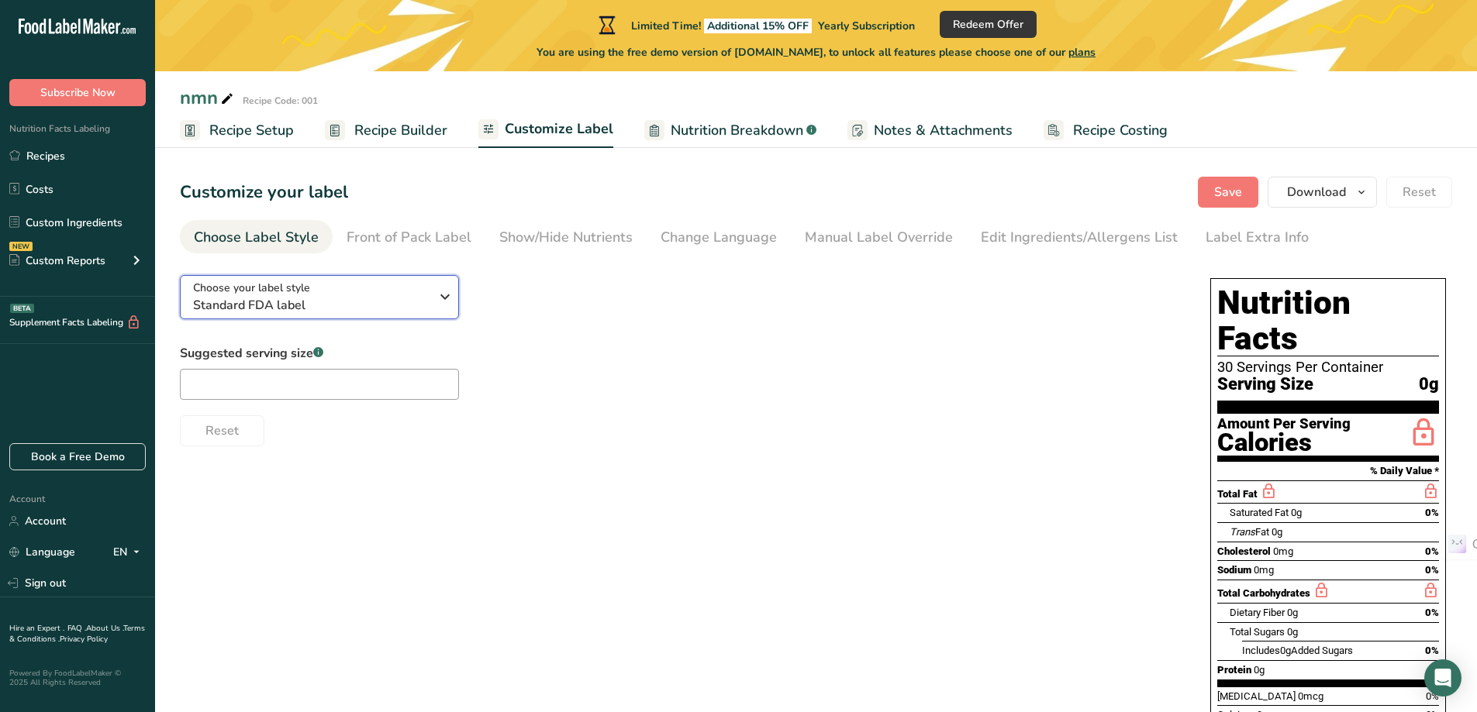
click at [404, 314] on span "Standard FDA label" at bounding box center [311, 305] width 236 height 19
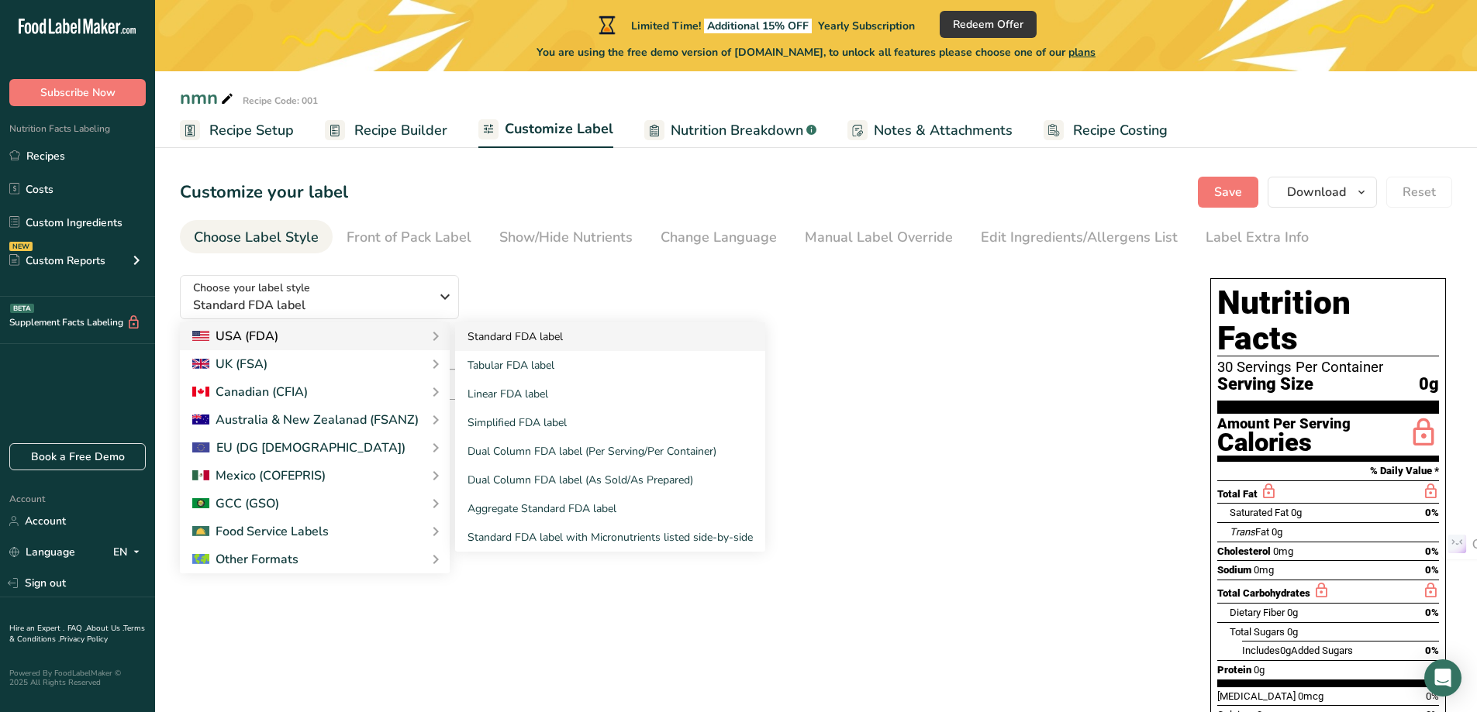
click at [585, 340] on link "Standard FDA label" at bounding box center [610, 336] width 310 height 29
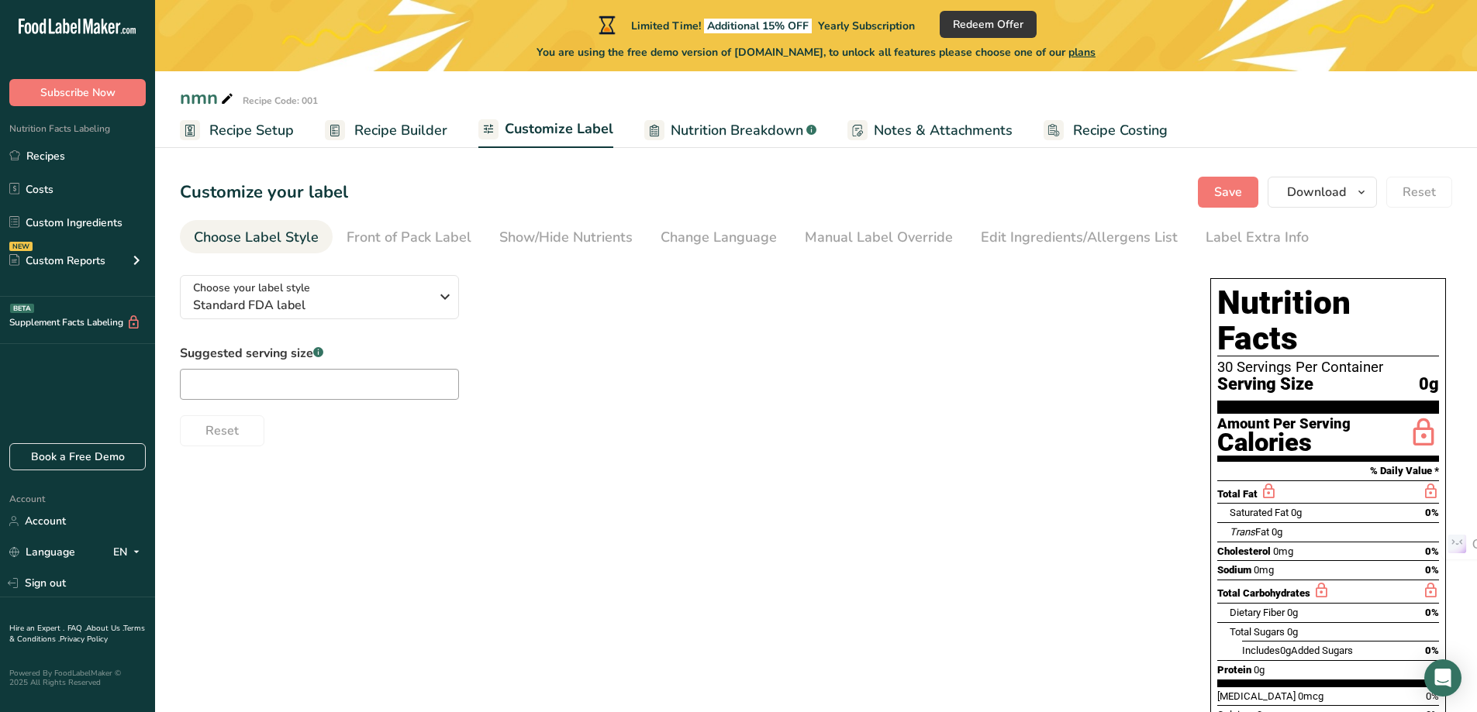
click at [710, 278] on div "Choose your label style Standard FDA label USA (FDA) Standard FDA label Tabular…" at bounding box center [679, 355] width 999 height 184
click at [329, 387] on input "text" at bounding box center [319, 384] width 279 height 31
type input "2 Capsules"
drag, startPoint x: 896, startPoint y: 452, endPoint x: 871, endPoint y: 433, distance: 31.6
click at [896, 450] on div "Choose your label style Standard FDA label USA (FDA) Standard FDA label Tabular…" at bounding box center [816, 600] width 1272 height 674
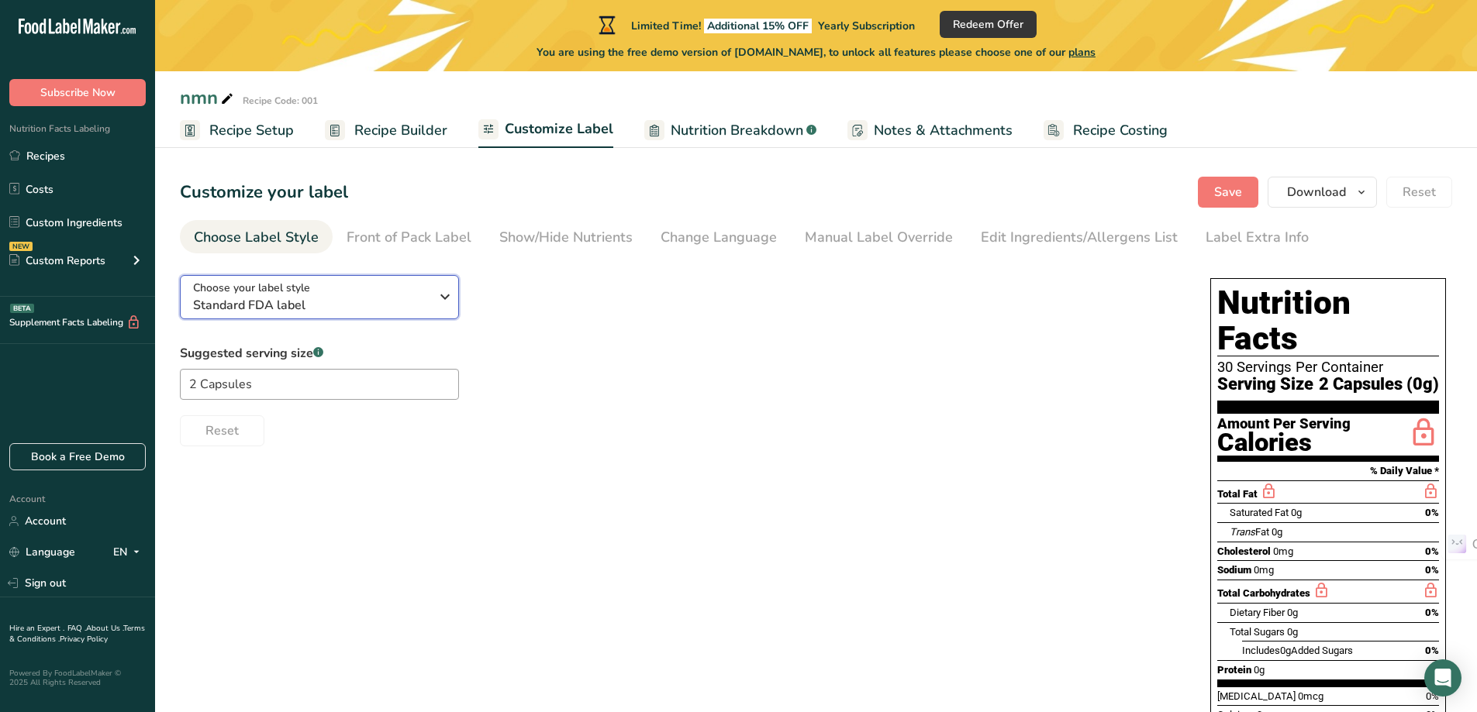
click at [391, 281] on div "Choose your label style Standard FDA label" at bounding box center [311, 297] width 236 height 35
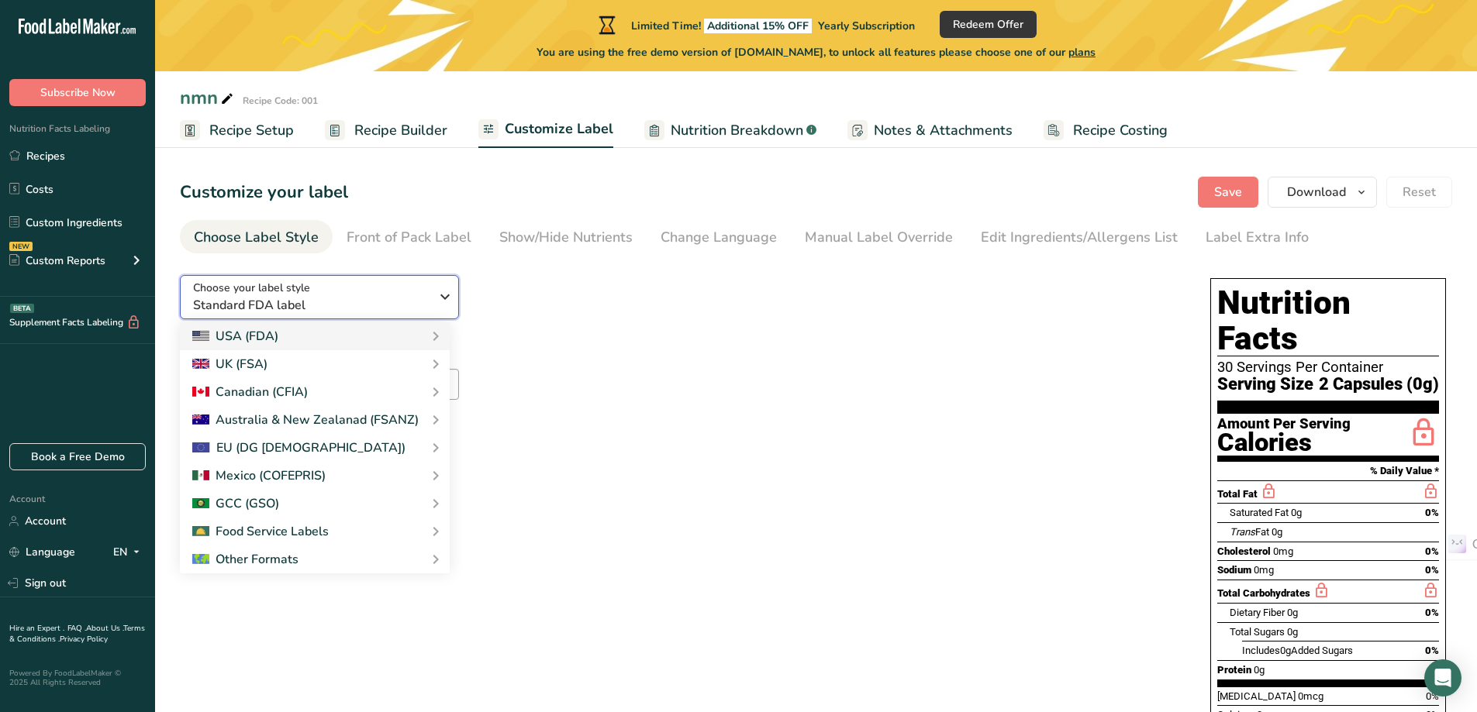
click at [391, 281] on div "Choose your label style Standard FDA label" at bounding box center [311, 297] width 236 height 35
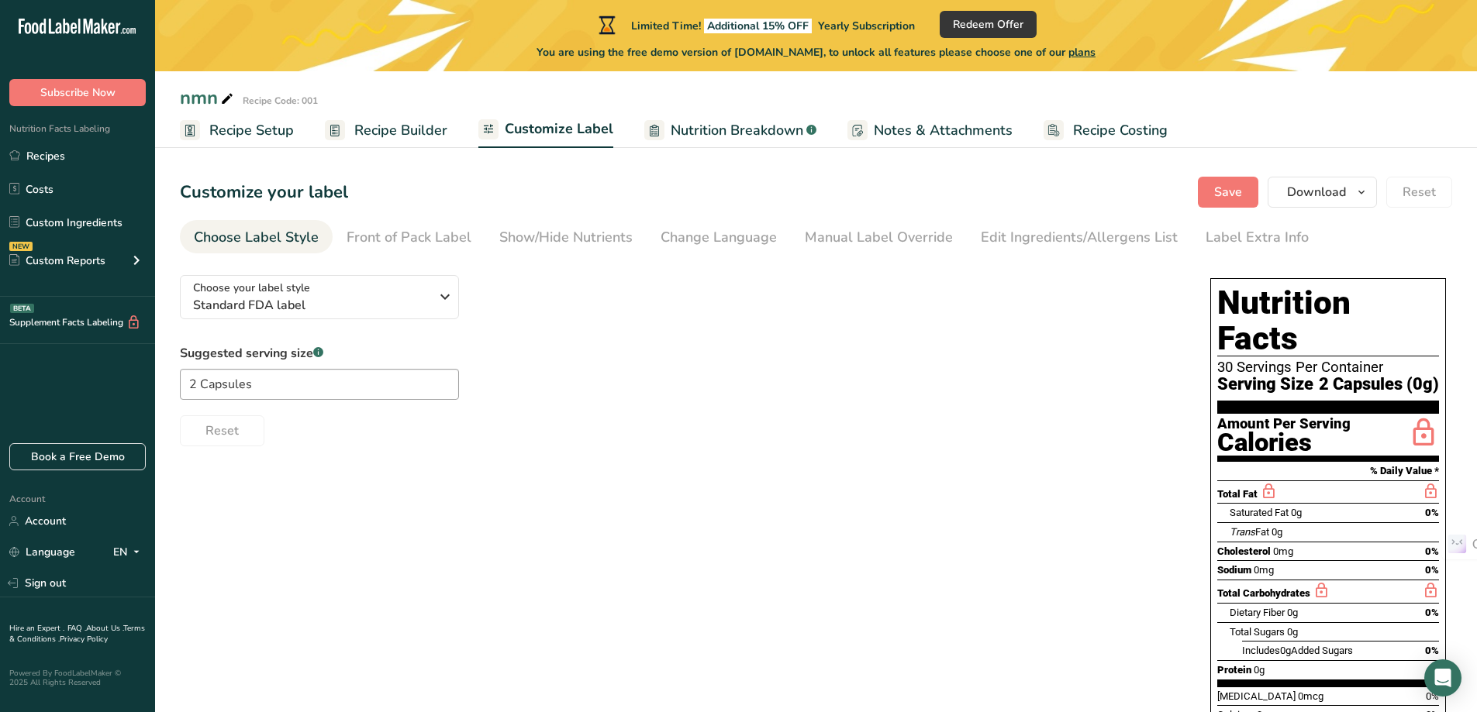
click at [315, 234] on div "Choose Label Style" at bounding box center [256, 237] width 125 height 21
click at [992, 423] on div "Reset" at bounding box center [679, 427] width 999 height 37
click at [470, 243] on li "Front of Pack Label" at bounding box center [409, 236] width 153 height 33
click at [722, 452] on div "Choose your label style Standard FDA label USA (FDA) Standard FDA label Tabular…" at bounding box center [816, 600] width 1272 height 674
click at [396, 388] on input "2 Capsules" at bounding box center [319, 384] width 279 height 31
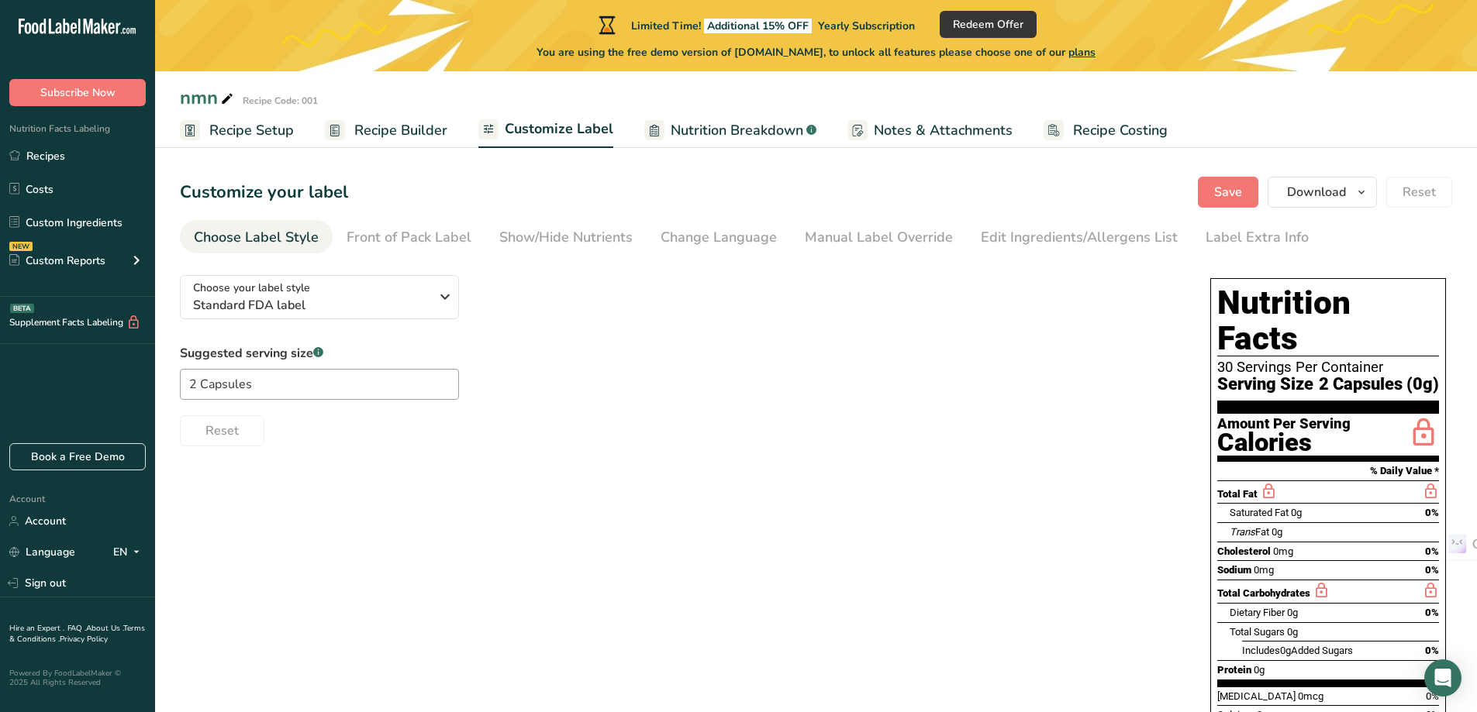
click at [700, 388] on div "Suggested serving size .a-a{fill:#347362;}.b-a{fill:#fff;} 2 Capsules Reset" at bounding box center [679, 395] width 999 height 102
click at [576, 392] on div "Suggested serving size .a-a{fill:#347362;}.b-a{fill:#fff;} 2 Capsules Reset" at bounding box center [679, 395] width 999 height 102
click at [767, 129] on span "Nutrition Breakdown" at bounding box center [737, 130] width 133 height 21
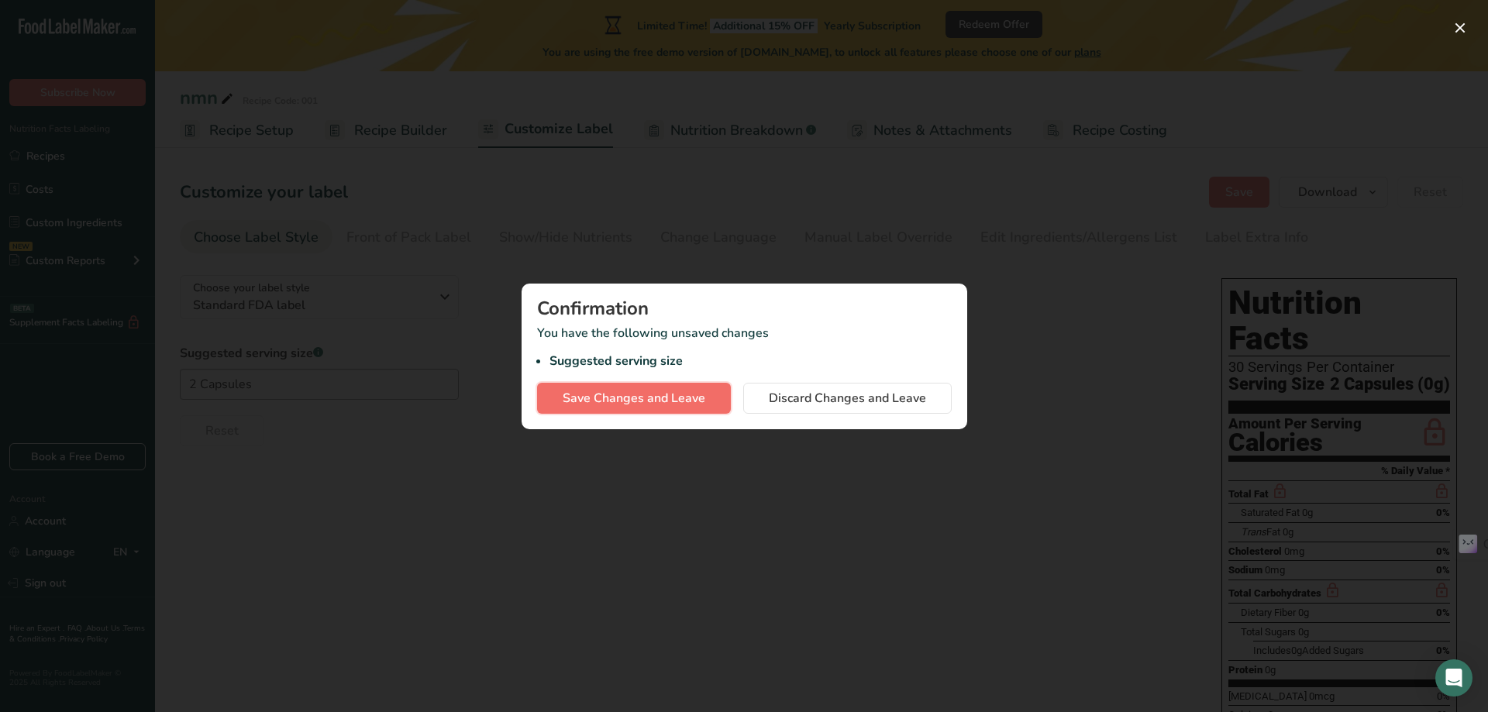
click at [671, 408] on button "Save Changes and Leave" at bounding box center [634, 398] width 194 height 31
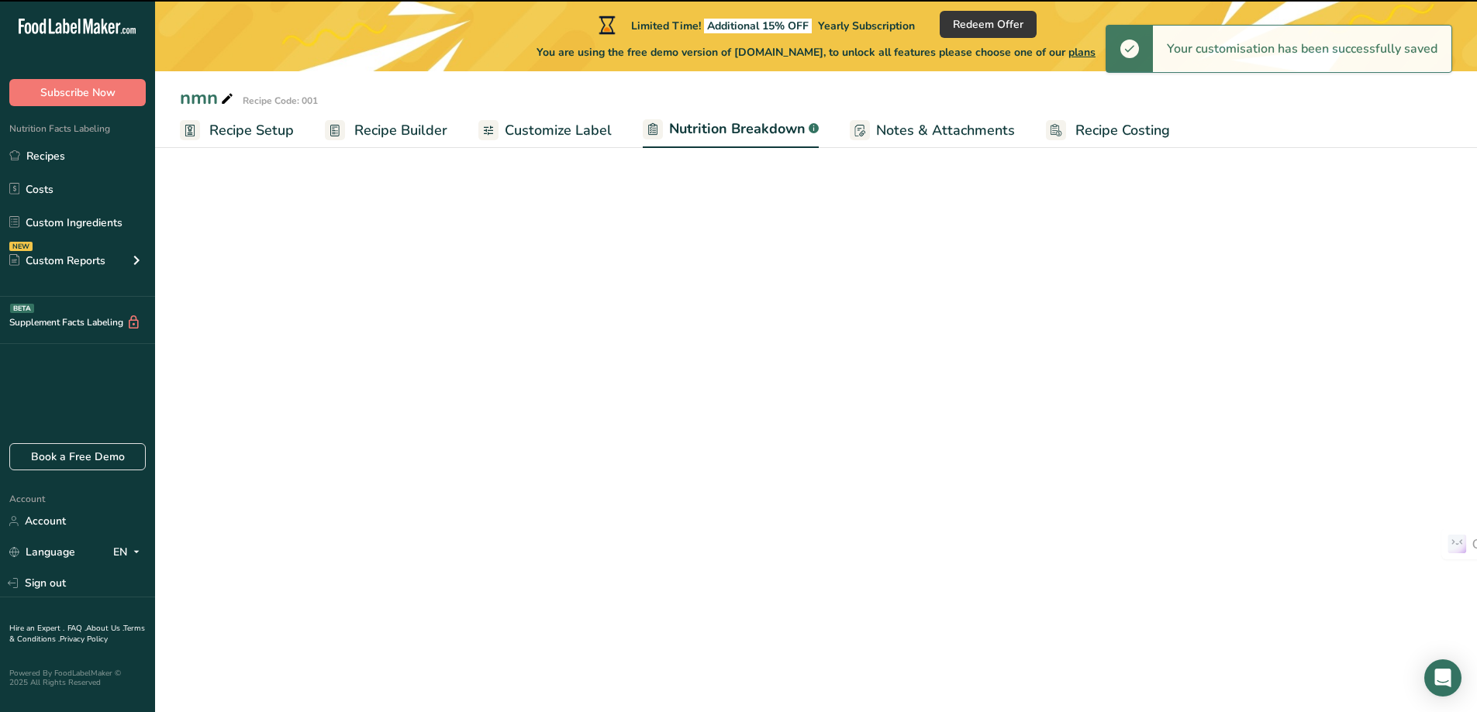
select select "Calories"
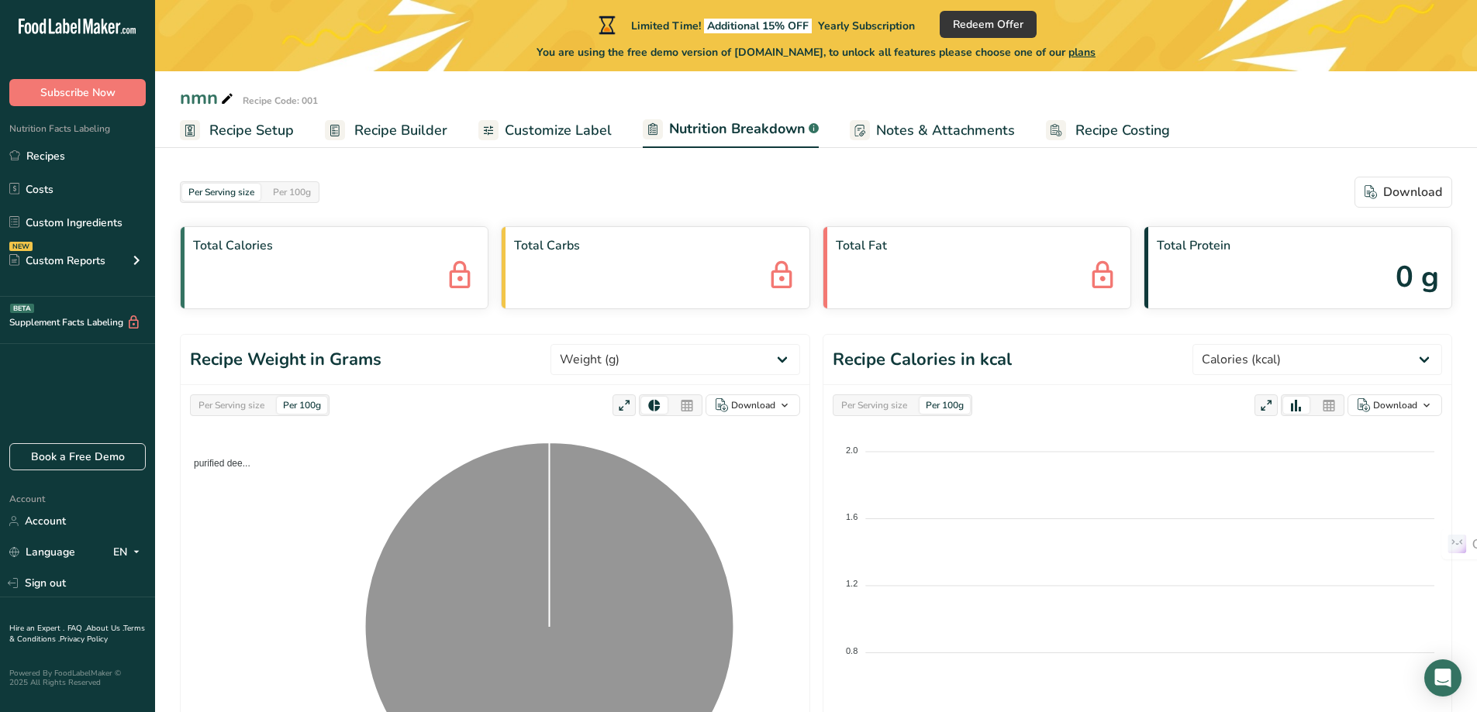
click at [557, 131] on span "Customize Label" at bounding box center [558, 130] width 107 height 21
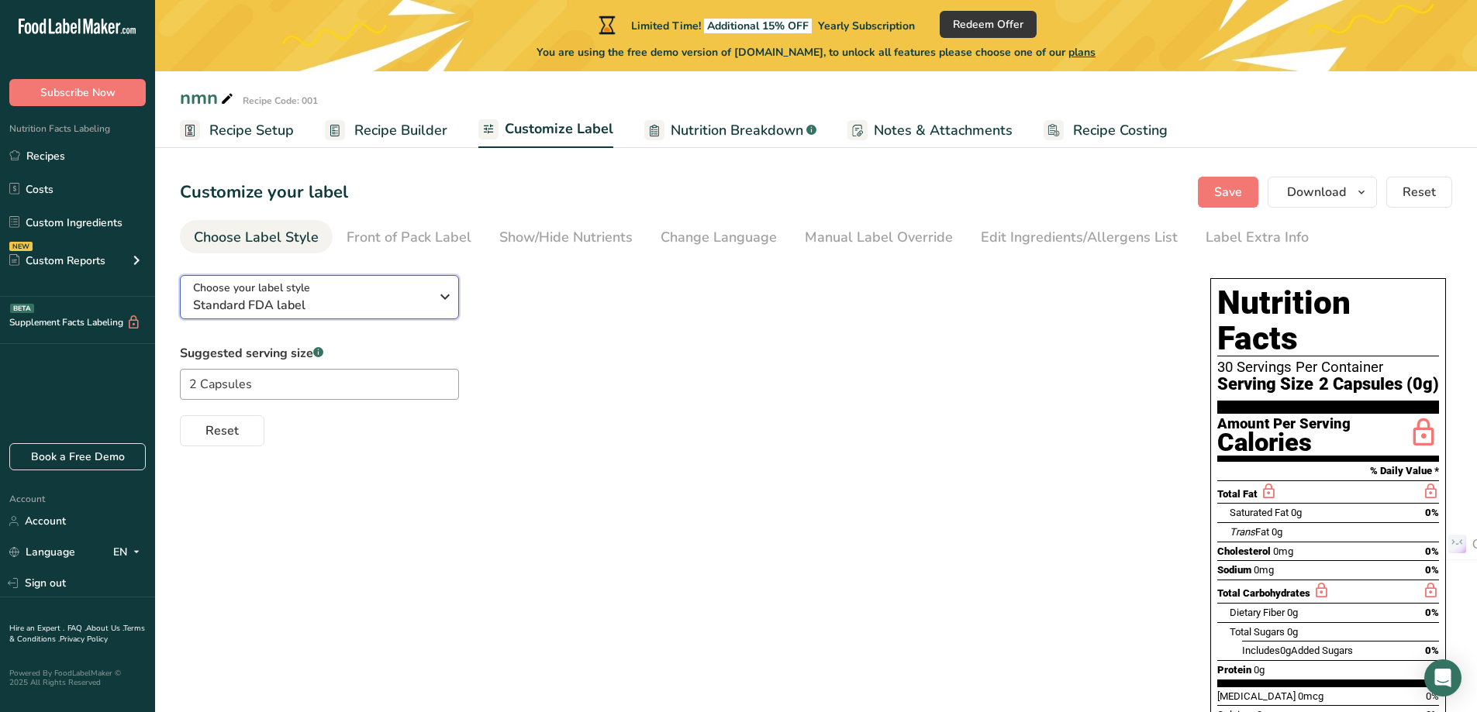
click at [305, 309] on span "Standard FDA label" at bounding box center [311, 305] width 236 height 19
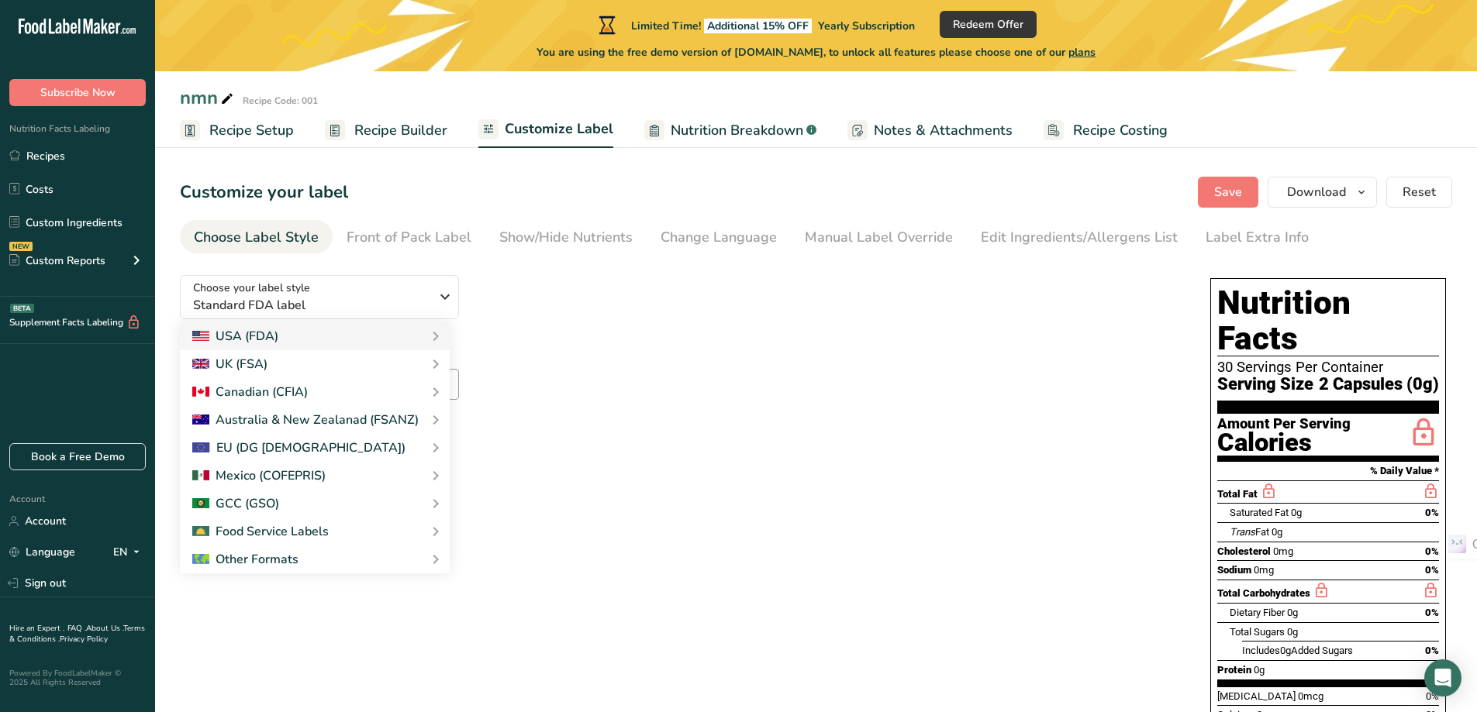
click at [1064, 125] on link "Recipe Costing" at bounding box center [1105, 130] width 124 height 35
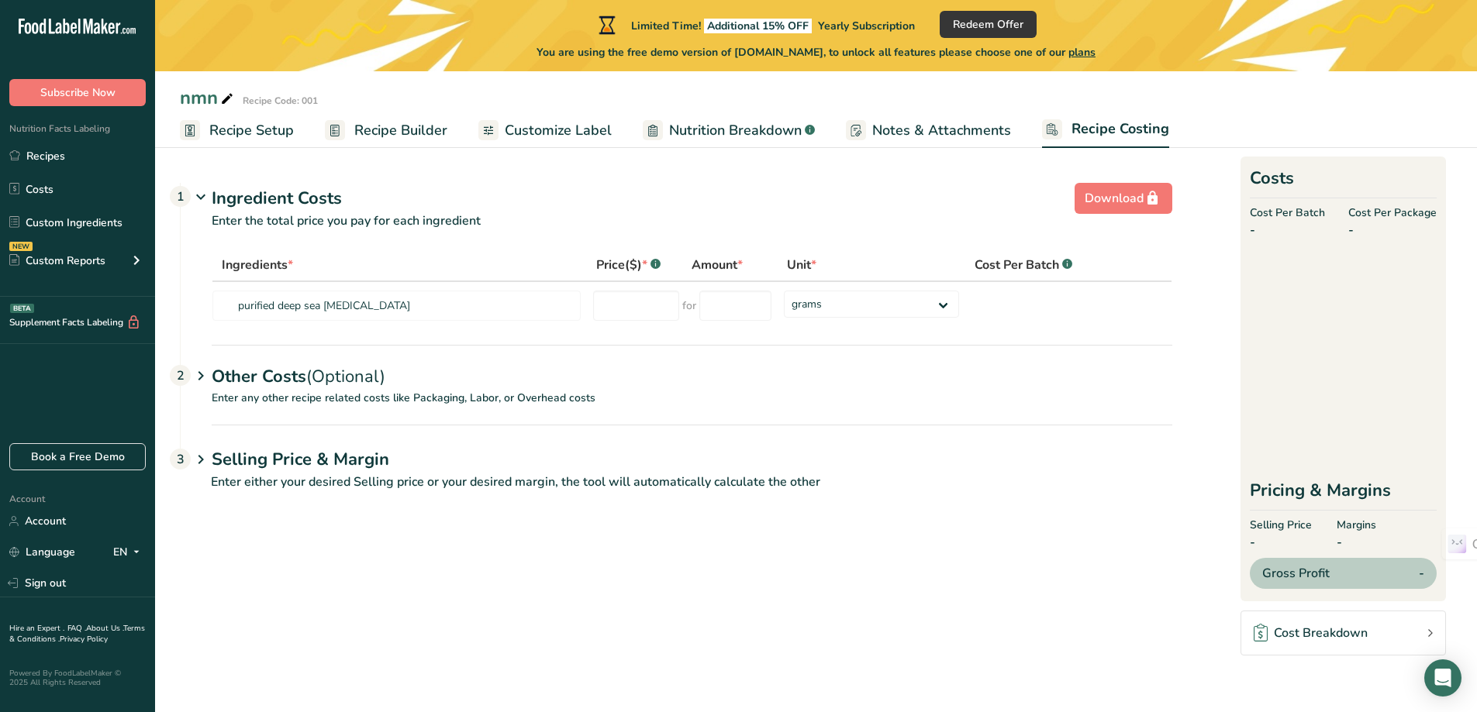
click at [247, 130] on span "Recipe Setup" at bounding box center [251, 130] width 85 height 21
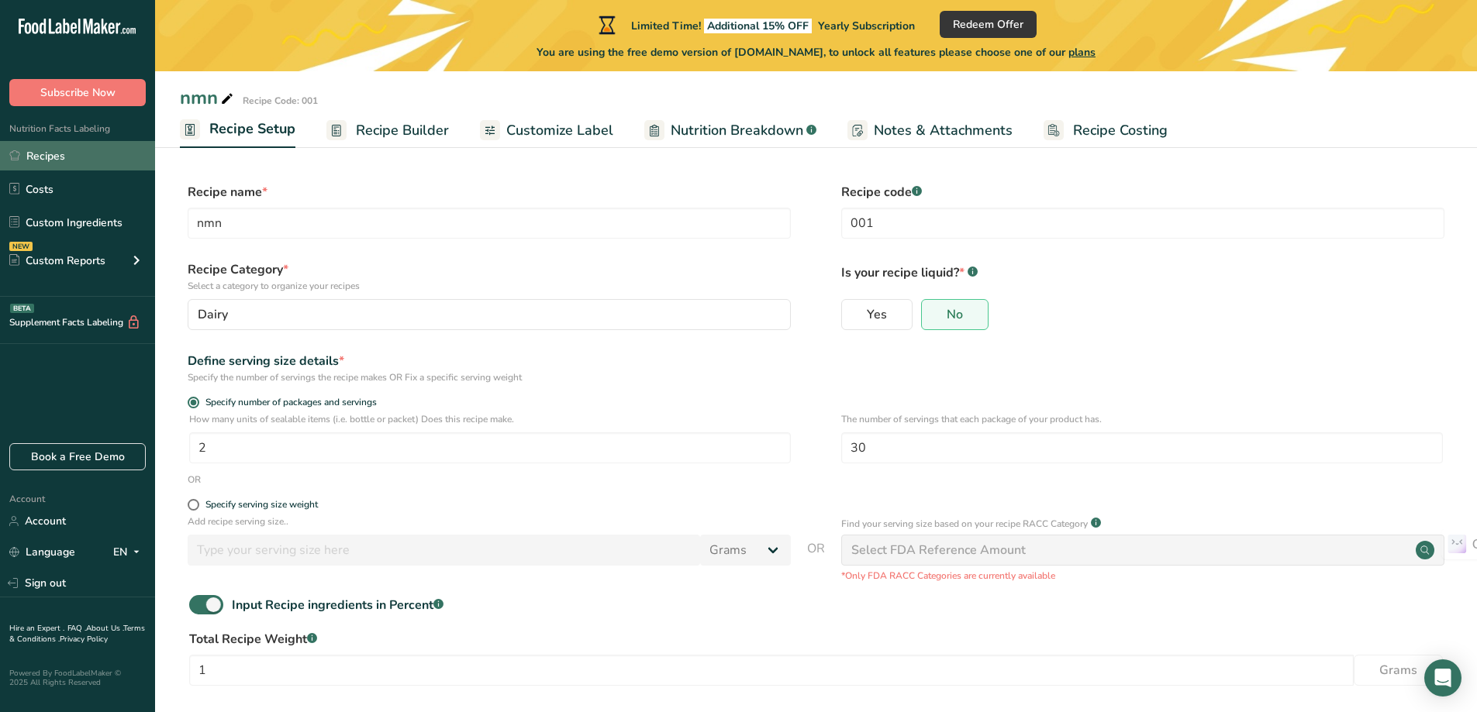
click at [93, 157] on link "Recipes" at bounding box center [77, 155] width 155 height 29
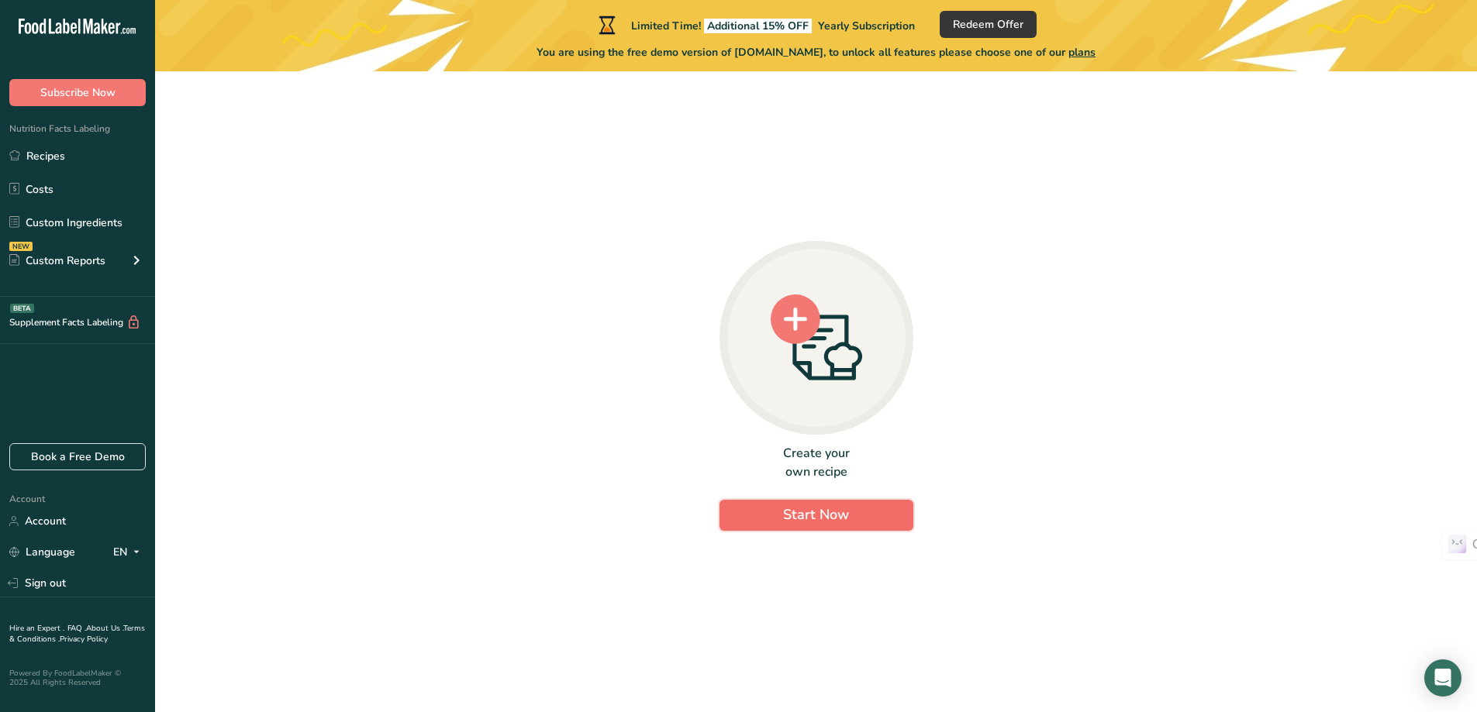
click at [778, 520] on button "Start Now" at bounding box center [816, 515] width 194 height 31
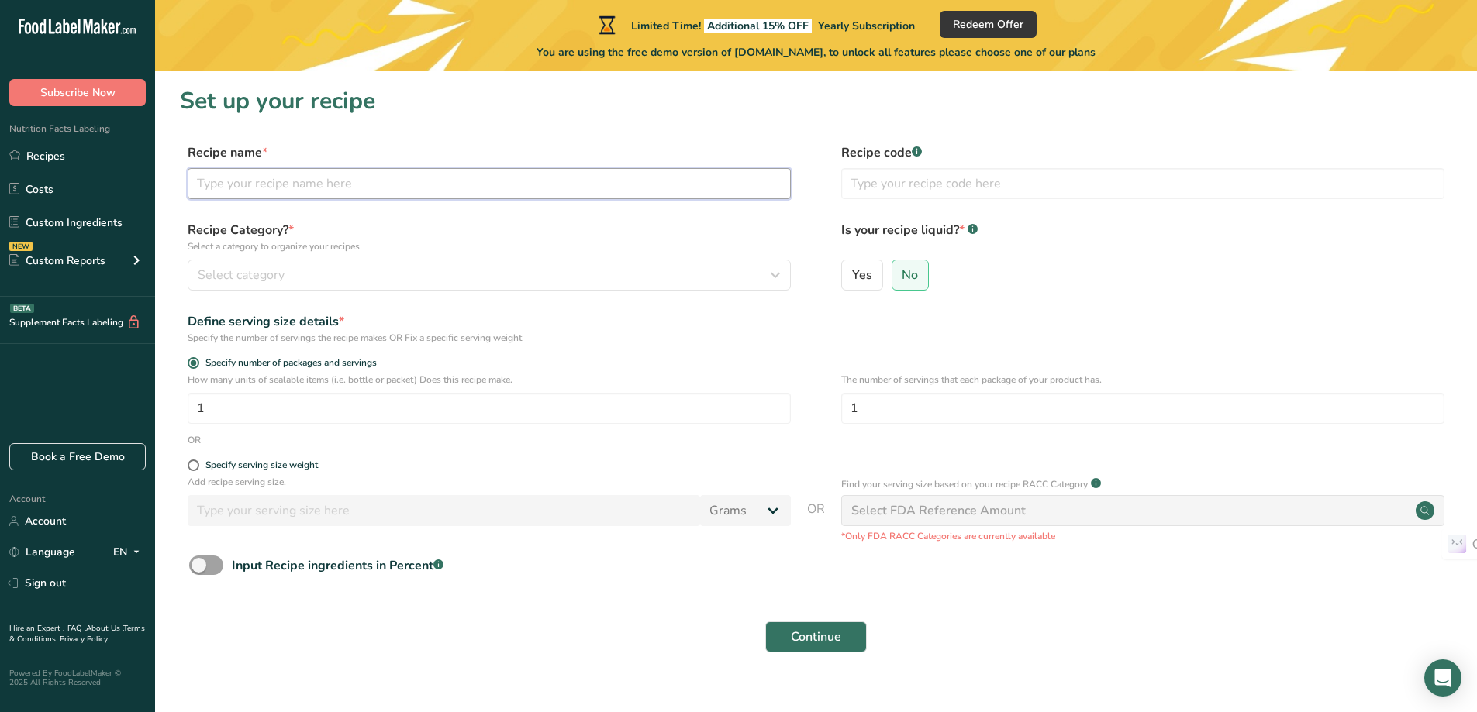
click at [440, 198] on input "text" at bounding box center [489, 183] width 603 height 31
click at [620, 120] on section "Set up your recipe Recipe name * Recipe code .a-a{fill:#347362;}.b-a{fill:#fff;…" at bounding box center [816, 379] width 1322 height 616
click at [102, 269] on div "NEW Custom Reports" at bounding box center [77, 260] width 155 height 39
click at [102, 295] on link "Menu Label" at bounding box center [77, 297] width 155 height 34
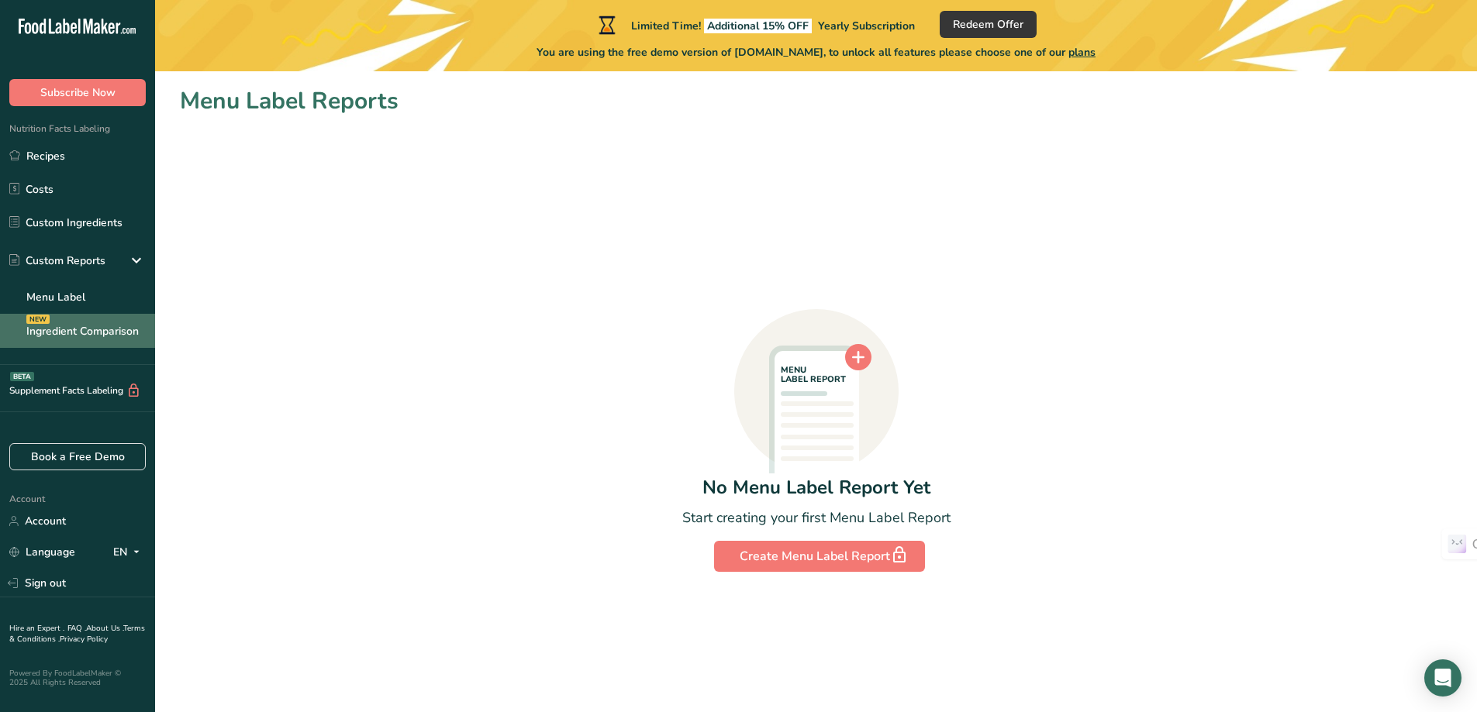
click at [116, 322] on link "Ingredient Comparison NEW" at bounding box center [77, 331] width 155 height 34
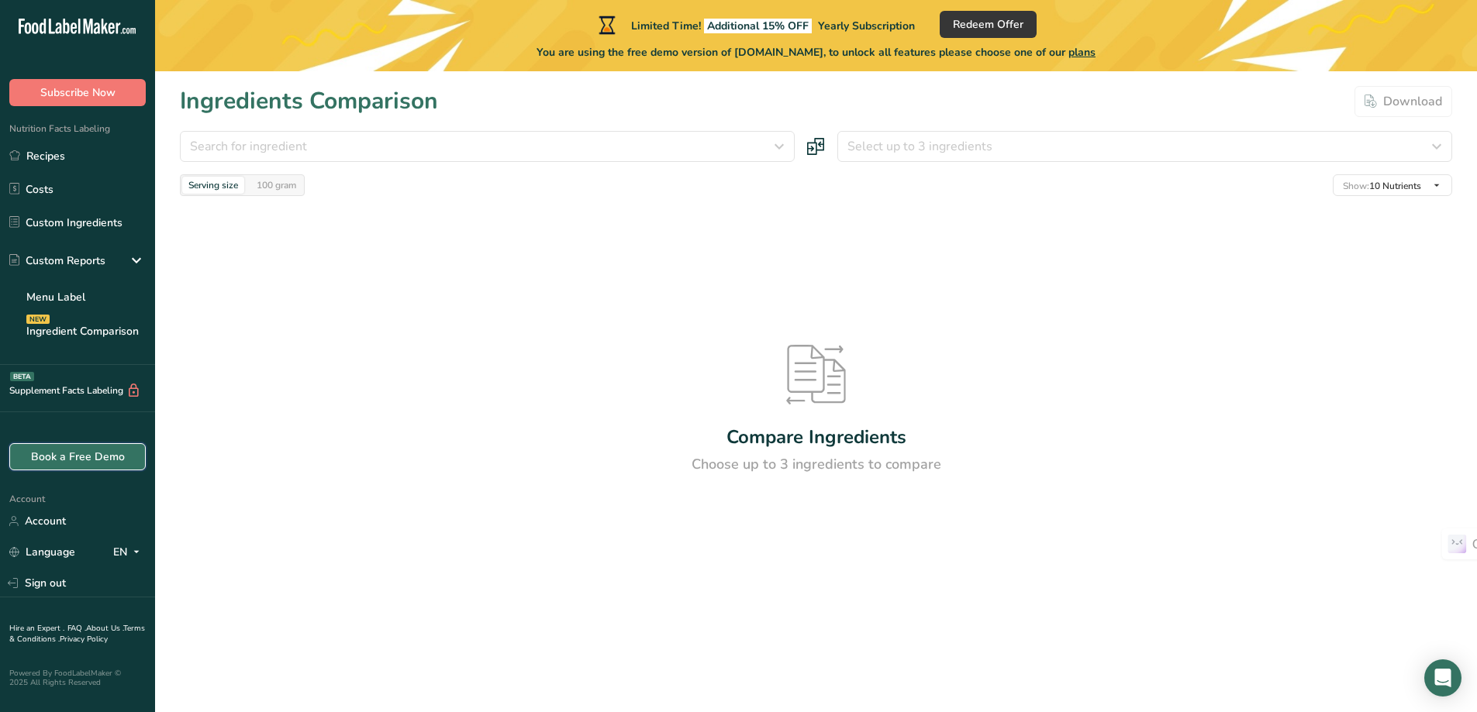
click at [102, 449] on link "Book a Free Demo" at bounding box center [77, 456] width 136 height 27
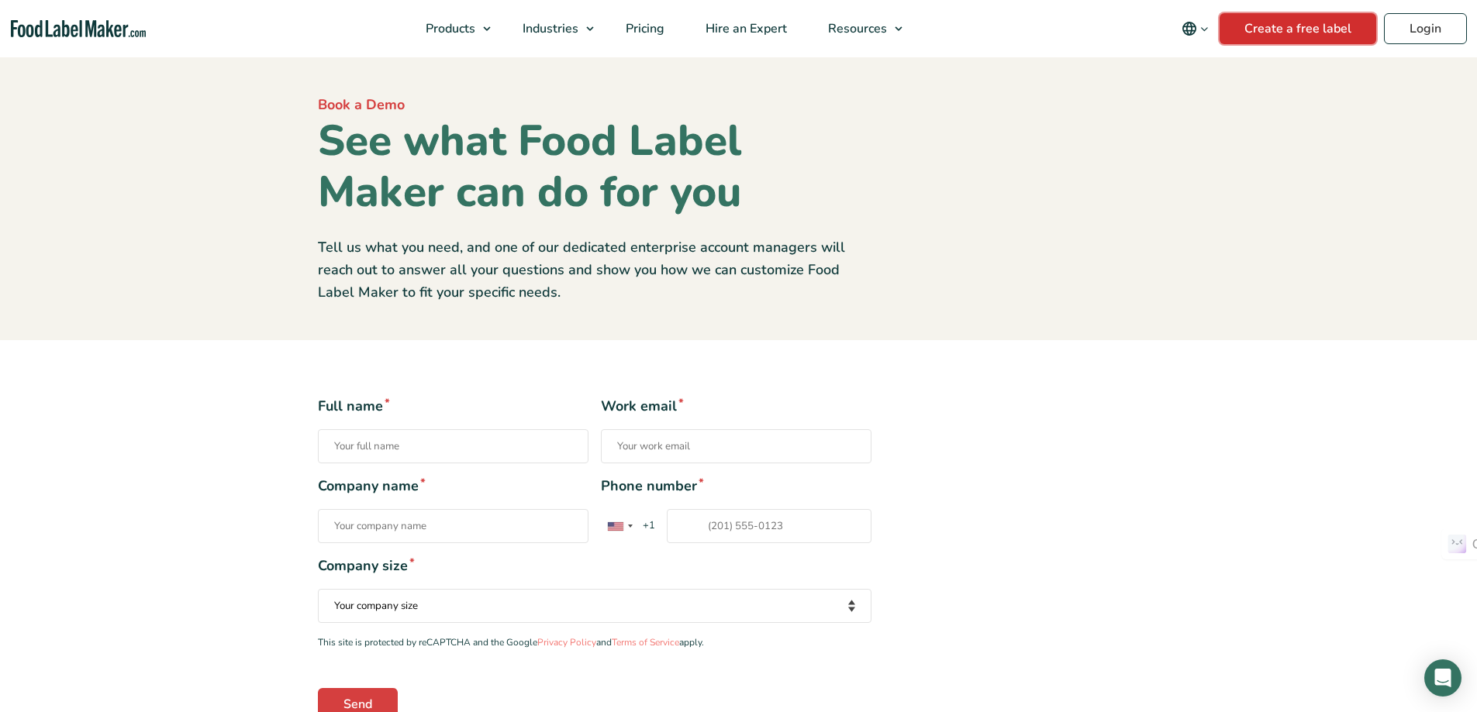
click at [1310, 36] on link "Create a free label" at bounding box center [1297, 28] width 157 height 31
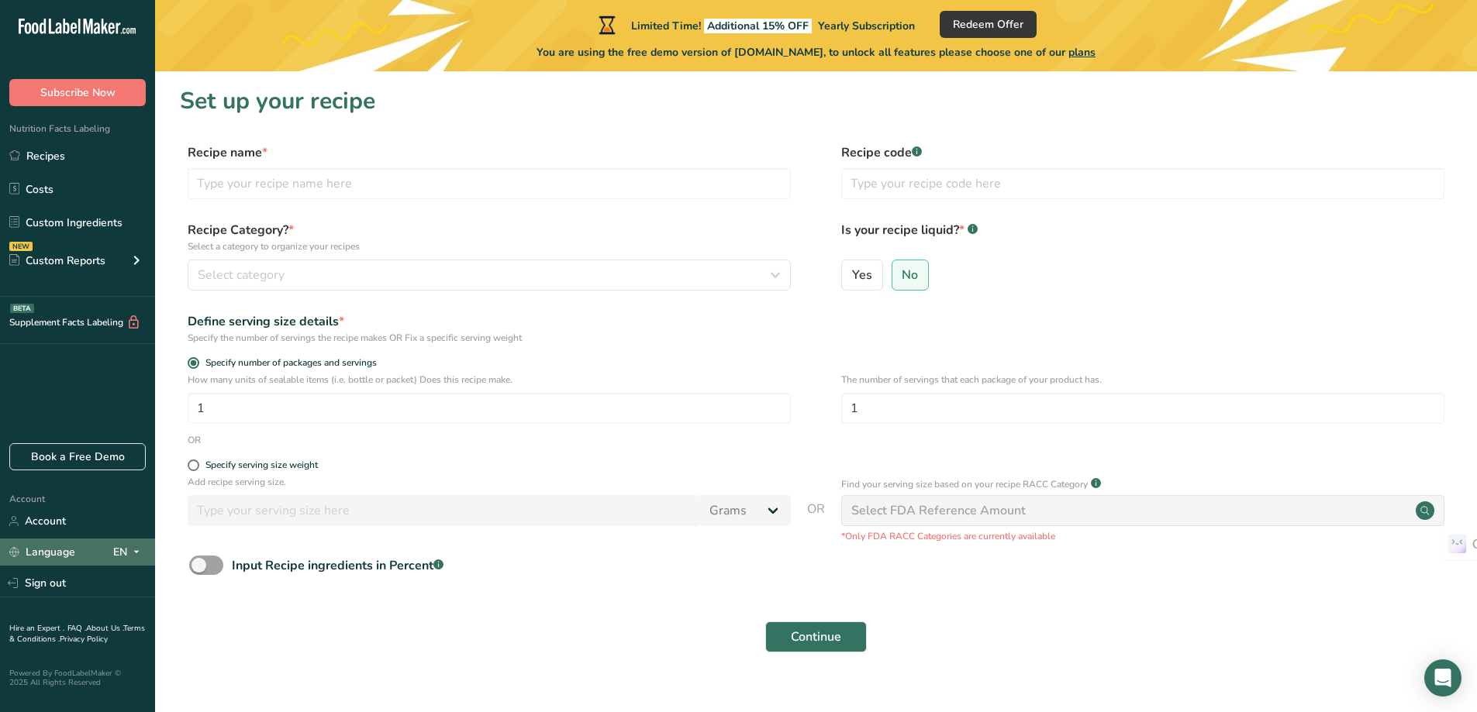
click at [140, 549] on icon at bounding box center [136, 552] width 12 height 19
click at [146, 544] on link "Language EN English Spanish" at bounding box center [77, 552] width 155 height 27
click at [94, 312] on div "Supplement Facts Labeling BETA" at bounding box center [77, 320] width 155 height 47
click at [102, 331] on div "Supplement Facts Labeling BETA" at bounding box center [77, 320] width 155 height 47
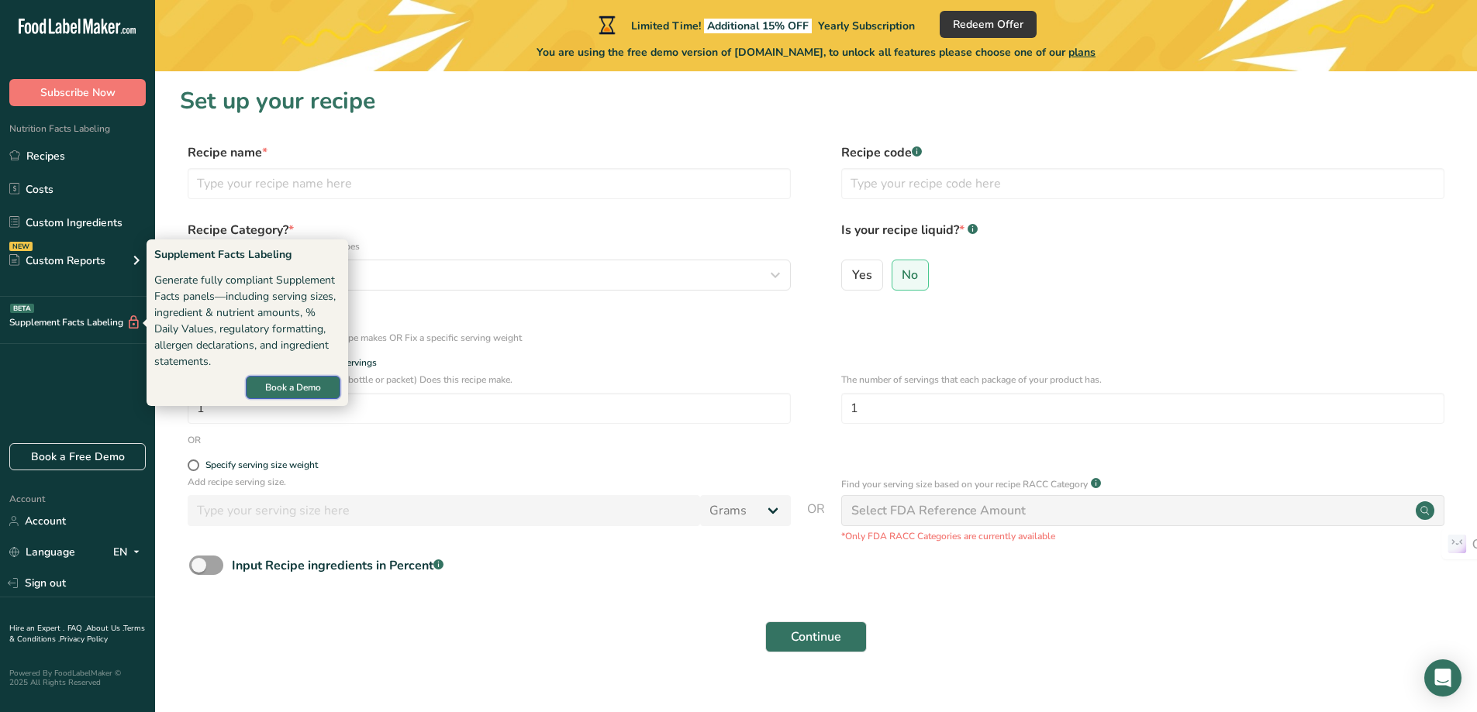
click at [283, 384] on span "Book a Demo" at bounding box center [293, 388] width 56 height 14
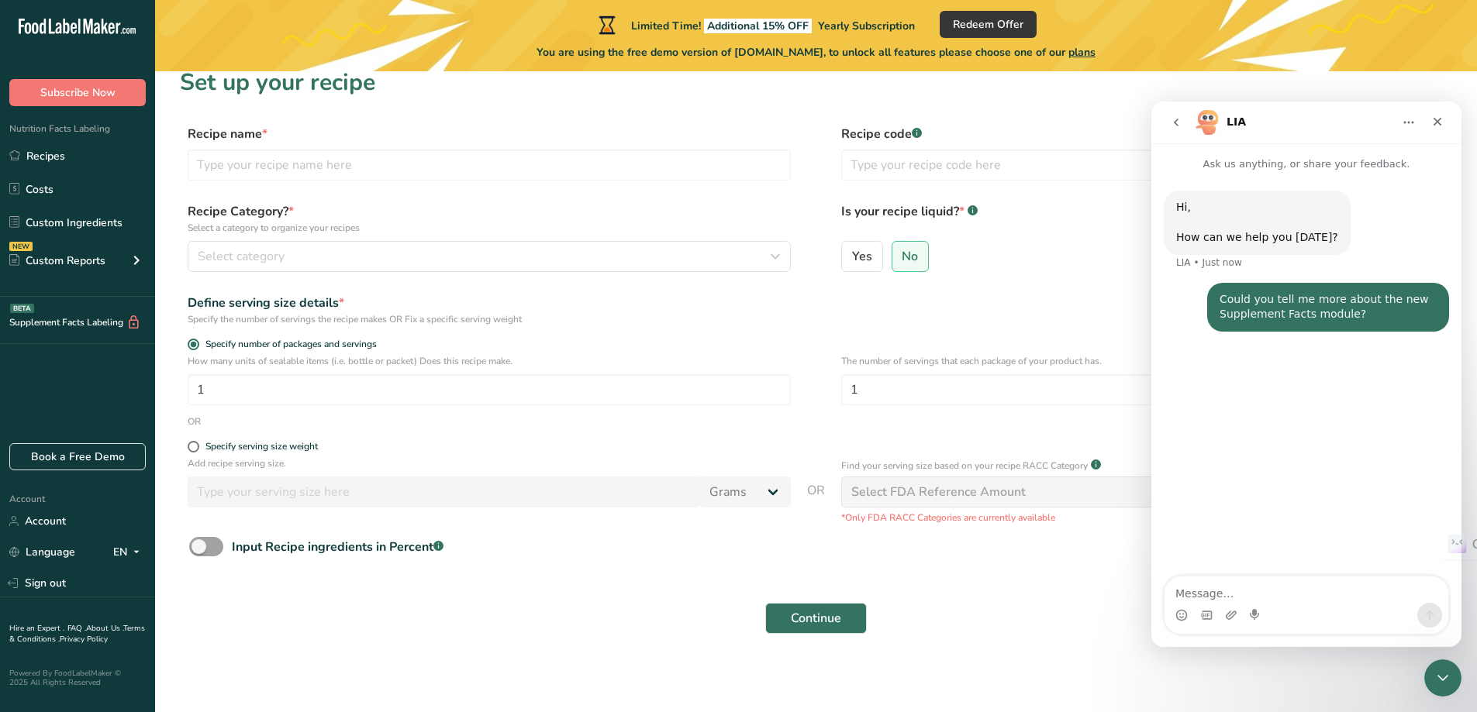
scroll to position [24, 0]
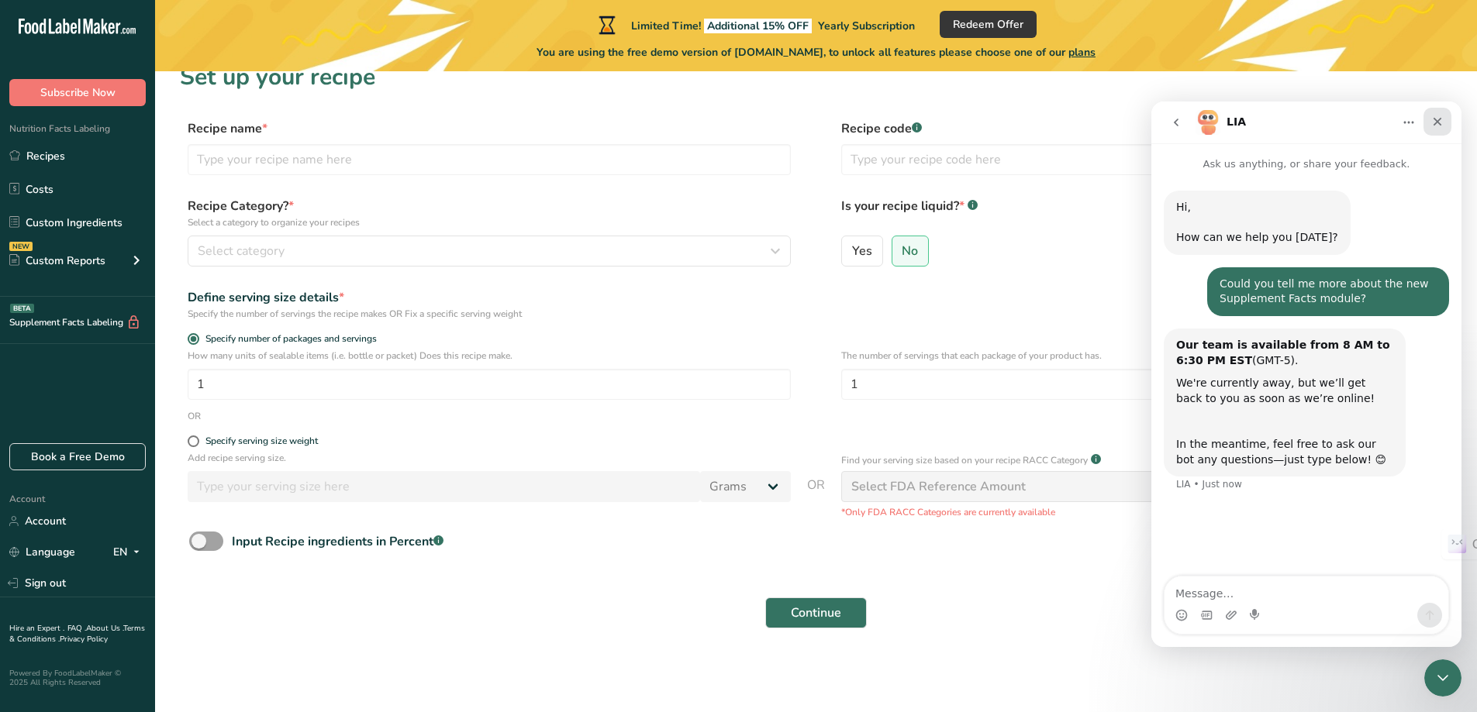
click at [1438, 126] on icon "Close" at bounding box center [1437, 122] width 12 height 12
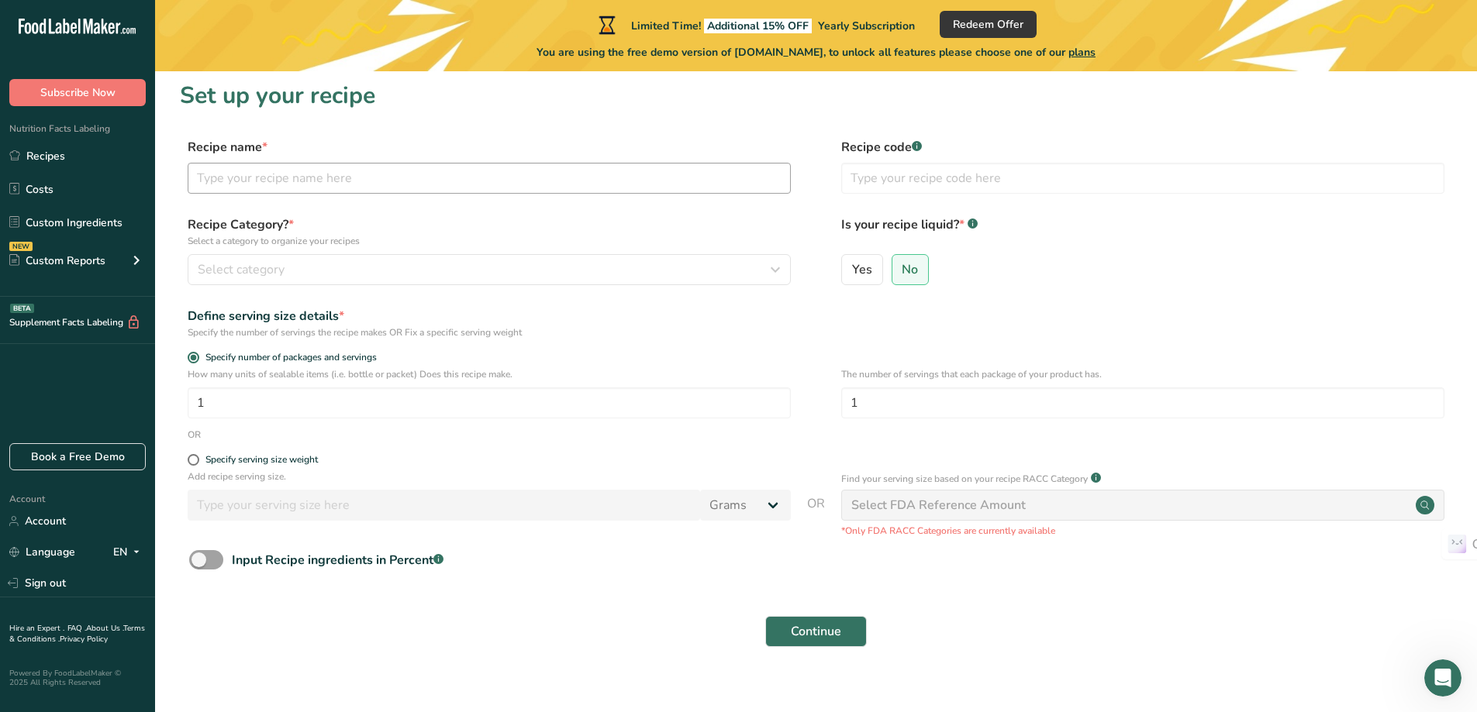
scroll to position [0, 0]
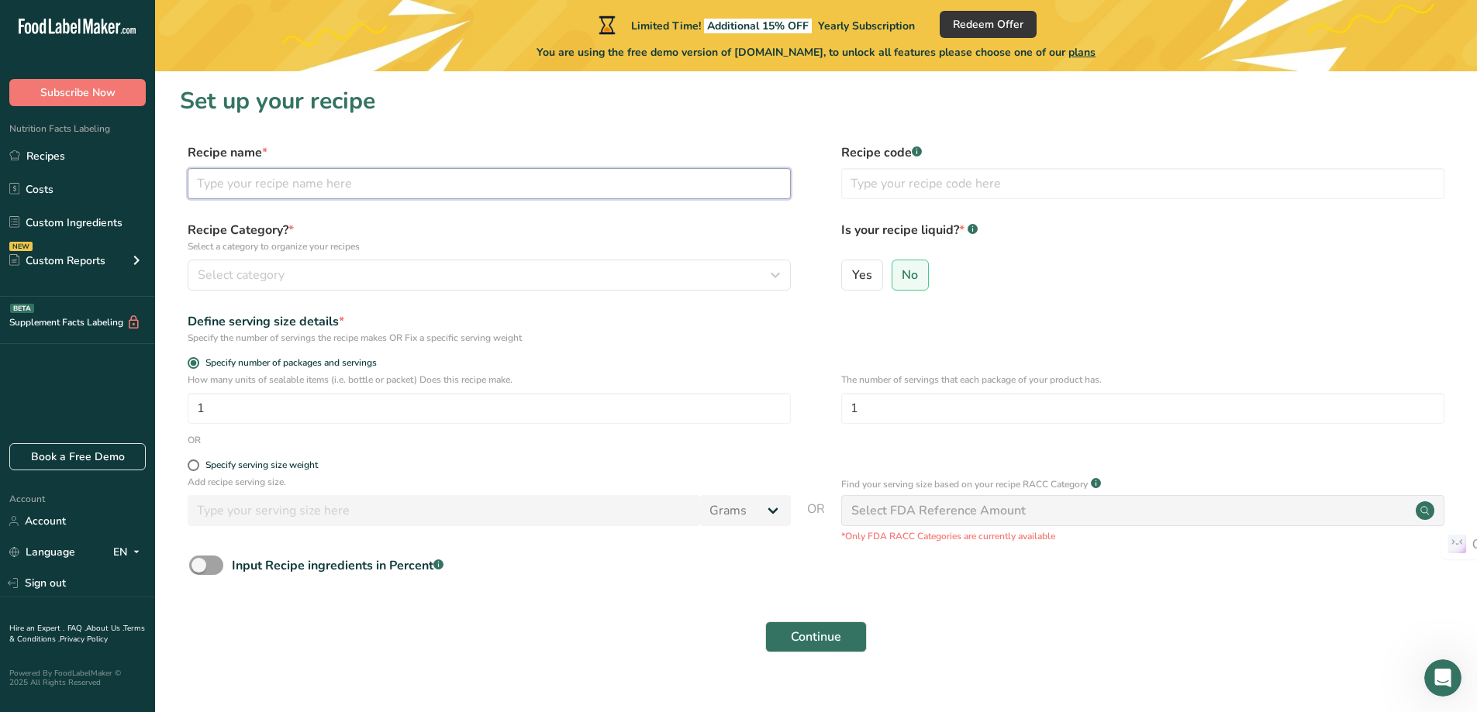
click at [357, 168] on input "text" at bounding box center [489, 183] width 603 height 31
type input "nmn"
click at [129, 261] on icon at bounding box center [136, 261] width 19 height 28
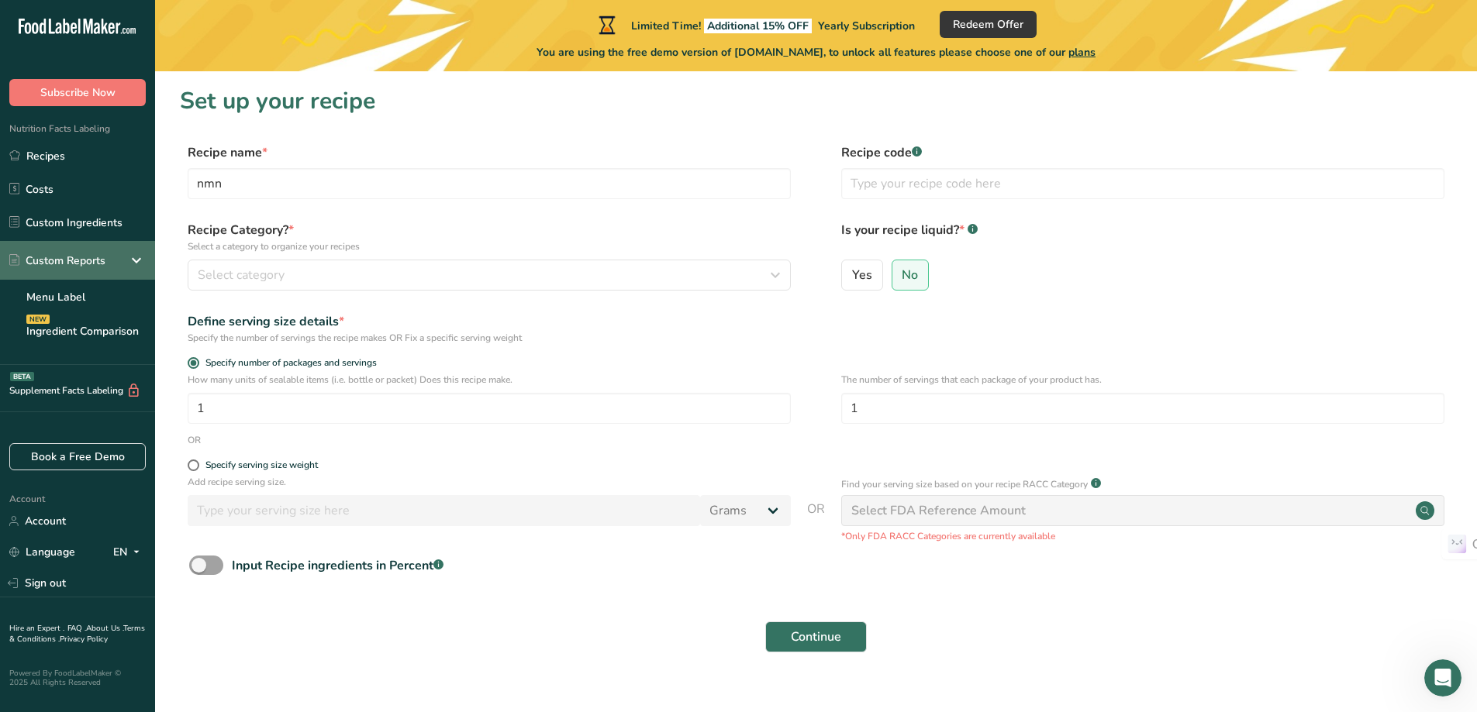
click at [88, 253] on div "Custom Reports" at bounding box center [57, 261] width 96 height 16
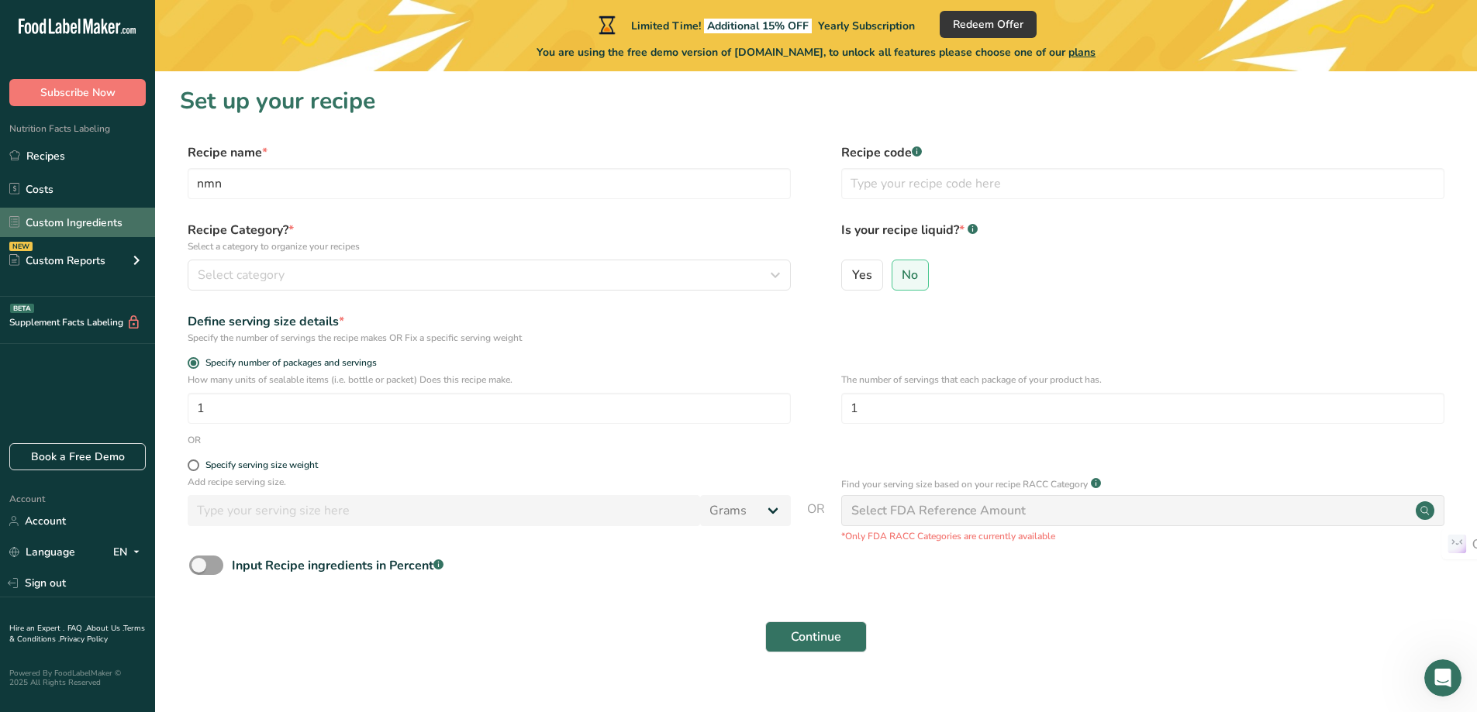
click at [94, 222] on link "Custom Ingredients" at bounding box center [77, 222] width 155 height 29
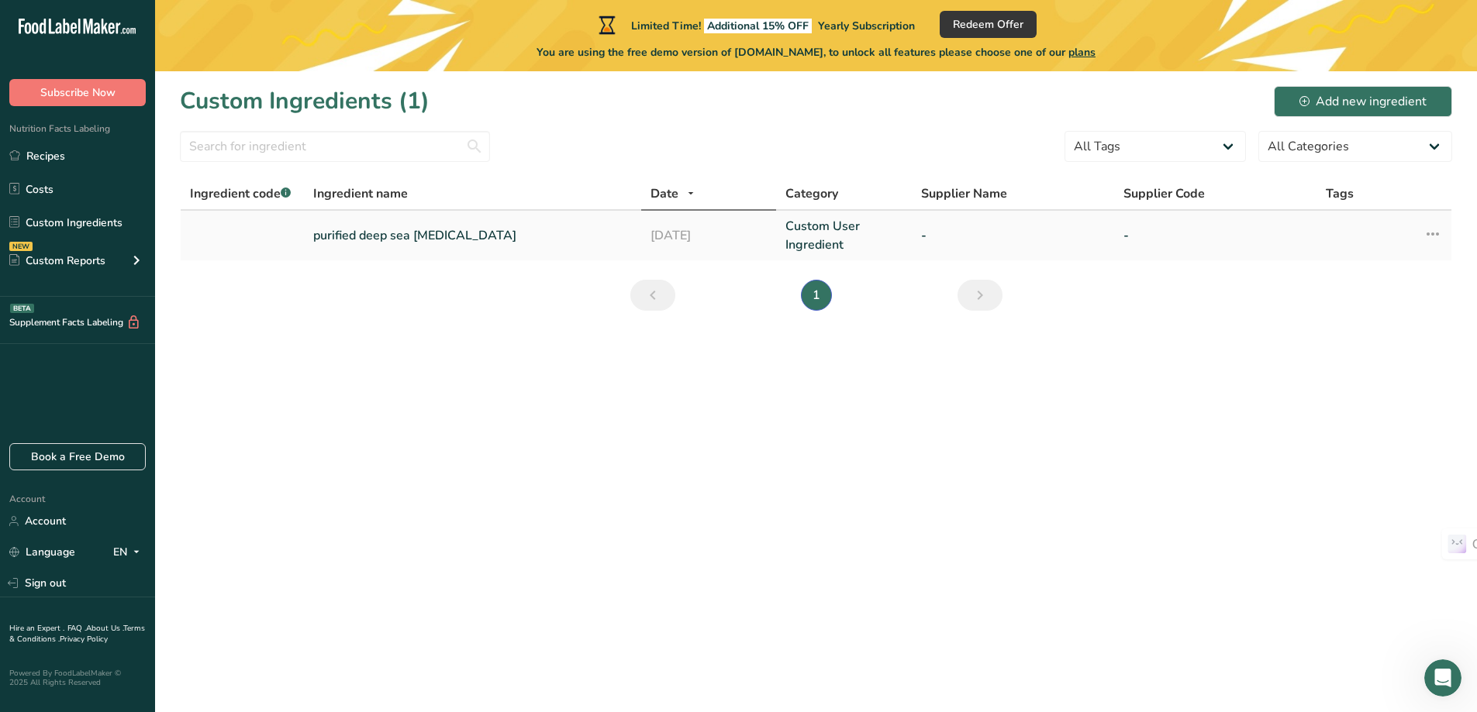
click at [798, 248] on link "Custom User Ingredient" at bounding box center [843, 235] width 116 height 37
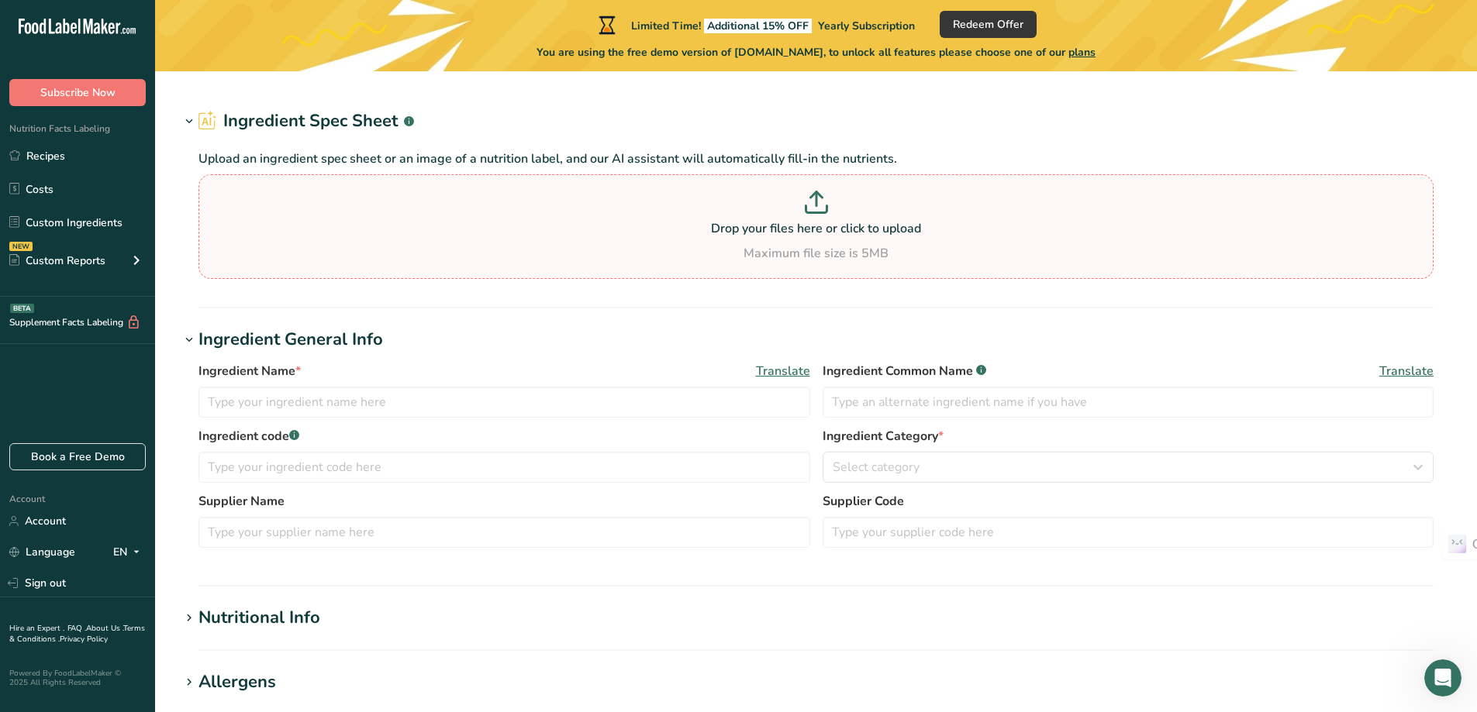
type input "purified deep sea [MEDICAL_DATA]"
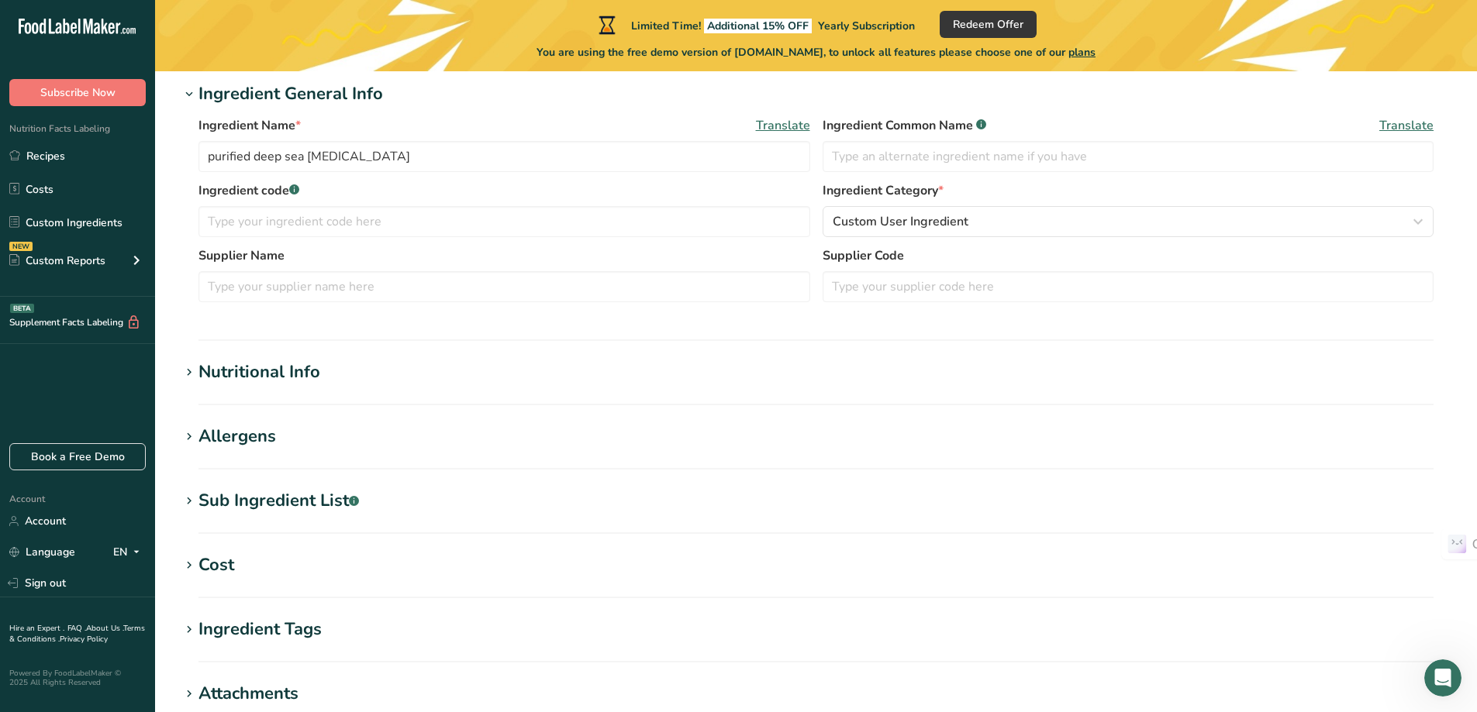
scroll to position [258, 0]
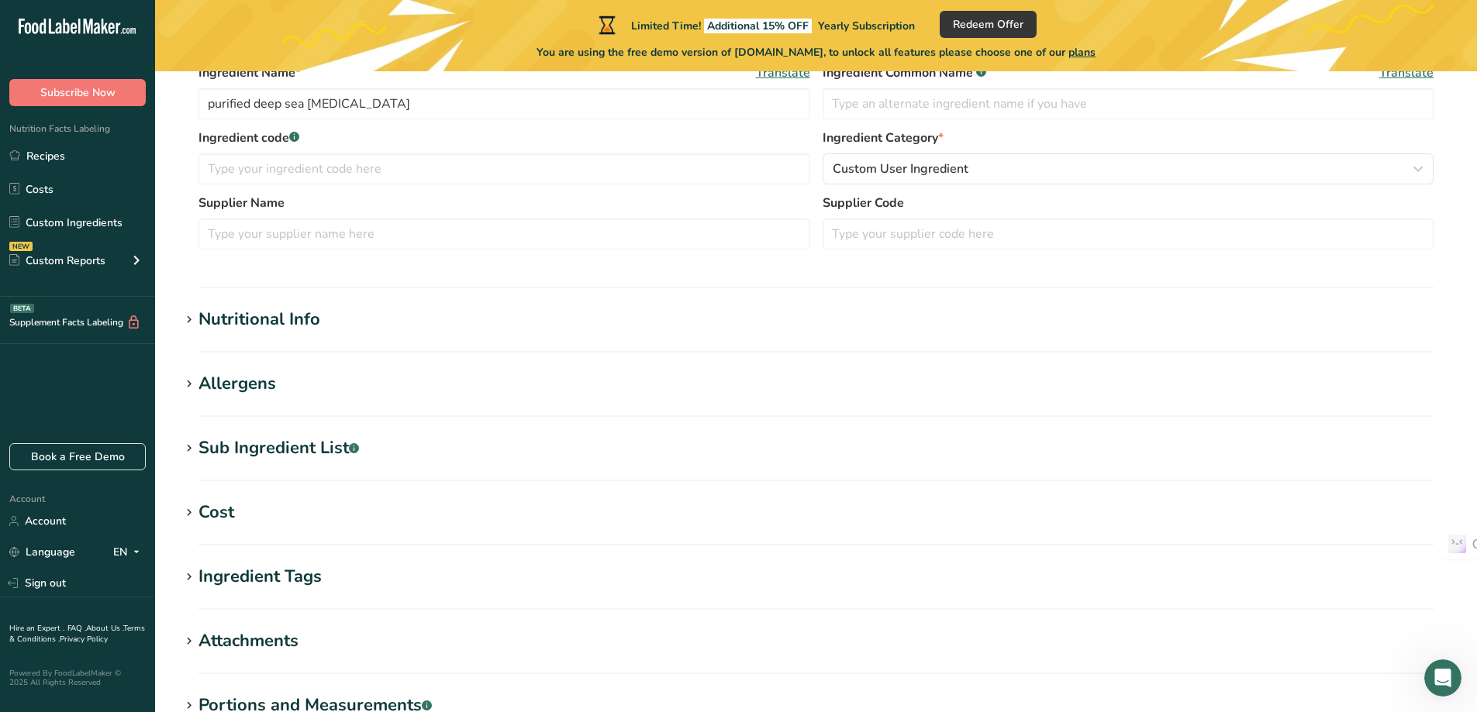
click at [336, 314] on h1 "Nutritional Info" at bounding box center [816, 320] width 1272 height 26
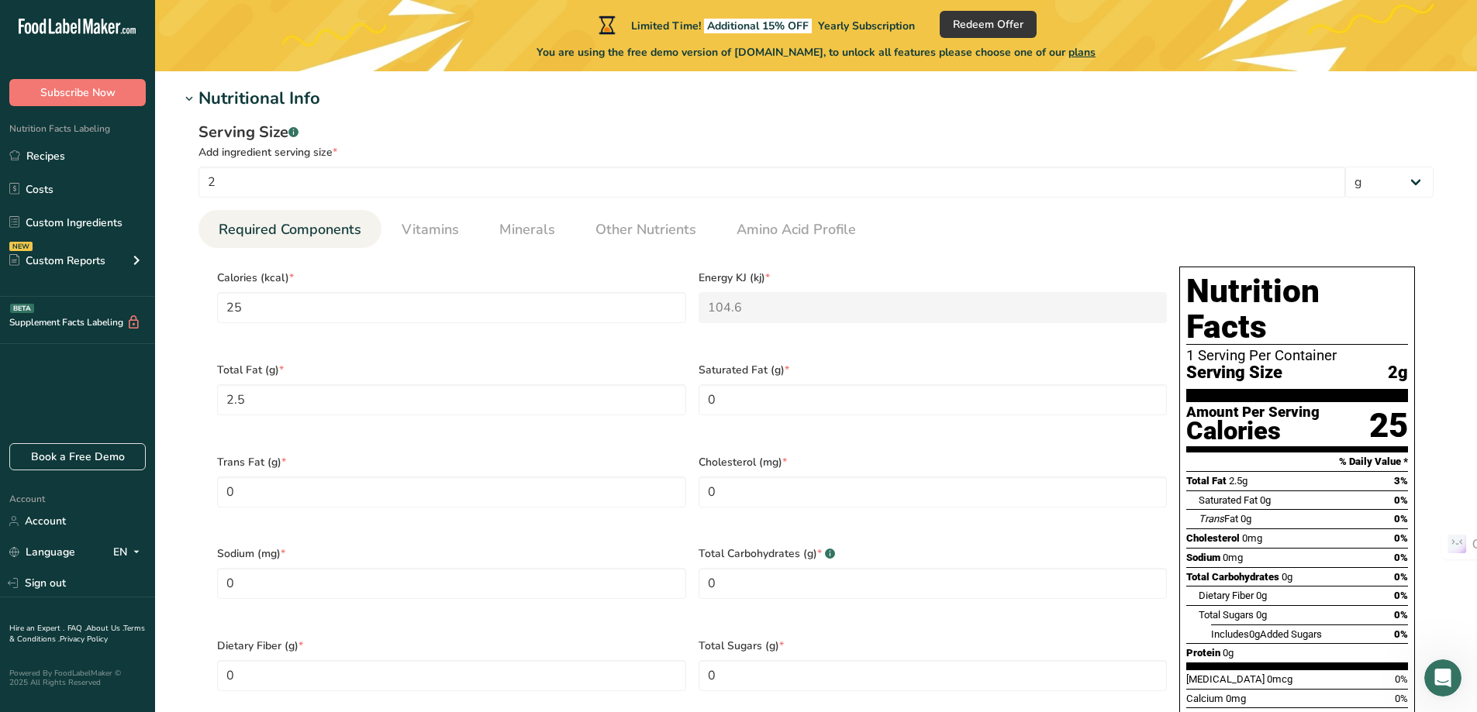
scroll to position [517, 0]
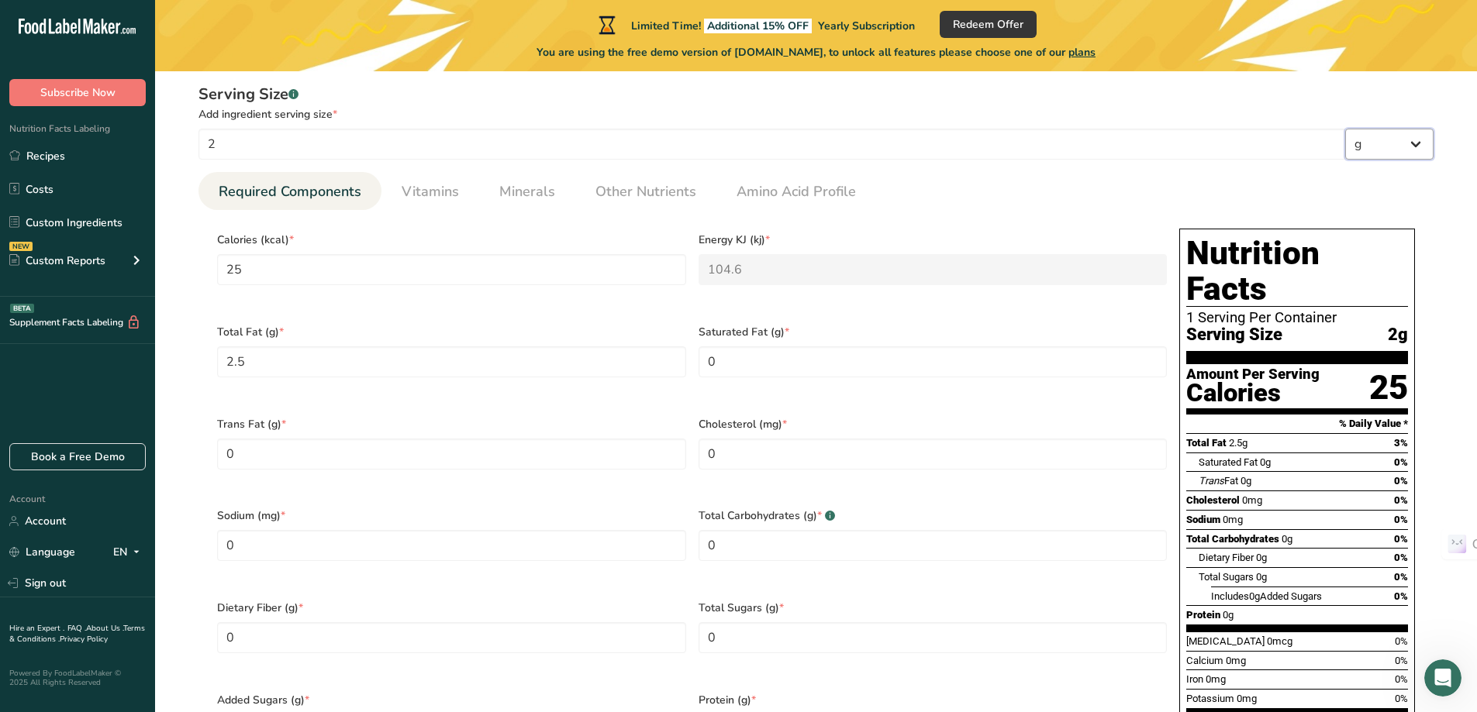
click at [1348, 147] on select "g kg mg mcg lb oz l mL fl oz tbsp tsp cup qt gallon" at bounding box center [1389, 144] width 88 height 31
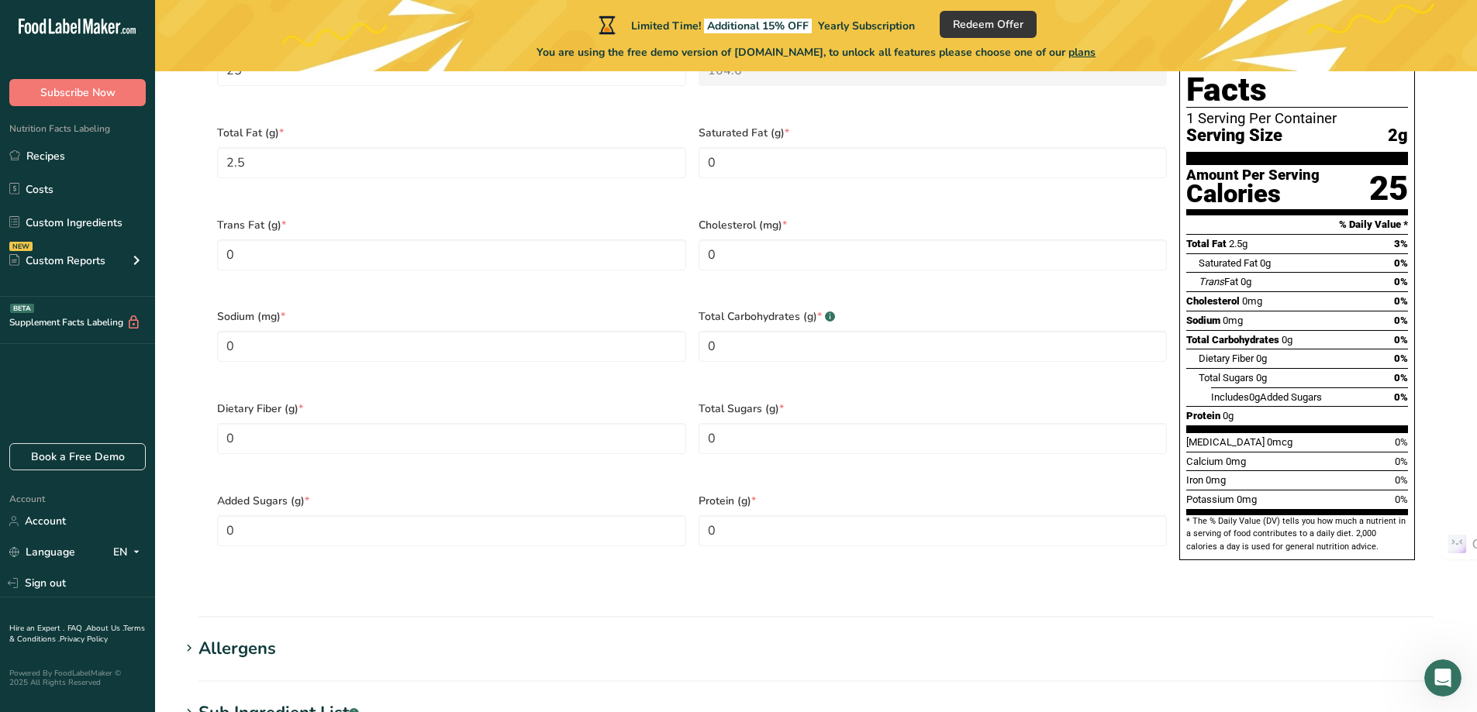
scroll to position [514, 0]
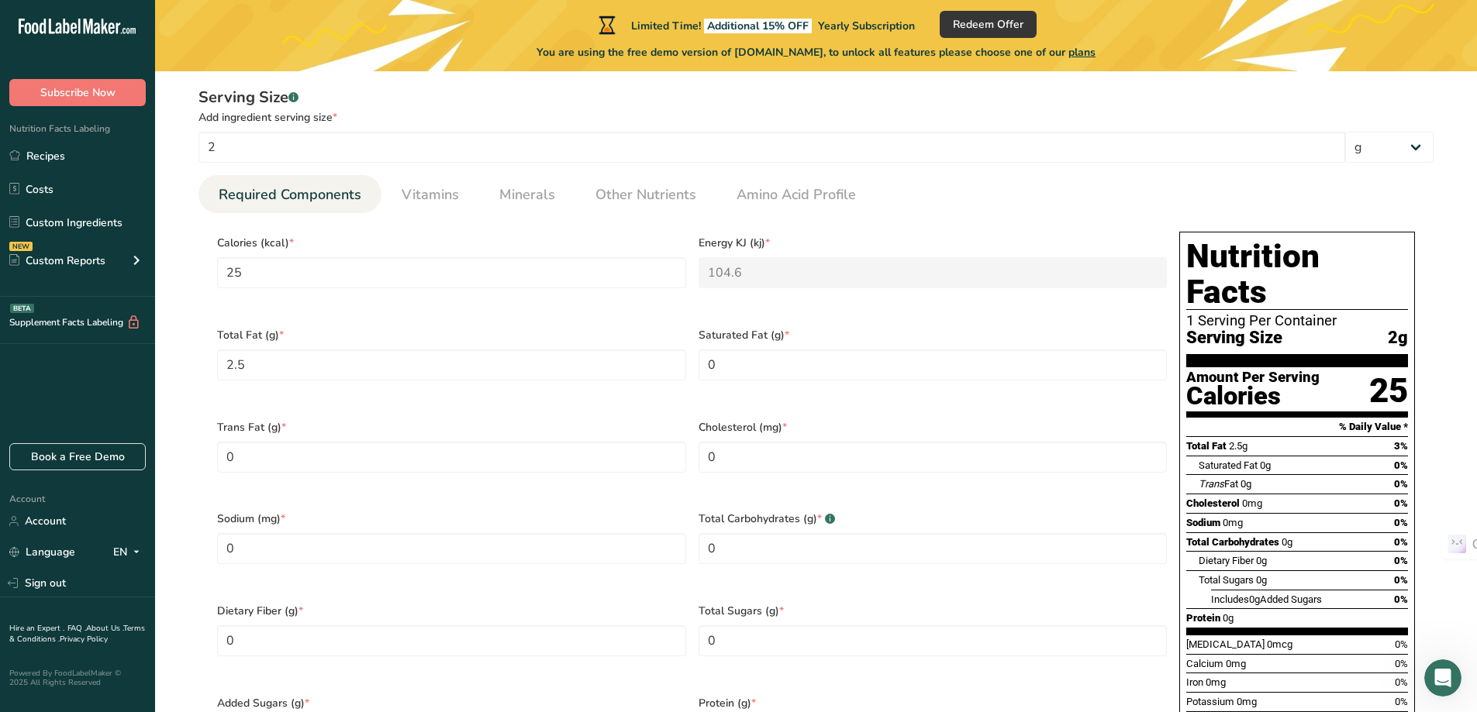
drag, startPoint x: 1312, startPoint y: 517, endPoint x: 1185, endPoint y: 514, distance: 126.4
click at [1185, 514] on div "Nutrition Facts 1 Serving Per Container Serving Size 2g Amount Per Serving Calo…" at bounding box center [1297, 497] width 236 height 531
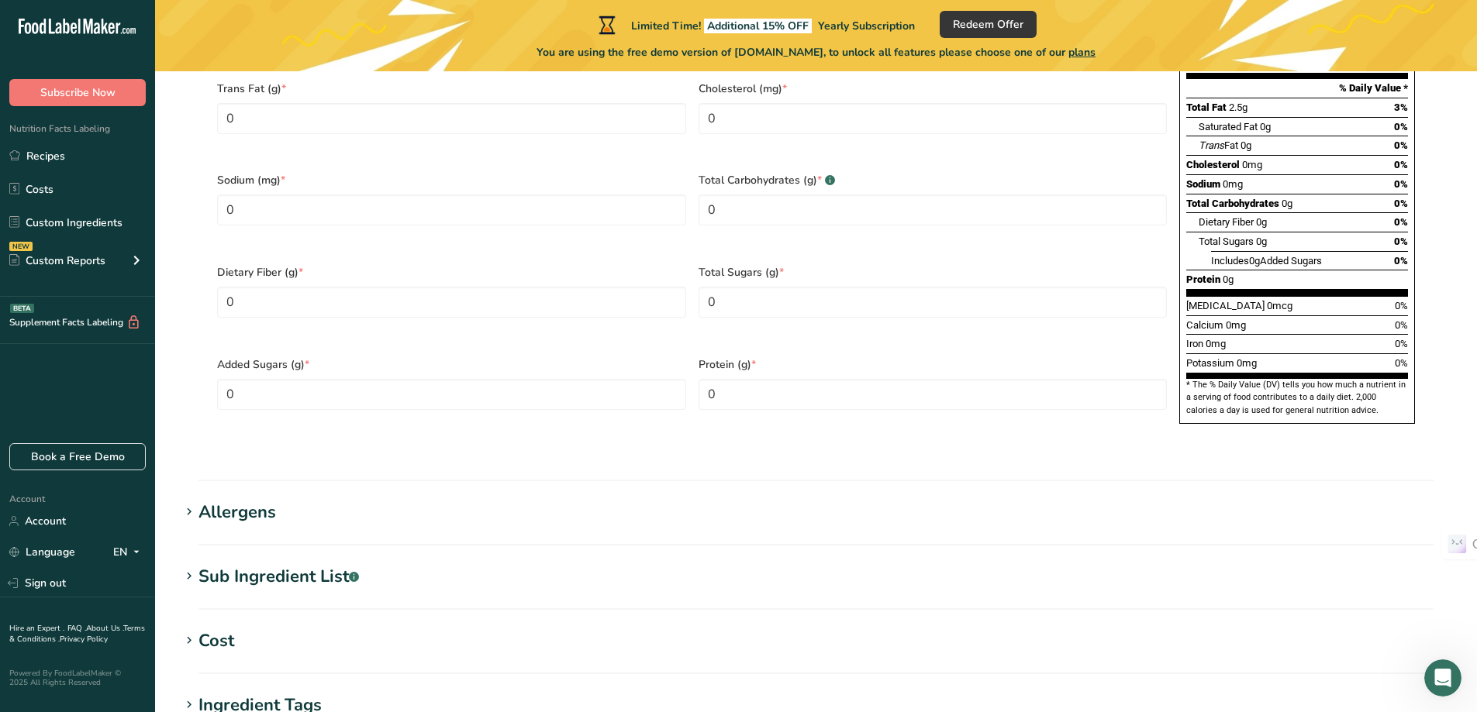
scroll to position [1160, 0]
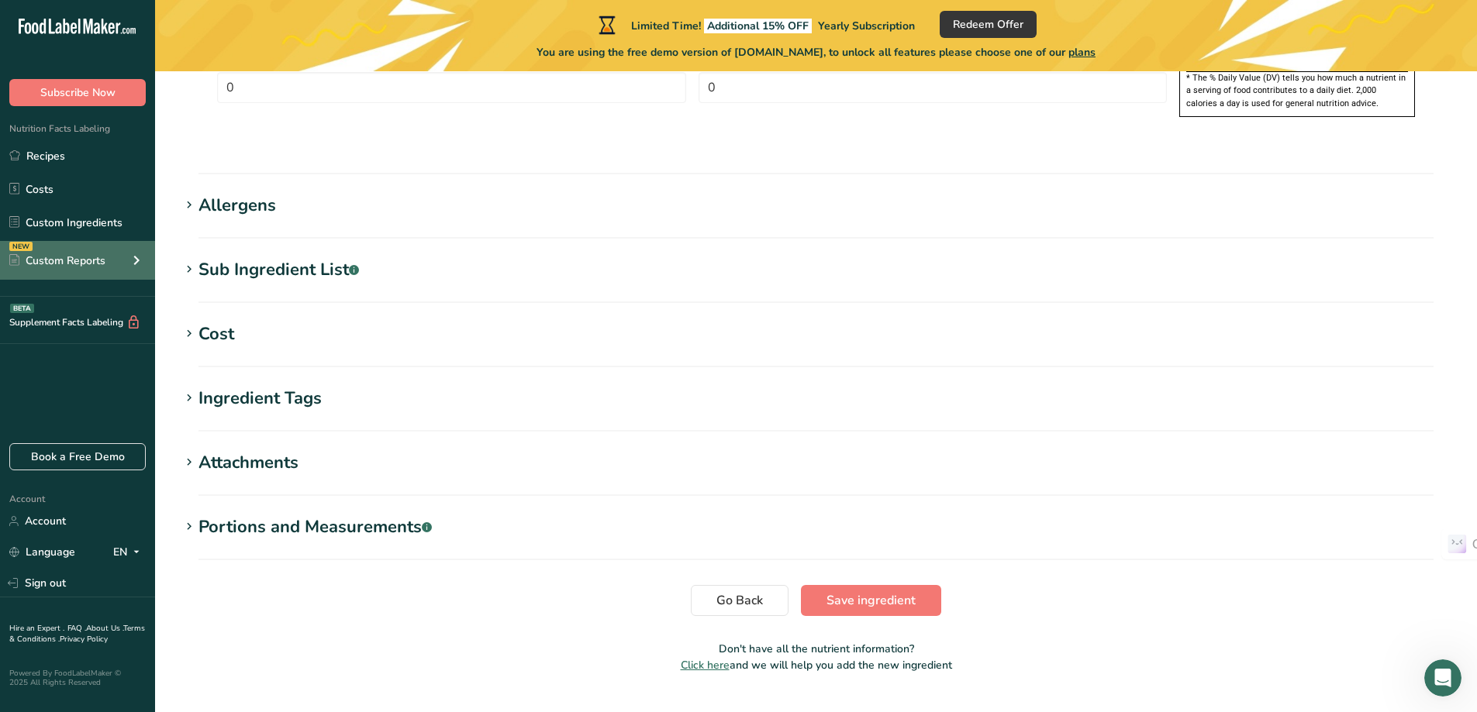
click at [136, 267] on icon at bounding box center [136, 261] width 19 height 28
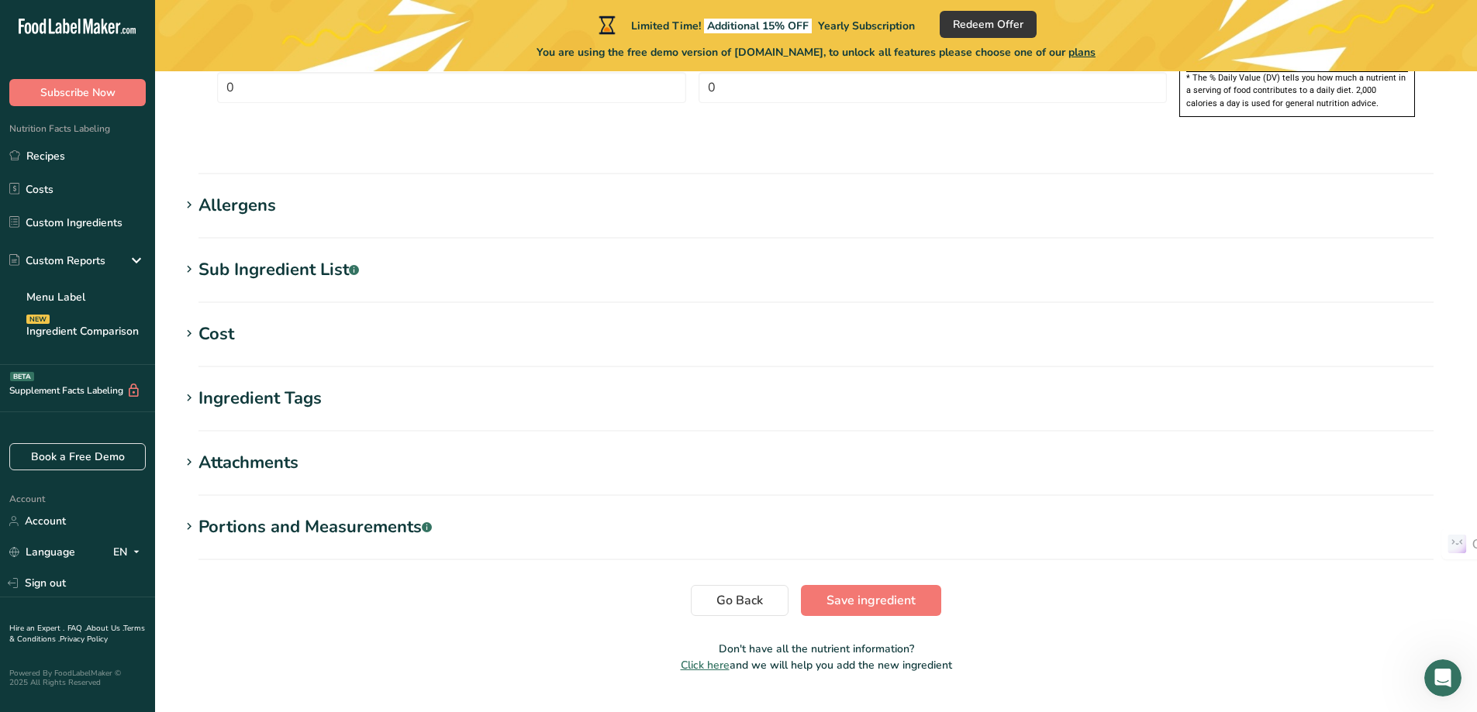
click at [191, 259] on icon at bounding box center [189, 270] width 14 height 22
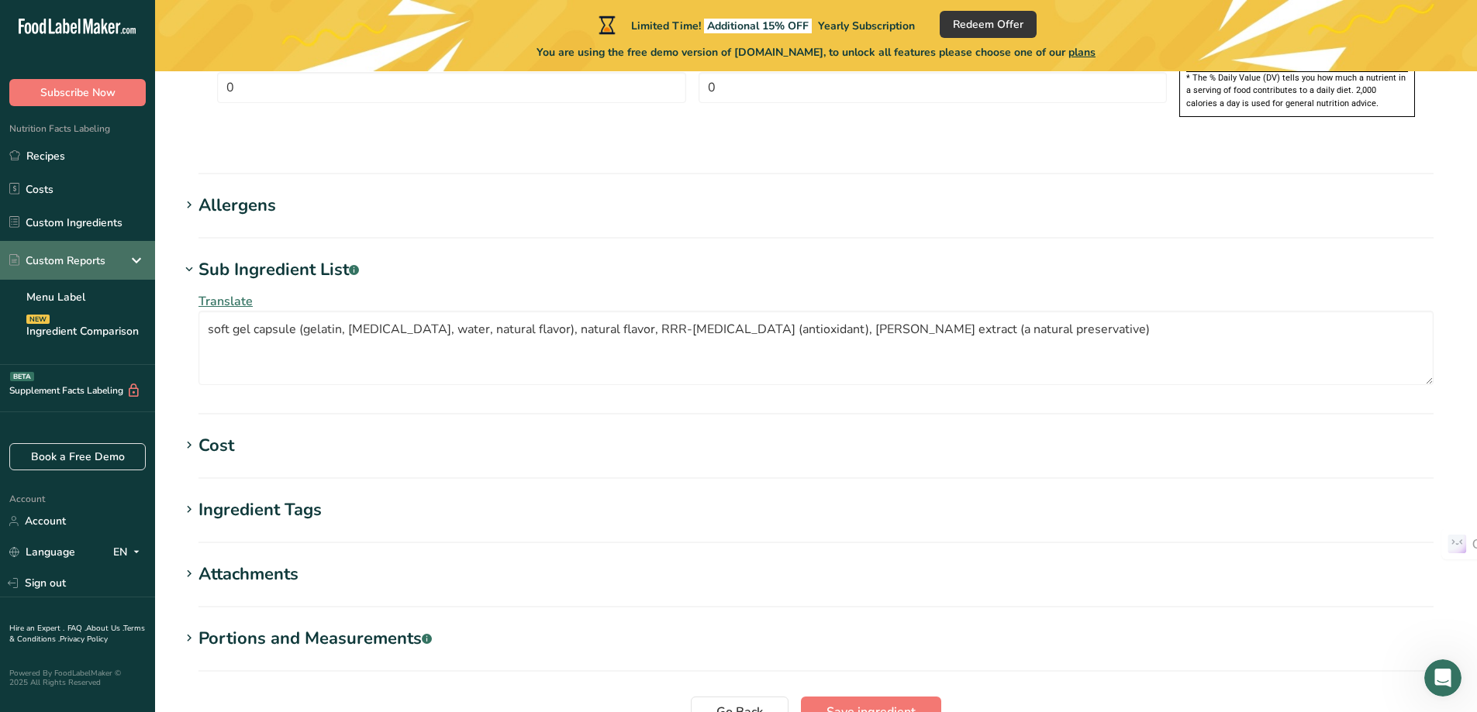
click at [140, 257] on icon at bounding box center [136, 261] width 19 height 28
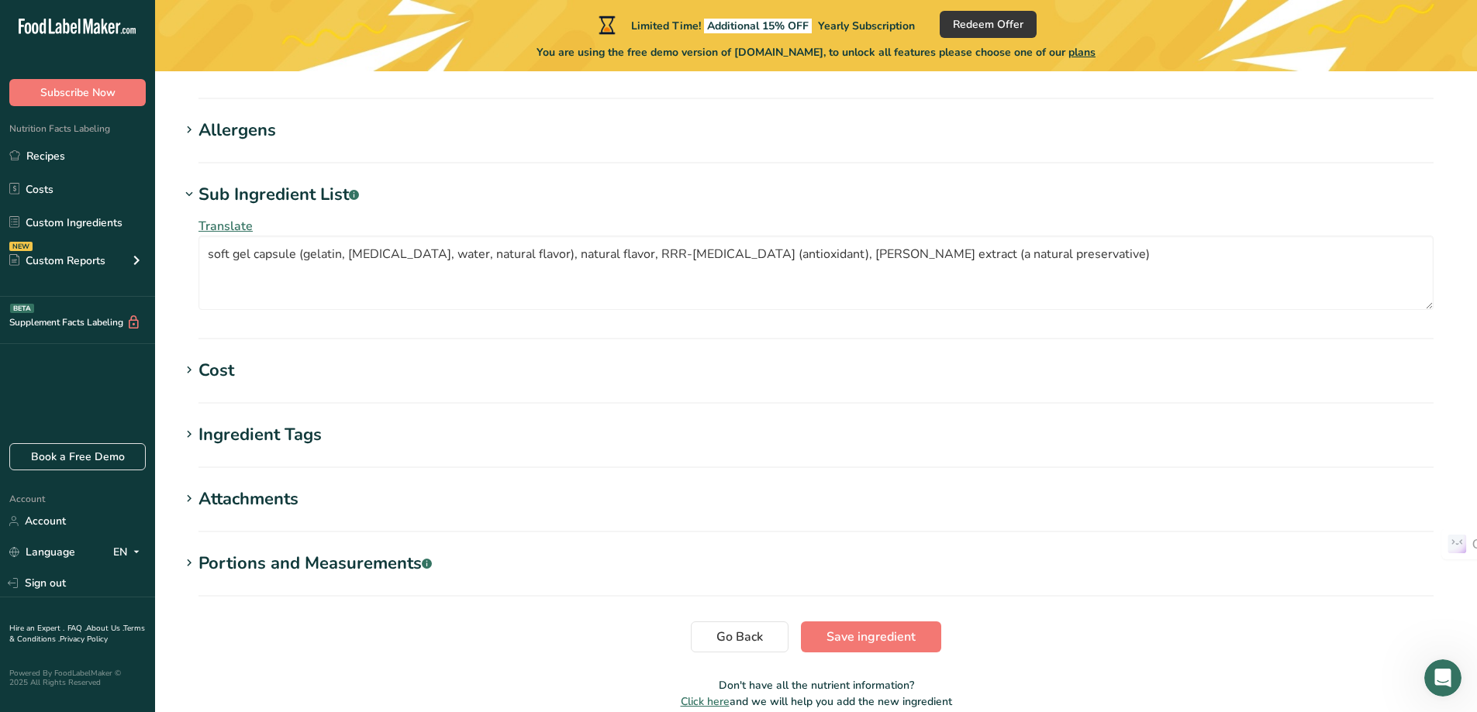
scroll to position [1271, 0]
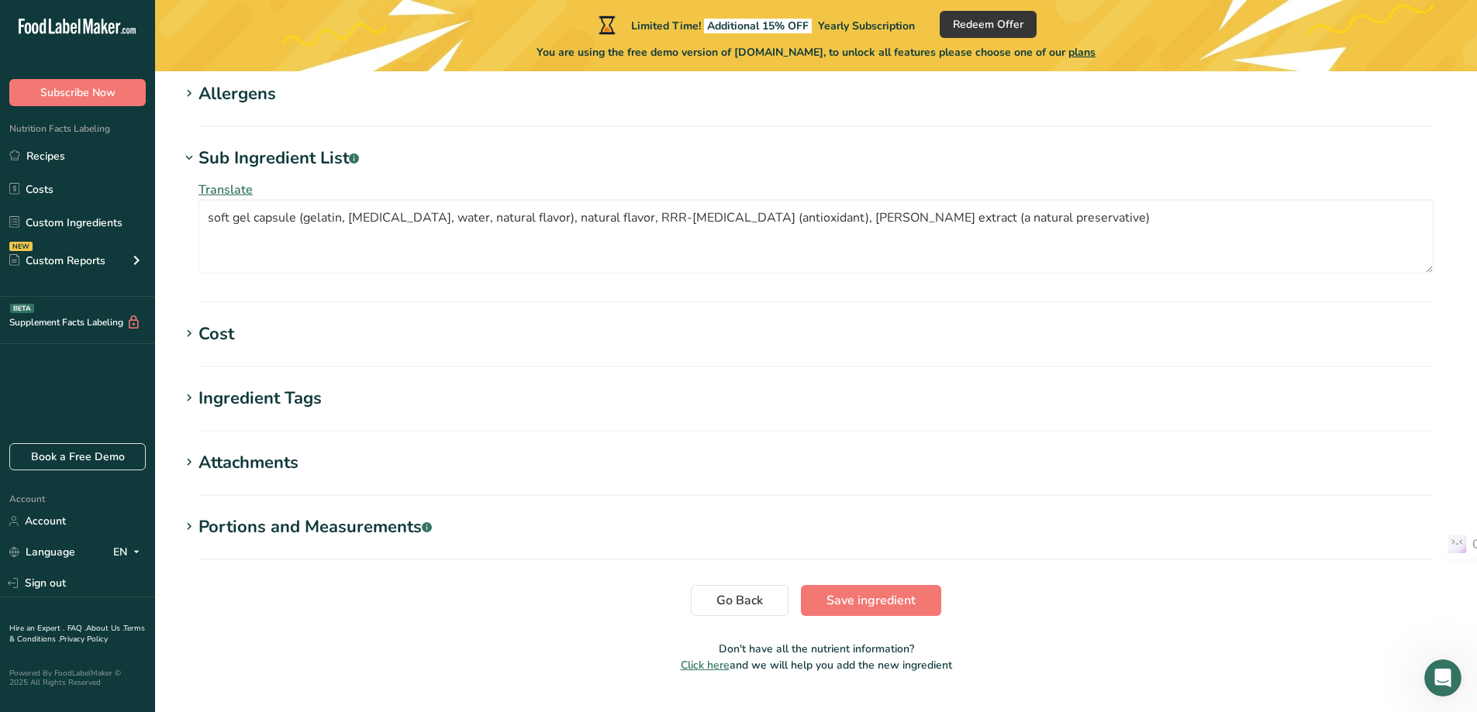
click at [192, 323] on icon at bounding box center [189, 334] width 14 height 22
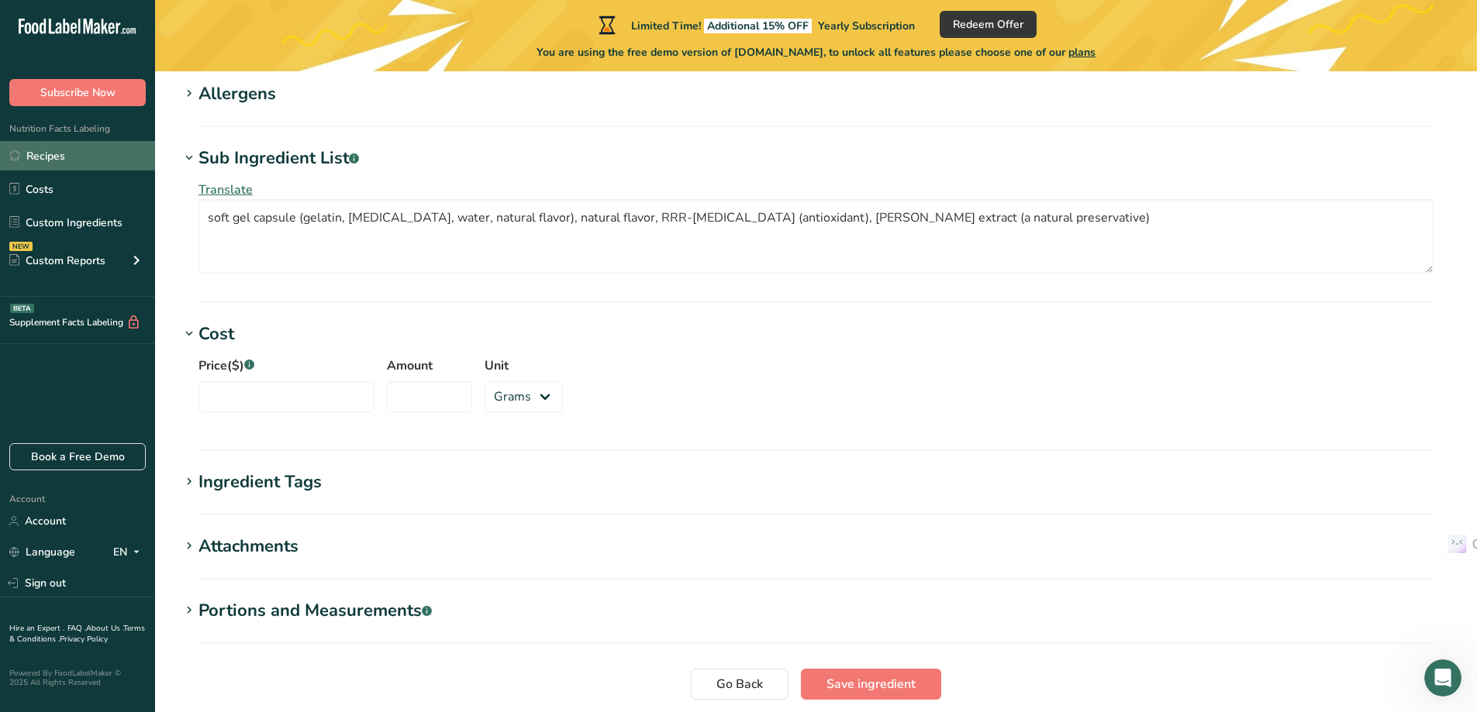
click at [73, 163] on link "Recipes" at bounding box center [77, 155] width 155 height 29
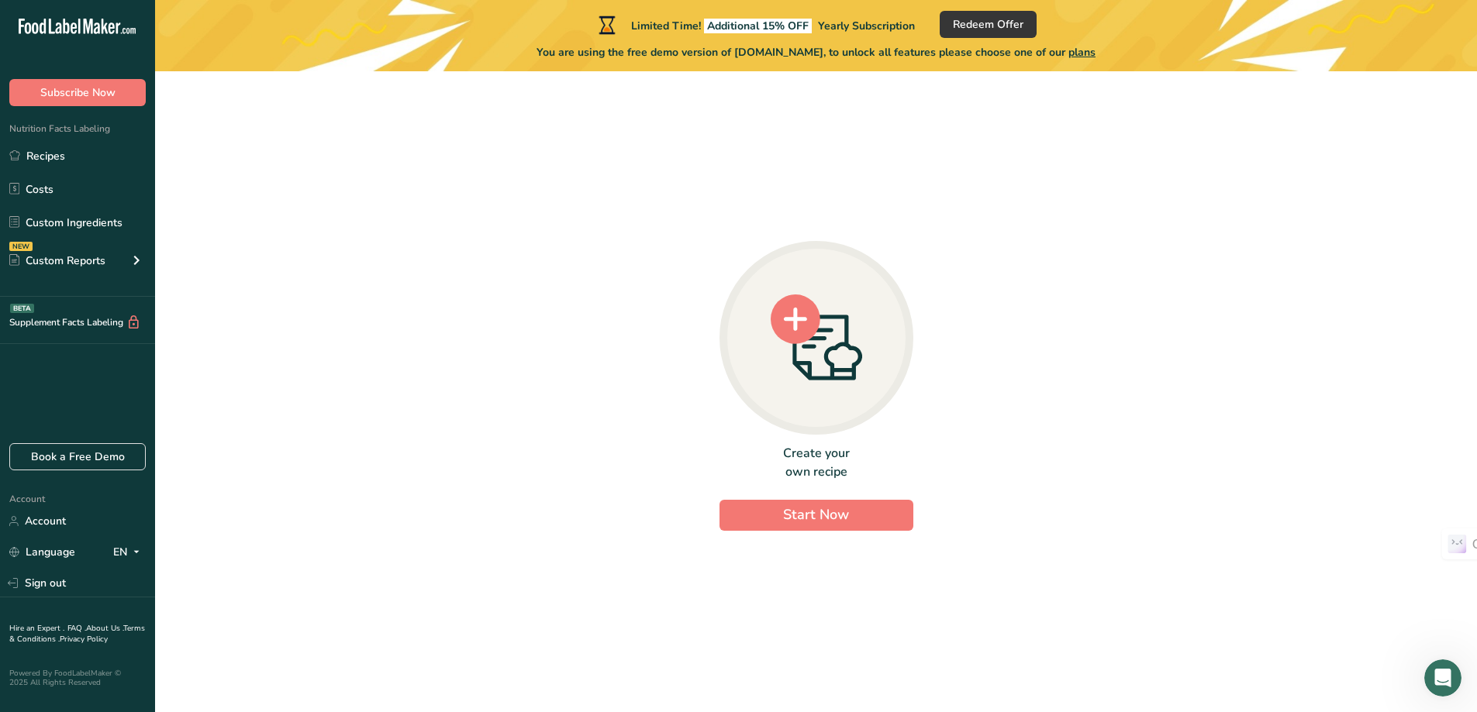
click at [795, 310] on icon at bounding box center [794, 319] width 23 height 23
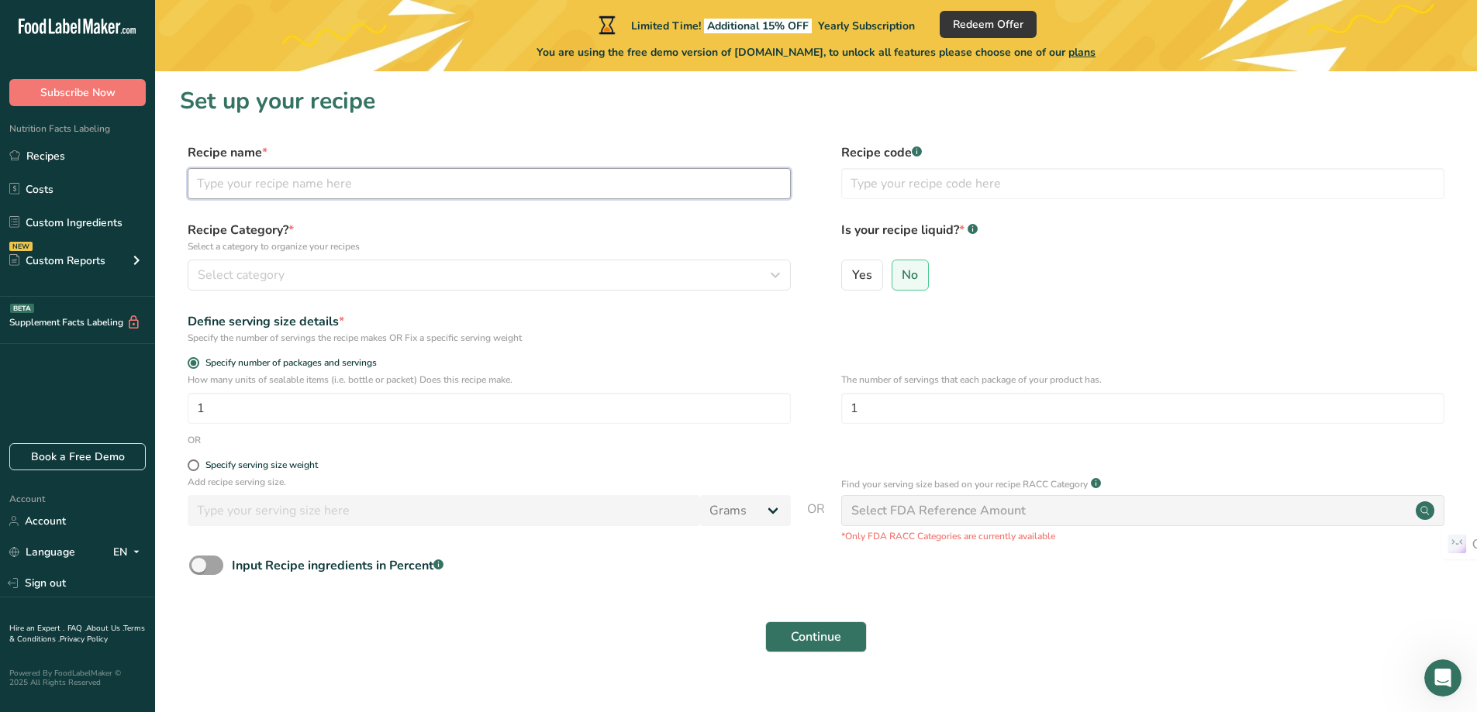
click at [447, 193] on input "text" at bounding box center [489, 183] width 603 height 31
type input "nmn"
click at [323, 282] on div "Select category" at bounding box center [485, 275] width 574 height 19
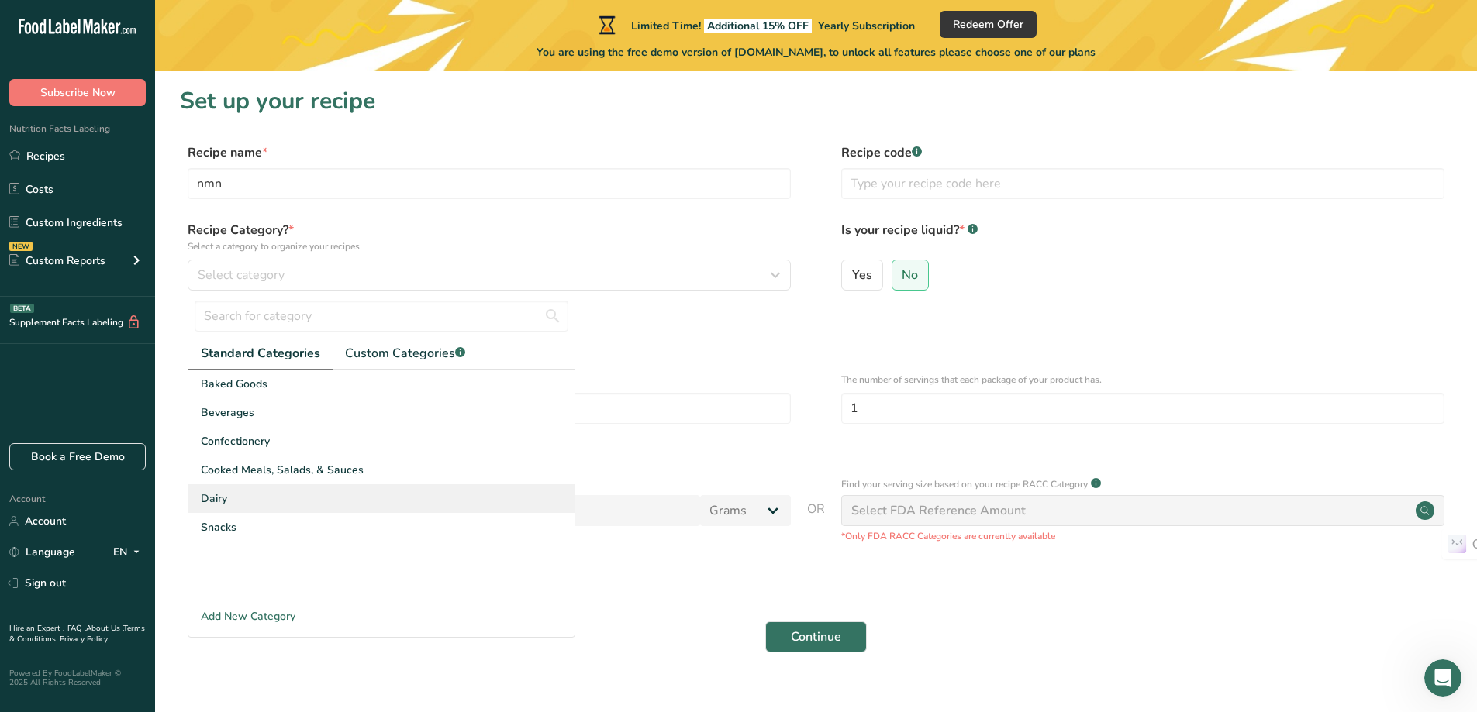
click at [249, 495] on div "Dairy" at bounding box center [381, 499] width 386 height 29
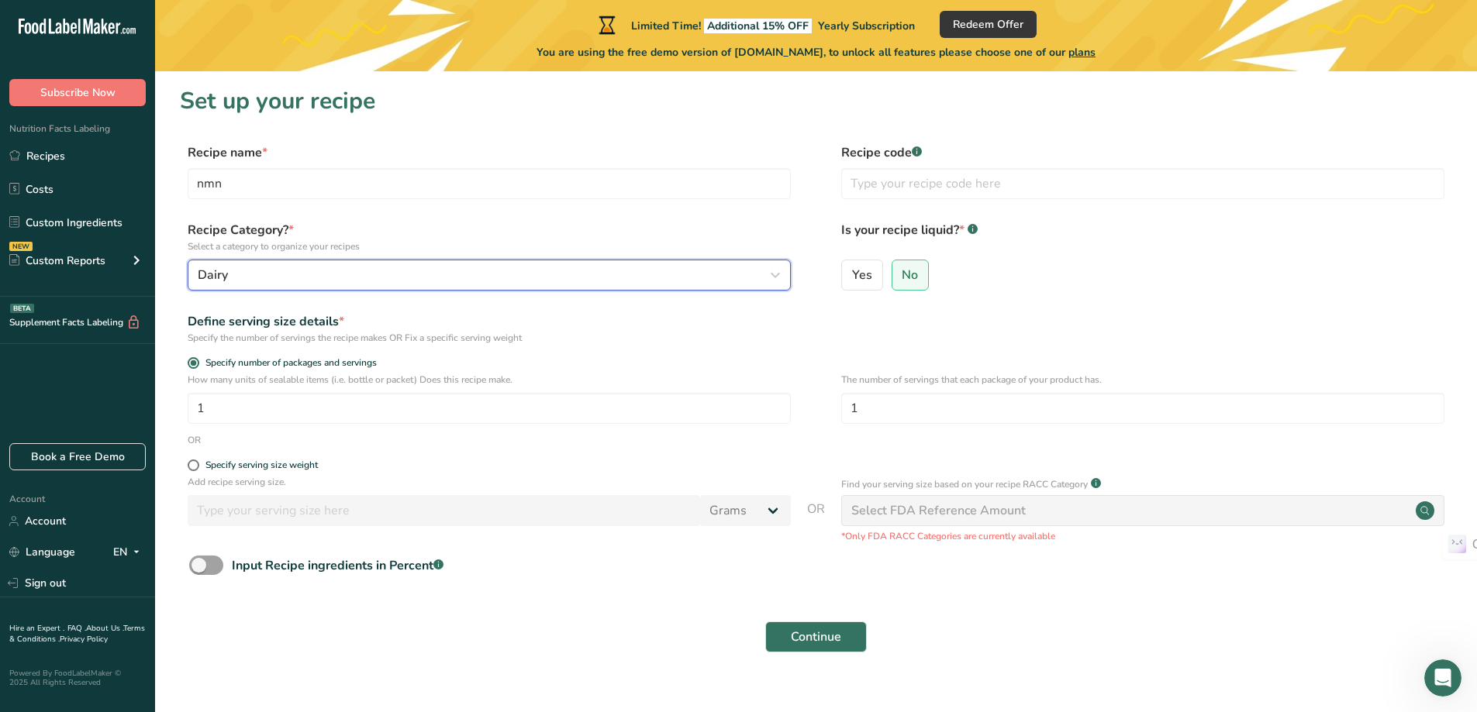
click at [385, 287] on button "Dairy" at bounding box center [489, 275] width 603 height 31
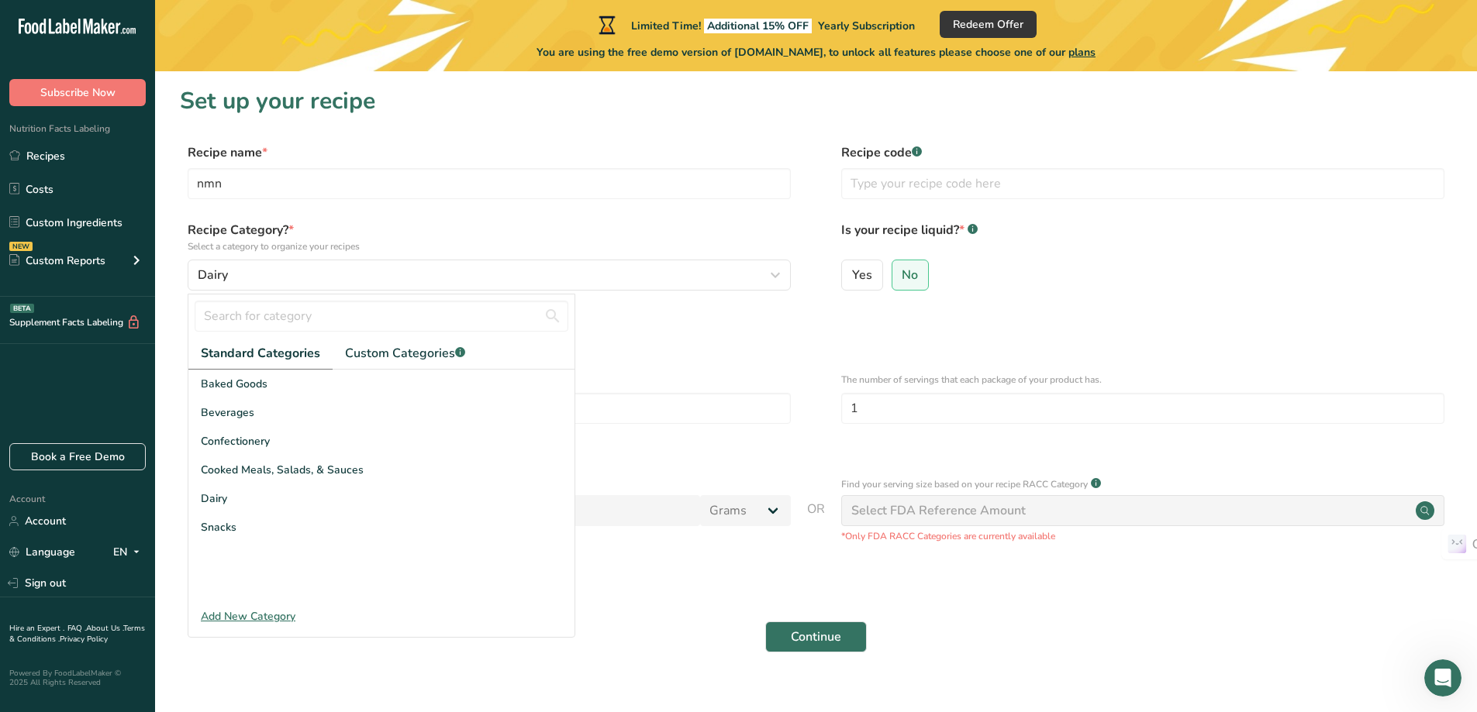
click at [279, 614] on div "Add New Category" at bounding box center [381, 617] width 386 height 16
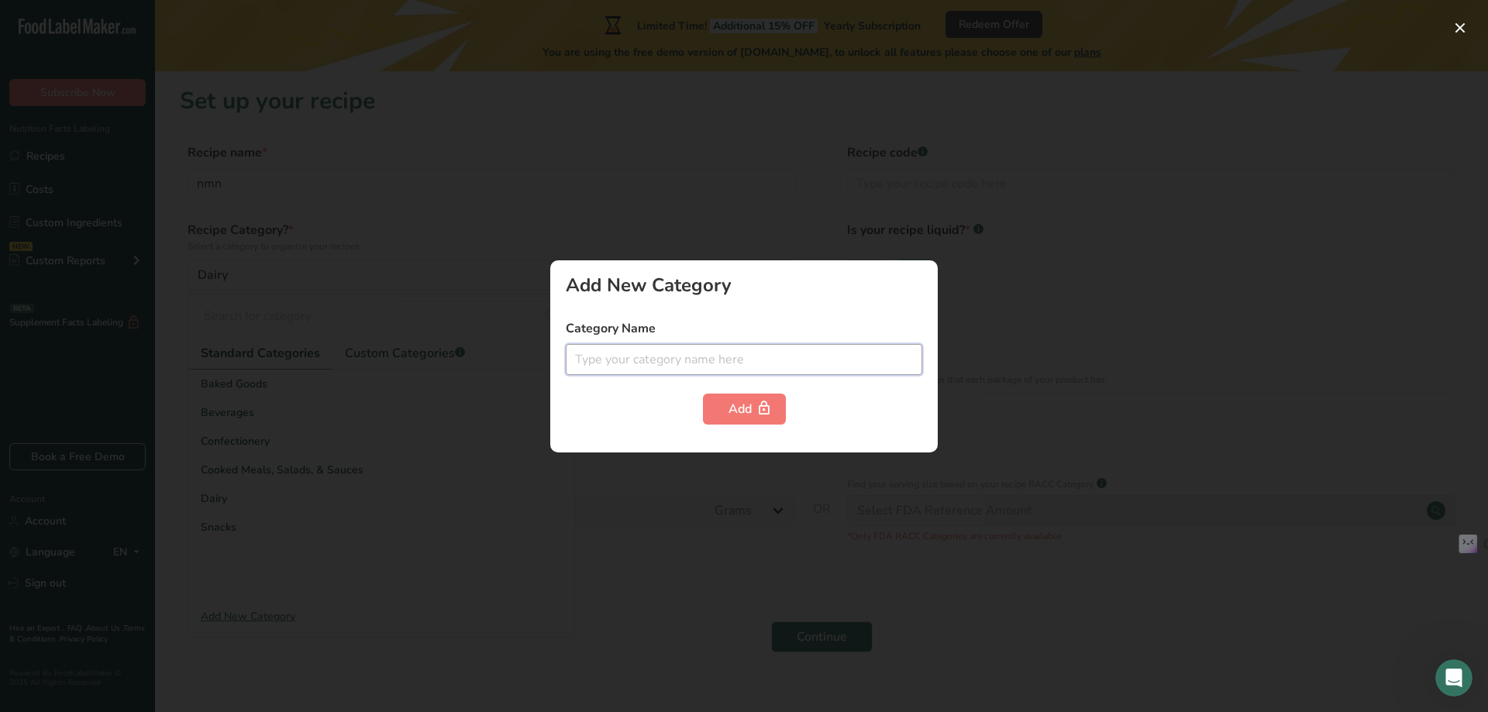
click at [671, 362] on input "text" at bounding box center [744, 359] width 357 height 31
type input "supplement"
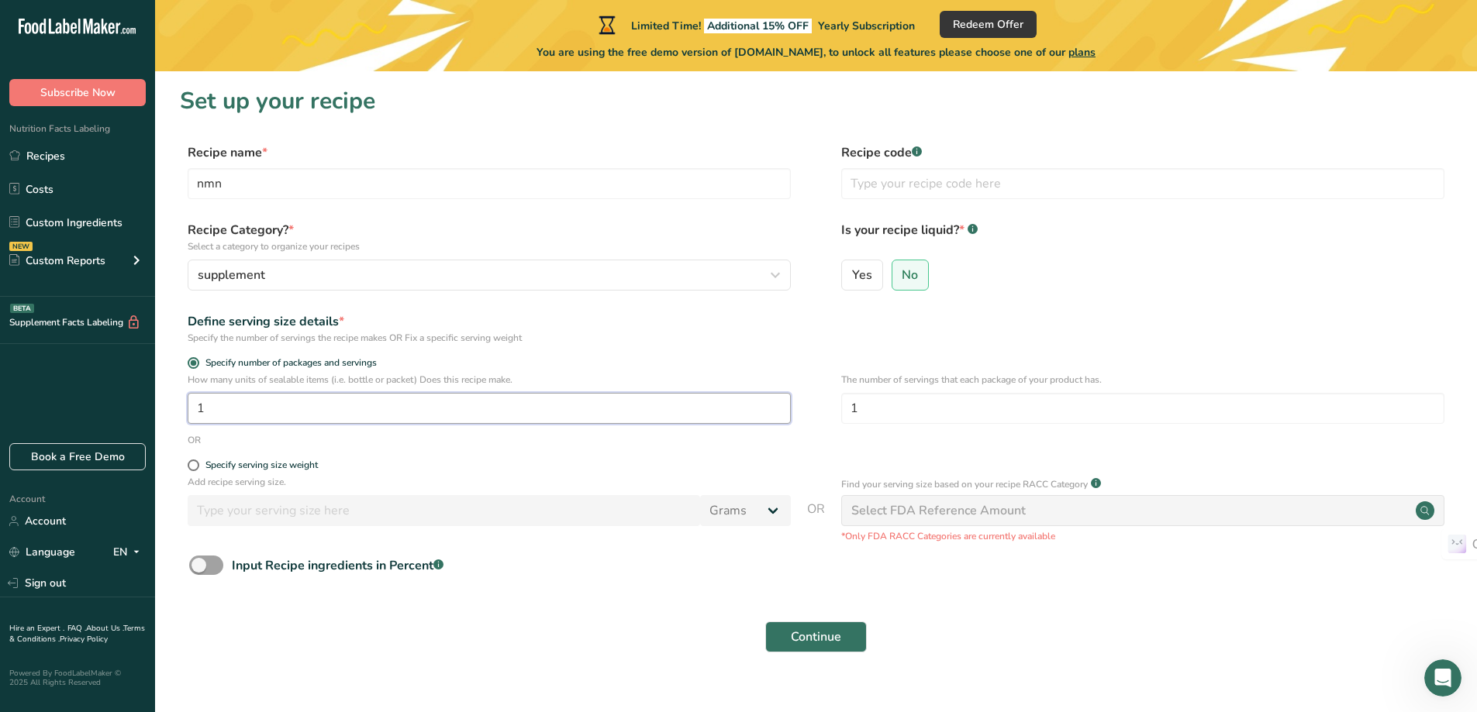
click at [344, 411] on input "1" at bounding box center [489, 408] width 603 height 31
click at [471, 265] on button "supplement" at bounding box center [489, 275] width 603 height 31
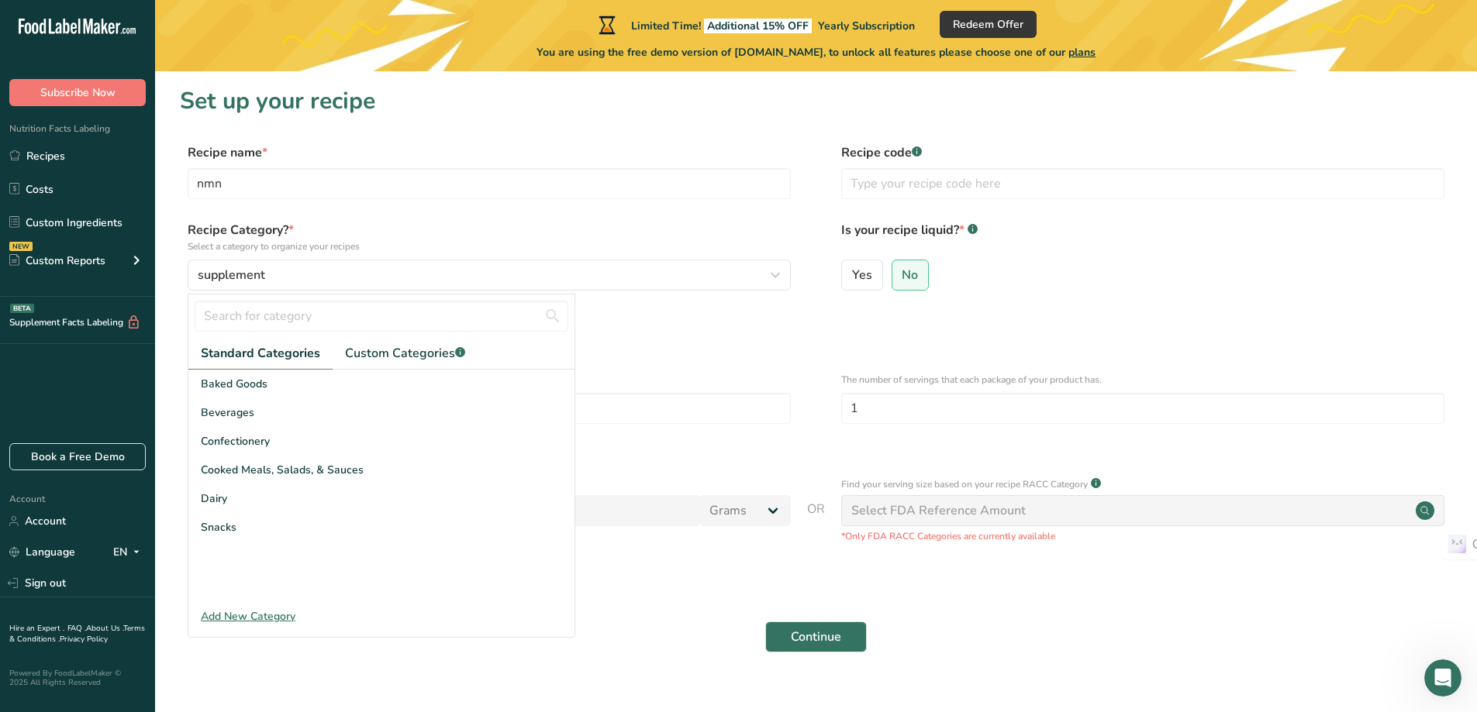
click at [785, 341] on div "Specify the number of servings the recipe makes OR Fix a specific serving weight" at bounding box center [489, 338] width 603 height 14
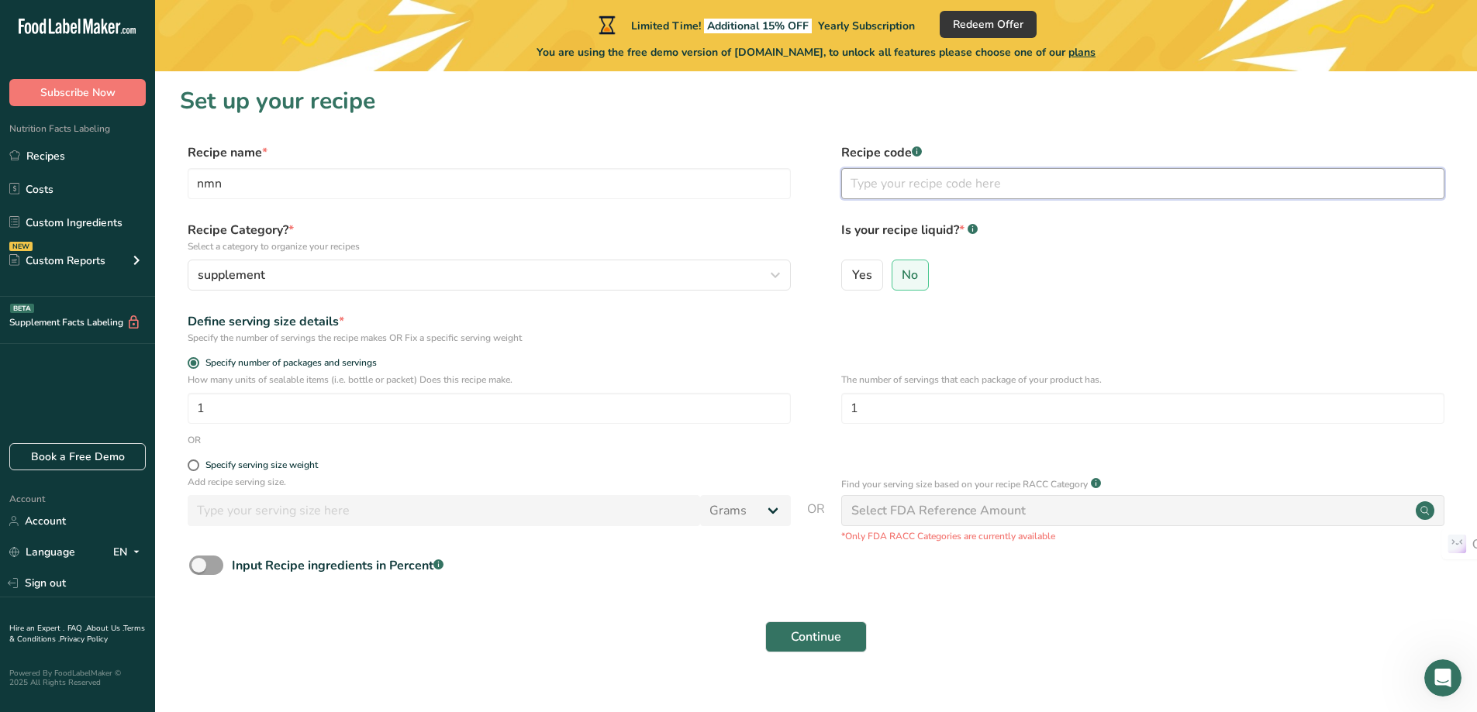
click at [937, 176] on input "text" at bounding box center [1142, 183] width 603 height 31
click at [823, 637] on span "Continue" at bounding box center [816, 637] width 50 height 19
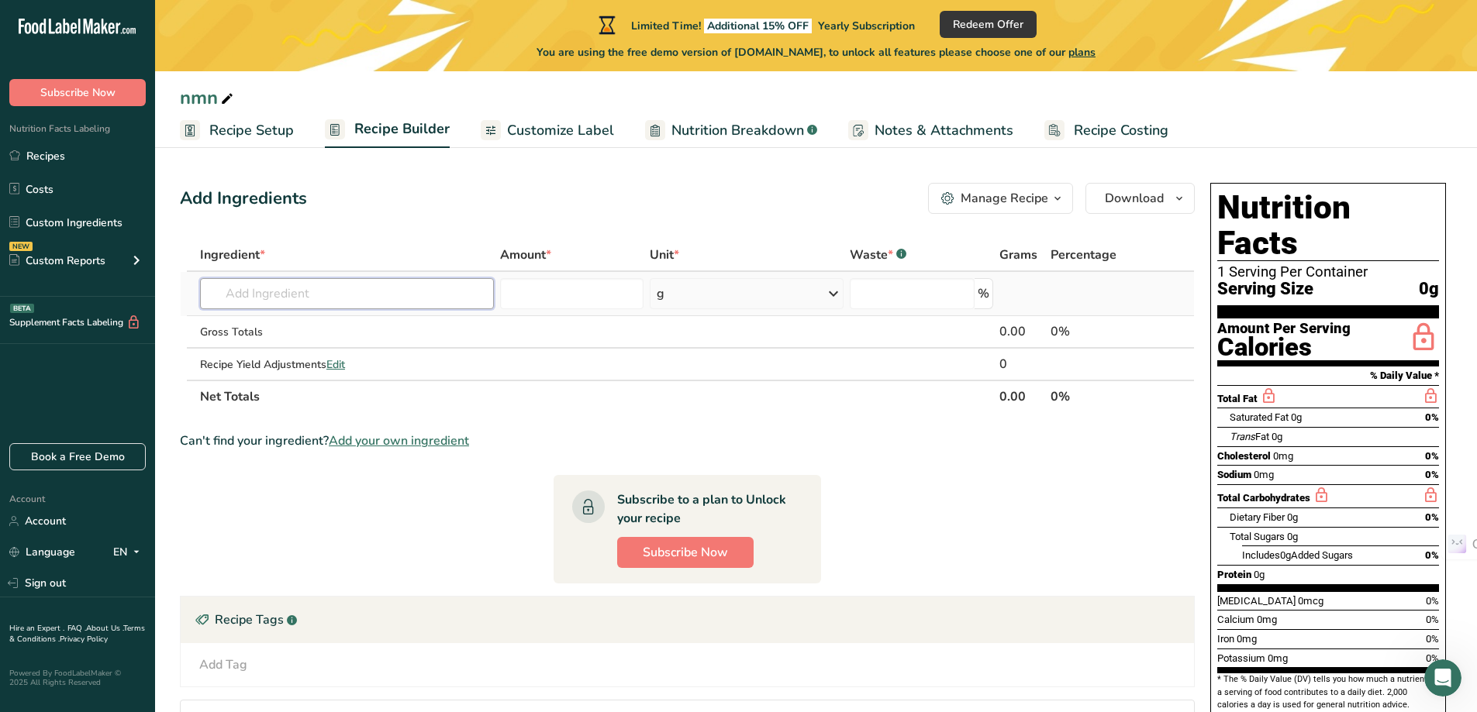
click at [485, 287] on input "text" at bounding box center [347, 293] width 294 height 31
click at [595, 293] on input "number" at bounding box center [572, 293] width 144 height 31
click at [723, 302] on div "g" at bounding box center [746, 293] width 193 height 31
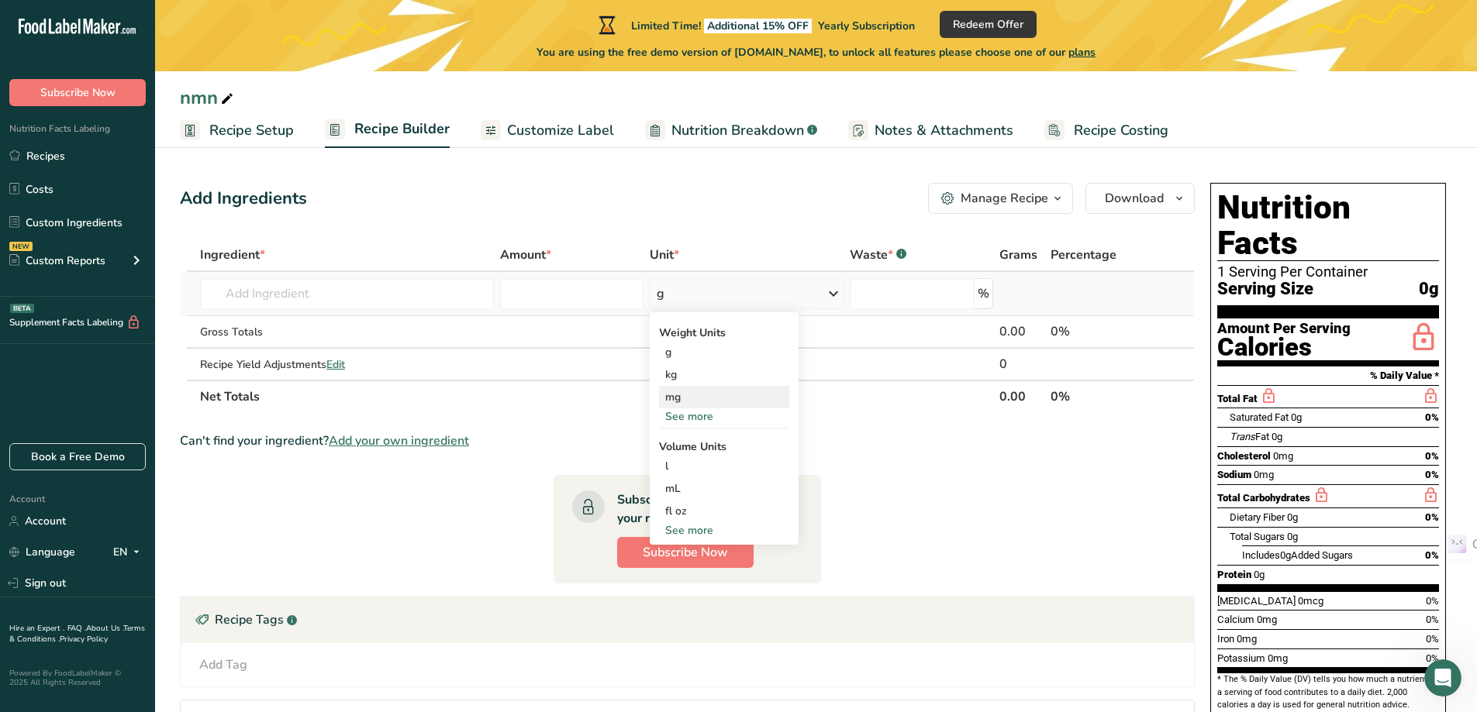
click at [723, 393] on div "mg" at bounding box center [724, 397] width 130 height 22
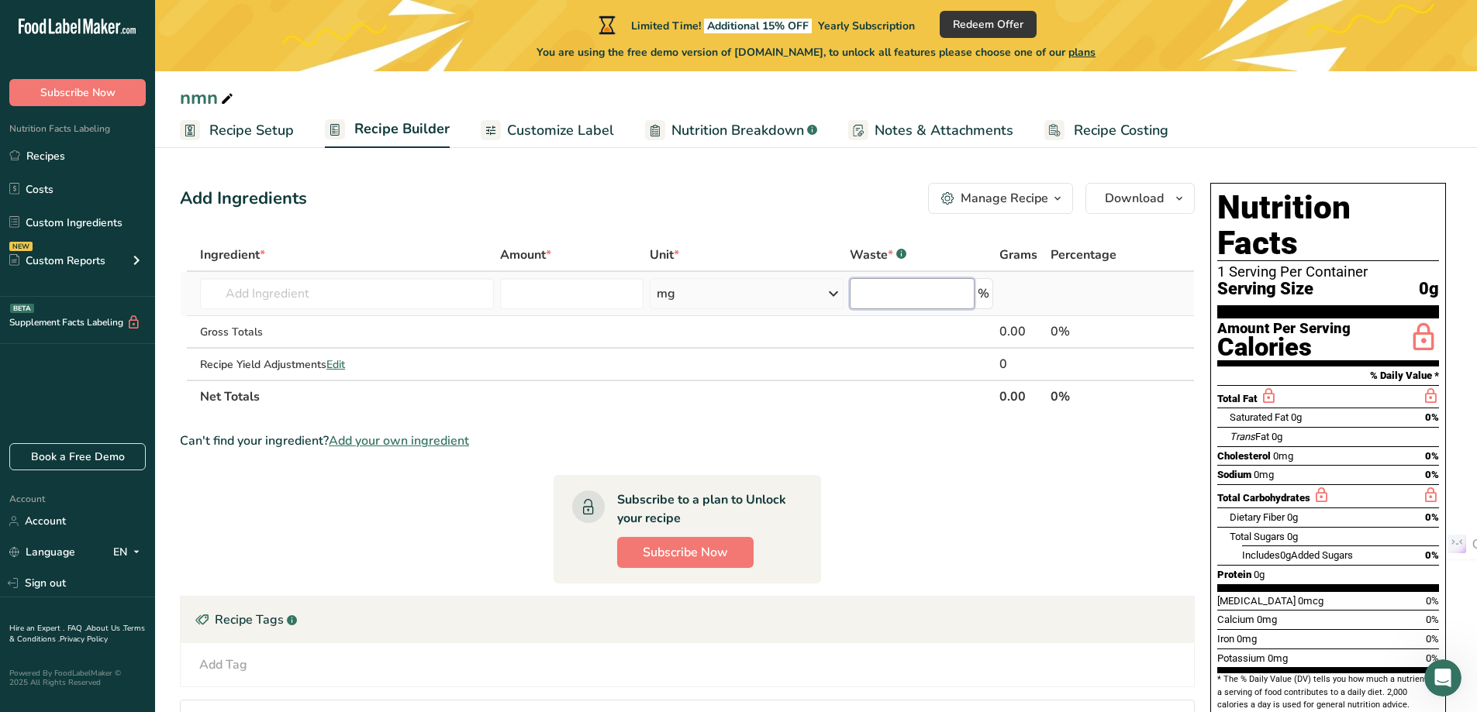
click at [926, 295] on input "number" at bounding box center [913, 293] width 126 height 31
click at [442, 293] on input "text" at bounding box center [347, 293] width 294 height 31
paste input "Total Omega-3S◇"
type input "Total Omega-3S◇"
click at [445, 244] on th "Ingredient *" at bounding box center [347, 256] width 300 height 33
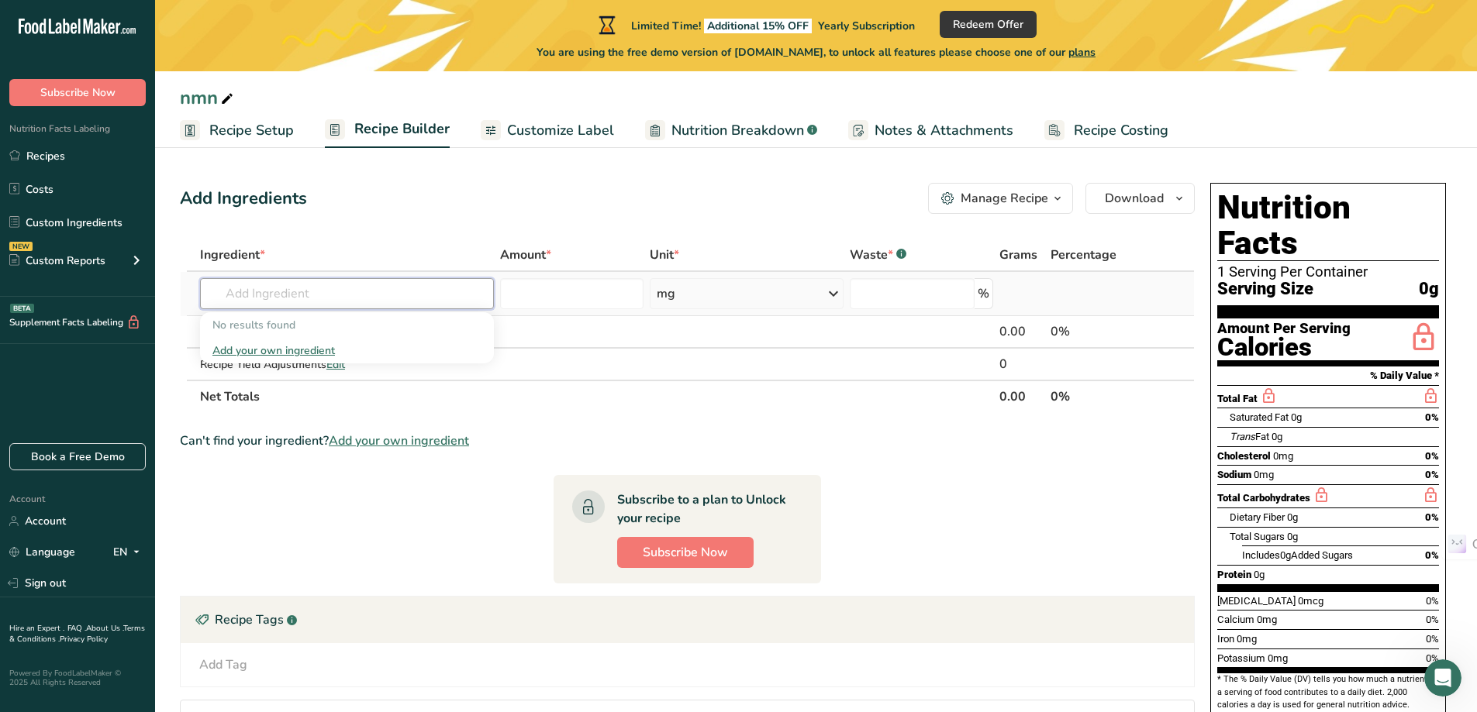
click at [351, 293] on input "text" at bounding box center [347, 293] width 294 height 31
paste input "Total Omega-3S◇"
type input "Total Omega-3S◇"
click at [319, 350] on div "Add your own ingredient" at bounding box center [346, 351] width 269 height 16
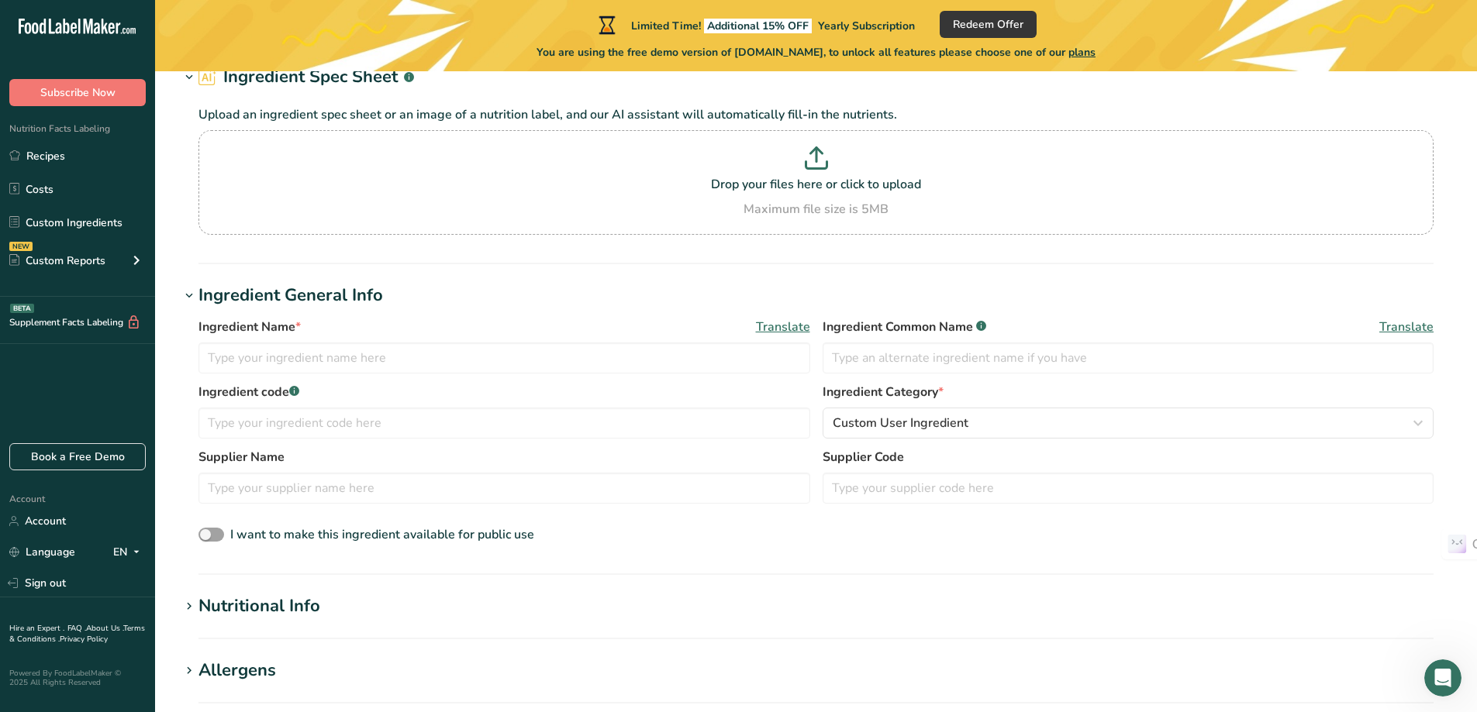
scroll to position [129, 0]
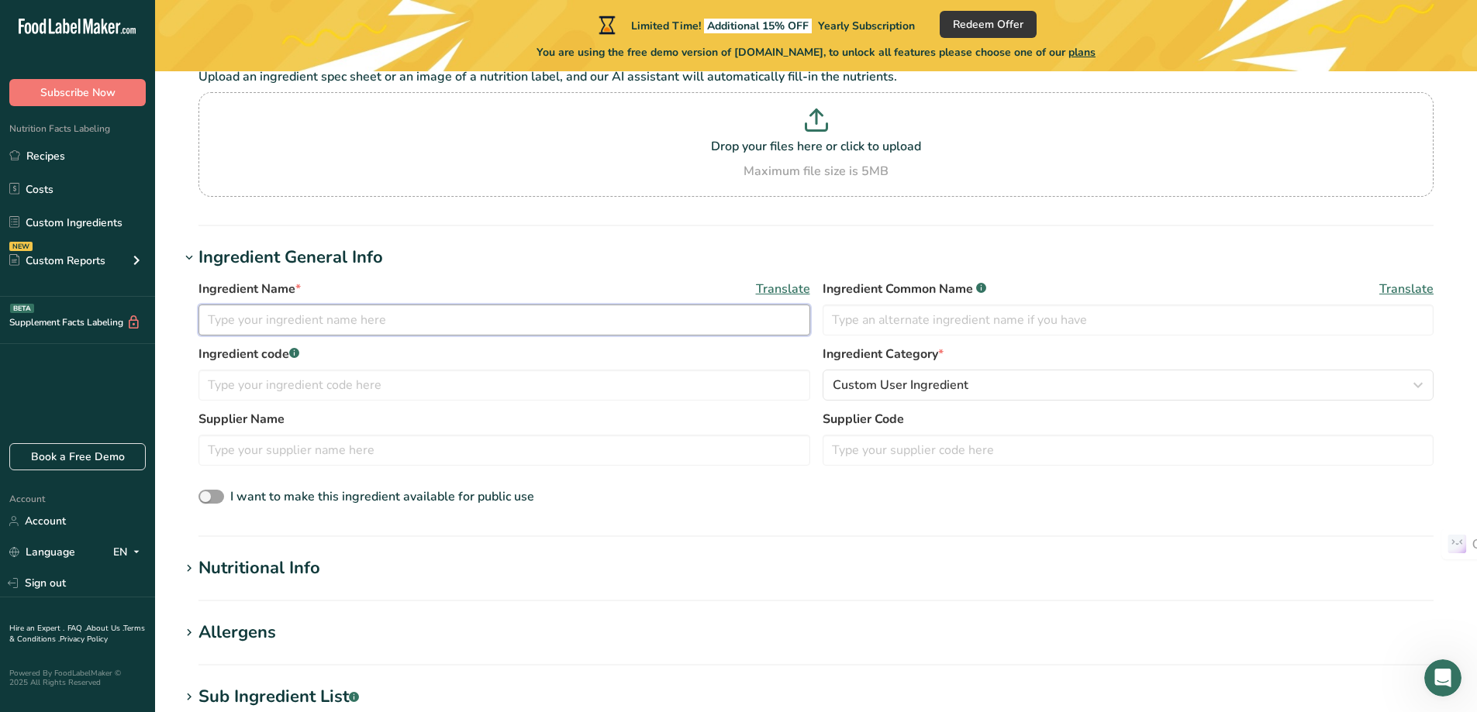
click at [355, 322] on input "text" at bounding box center [504, 320] width 612 height 31
paste input "Total Omega-3S◇"
type input "Total Omega-3S◇"
click at [453, 290] on div "Ingredient Name * Translate" at bounding box center [504, 289] width 612 height 19
click at [861, 324] on input "text" at bounding box center [1129, 320] width 612 height 31
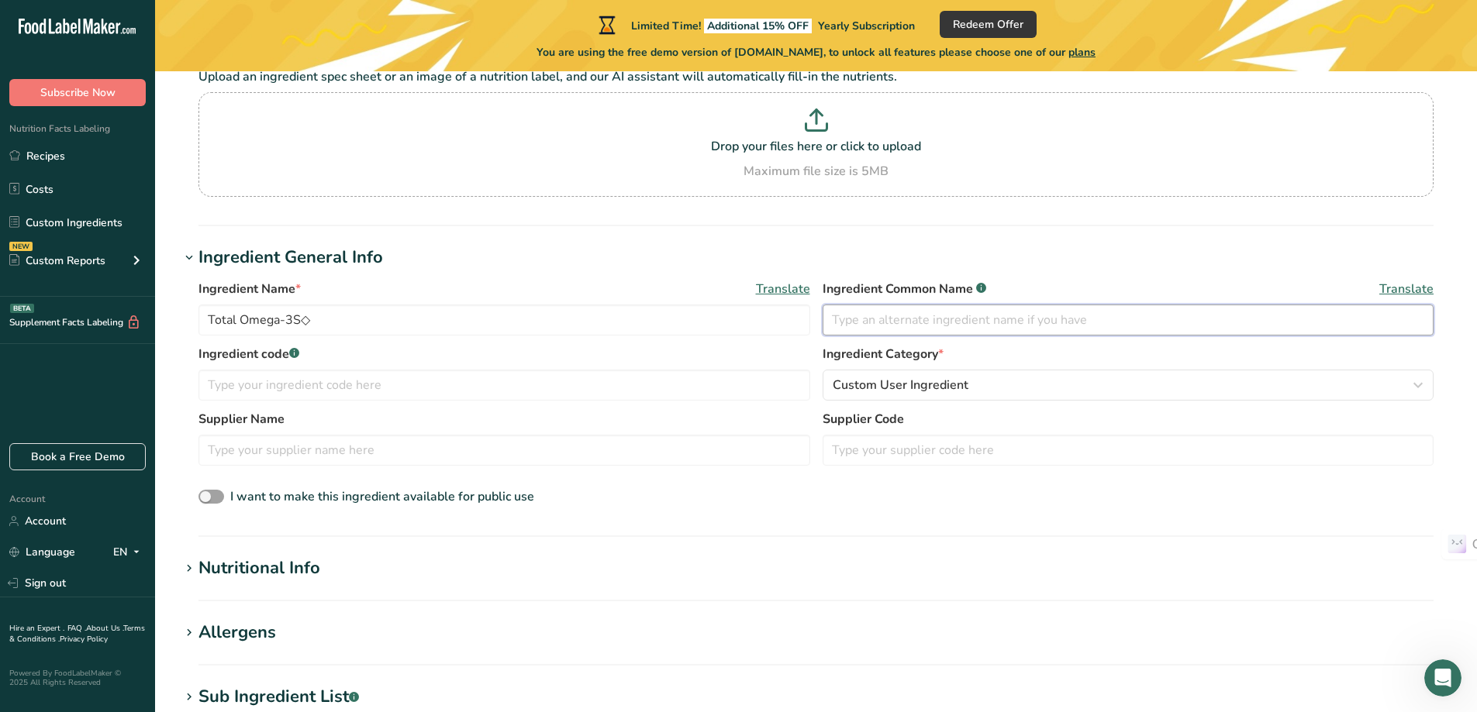
click at [863, 329] on input "text" at bounding box center [1129, 320] width 612 height 31
click at [271, 578] on div "Nutritional Info" at bounding box center [259, 569] width 122 height 26
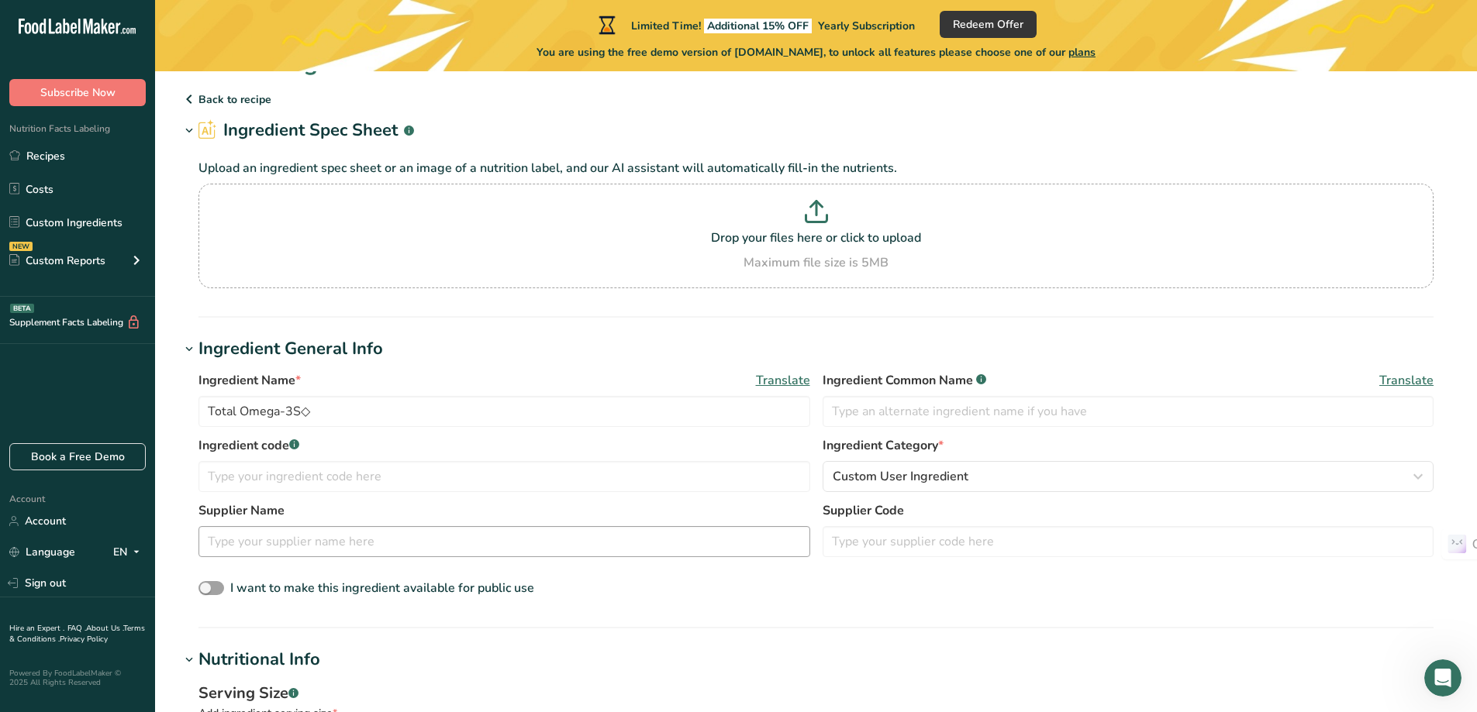
scroll to position [0, 0]
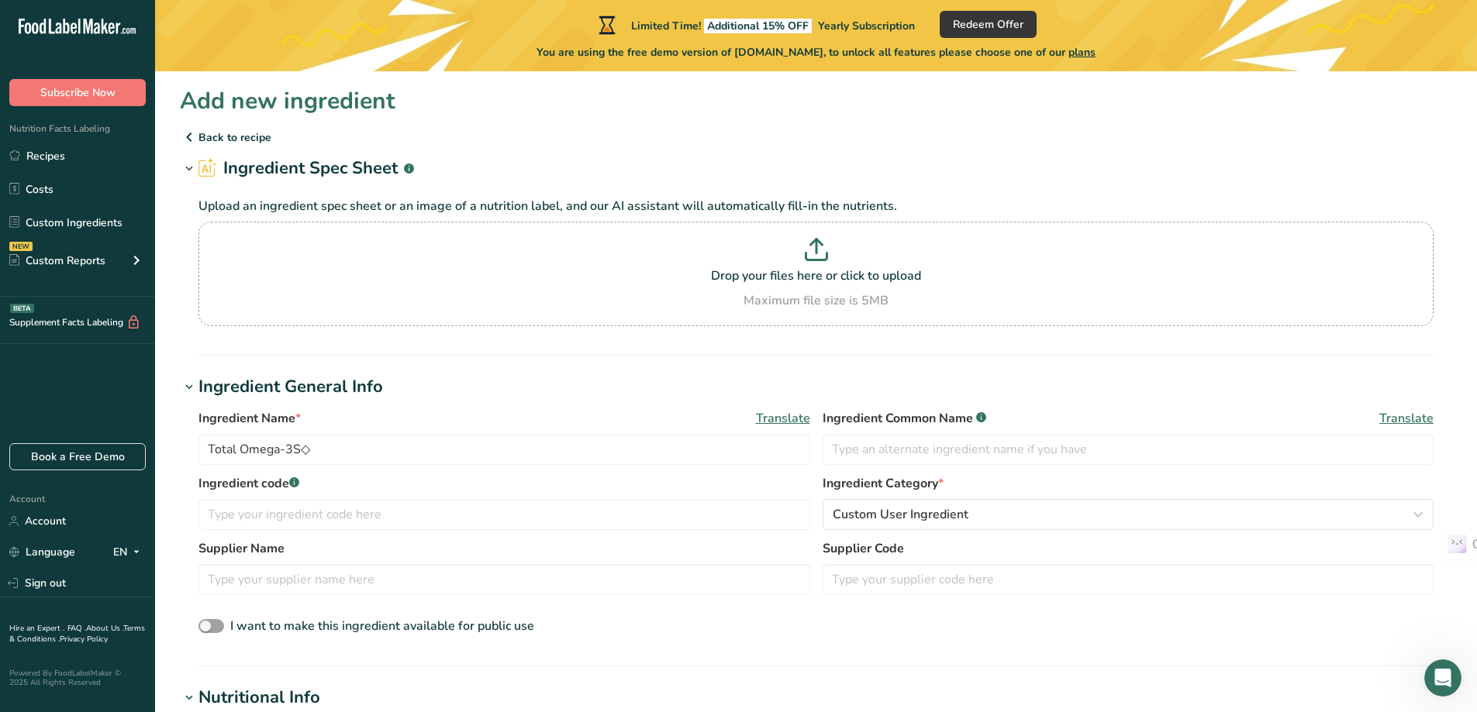
click at [193, 167] on icon at bounding box center [189, 169] width 14 height 22
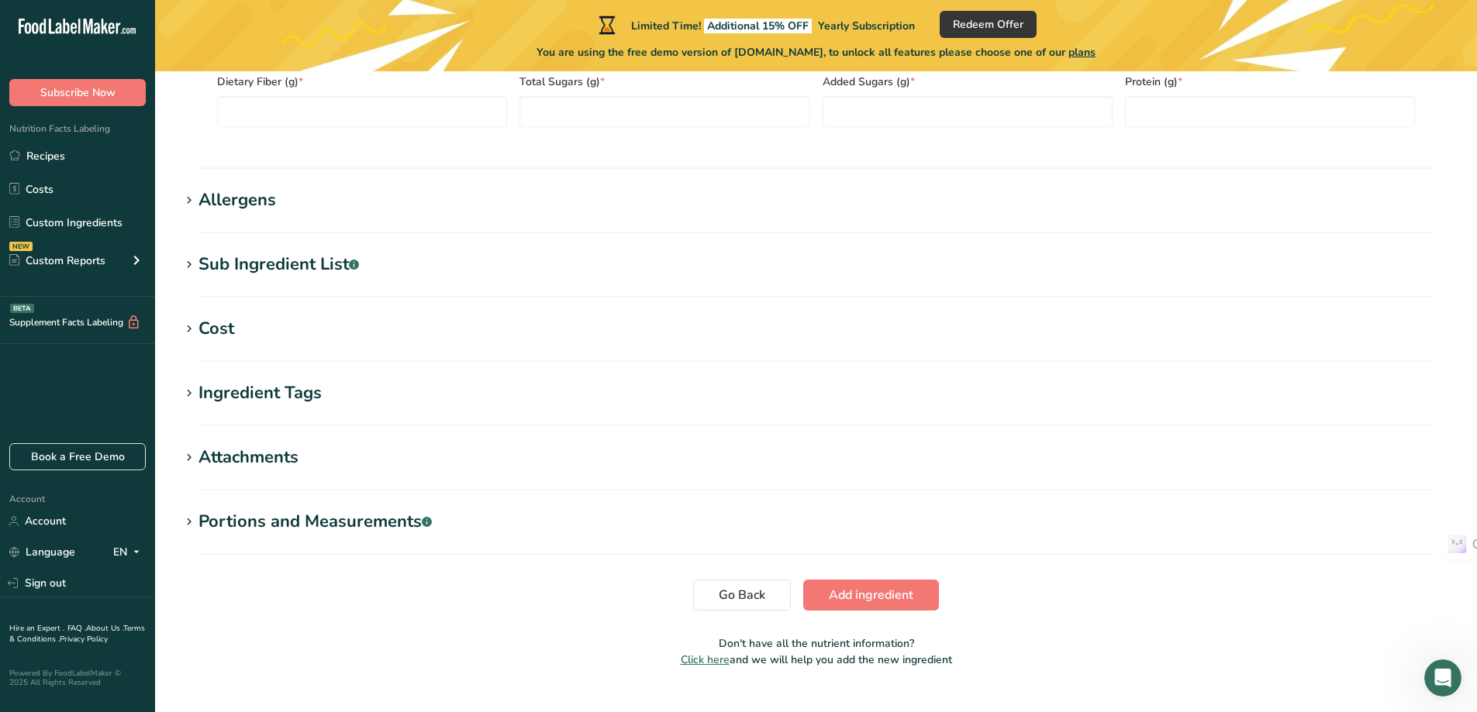
scroll to position [775, 0]
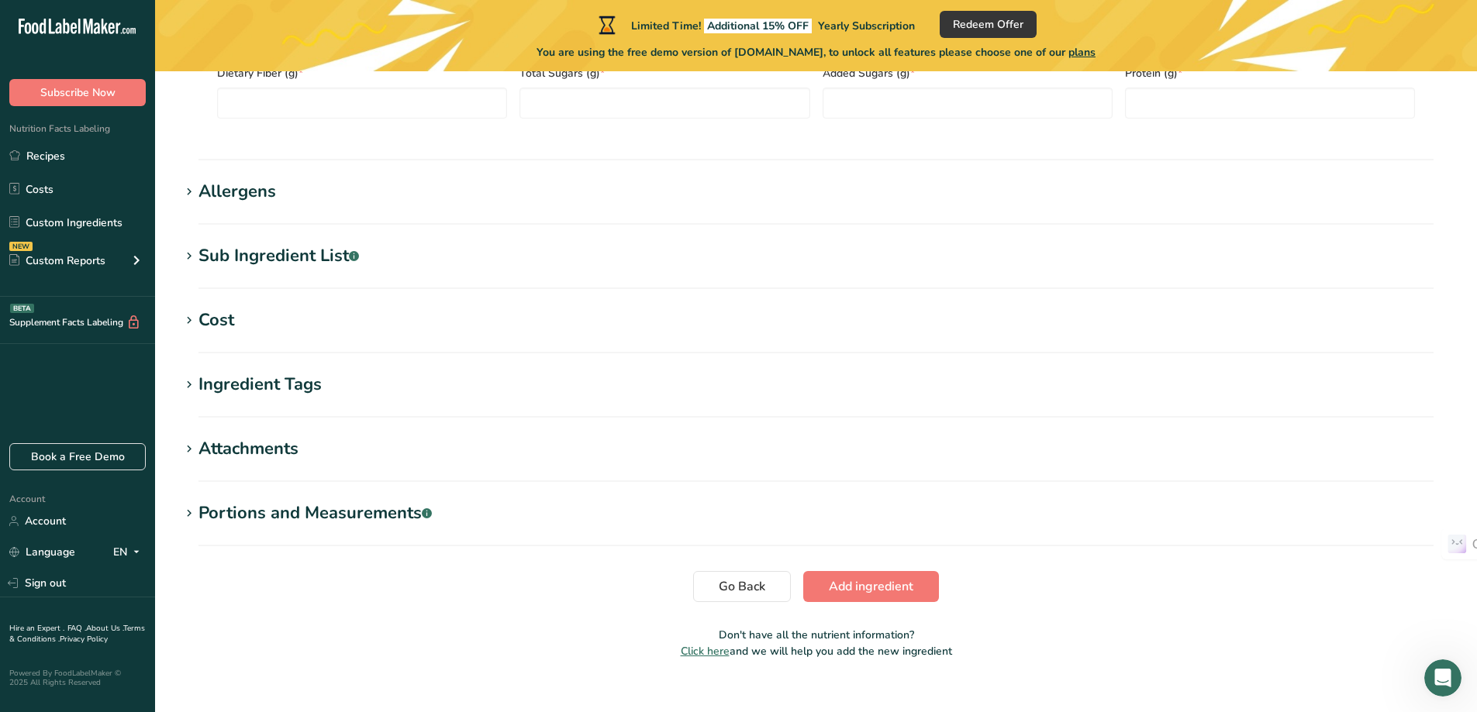
click at [321, 258] on div "Sub Ingredient List .a-a{fill:#347362;}.b-a{fill:#fff;}" at bounding box center [278, 256] width 160 height 26
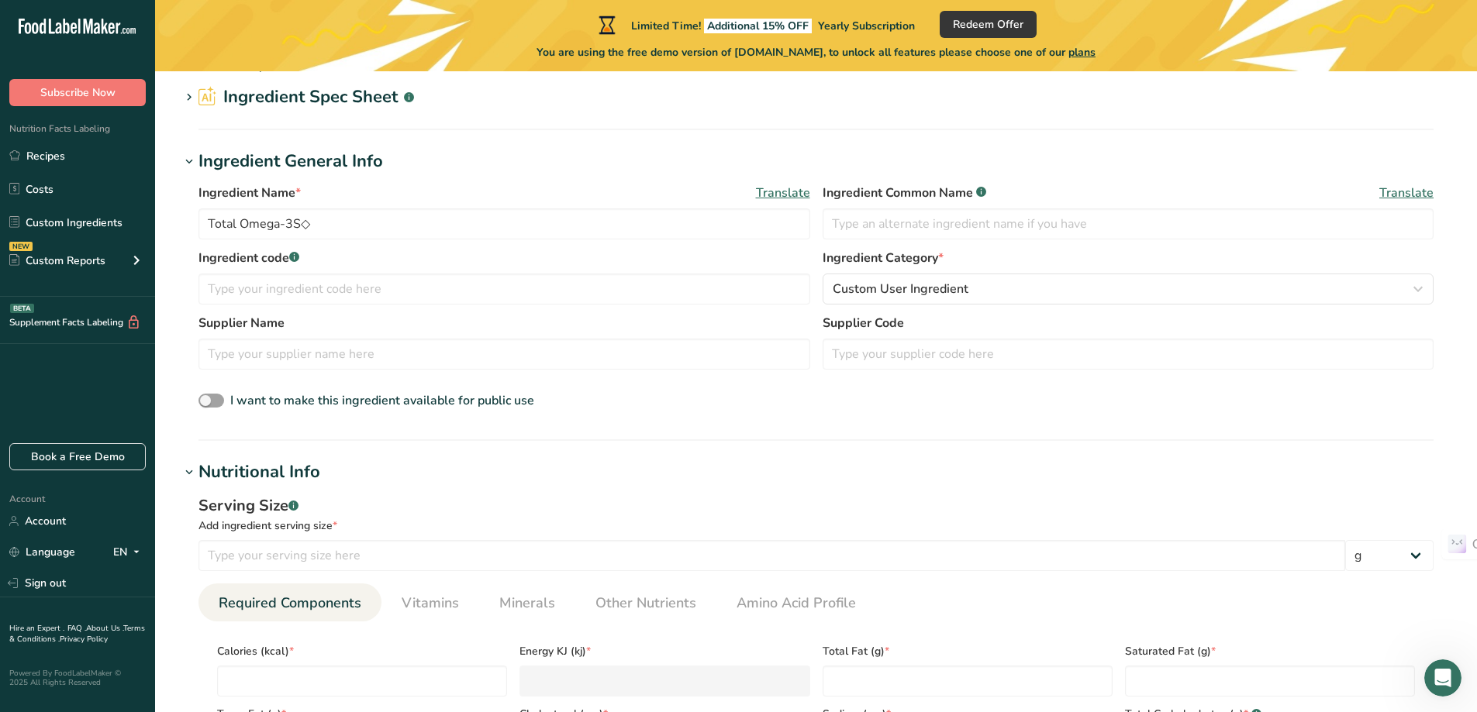
scroll to position [0, 0]
